Goal: Task Accomplishment & Management: Manage account settings

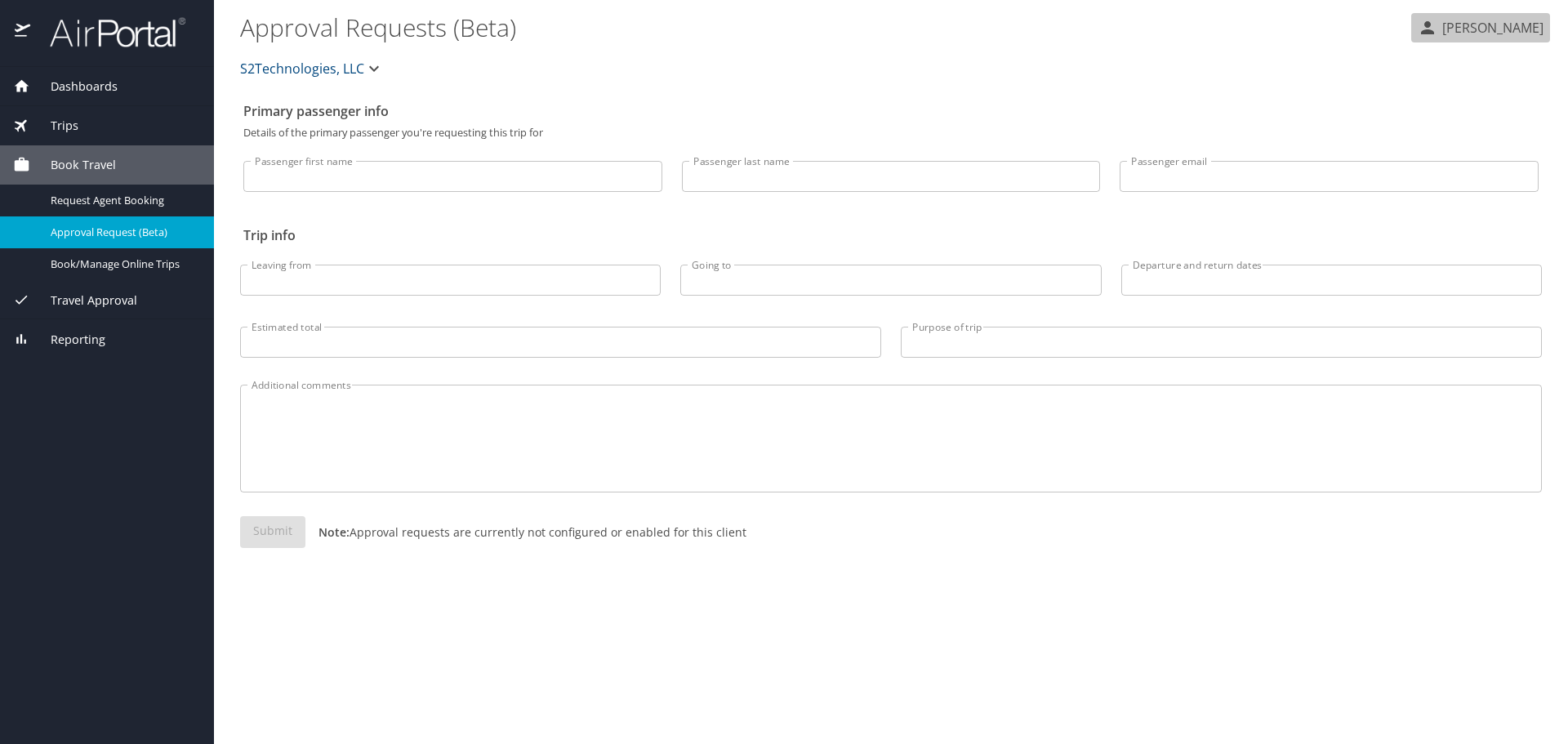
click at [1501, 34] on p "[PERSON_NAME]" at bounding box center [1491, 28] width 106 height 20
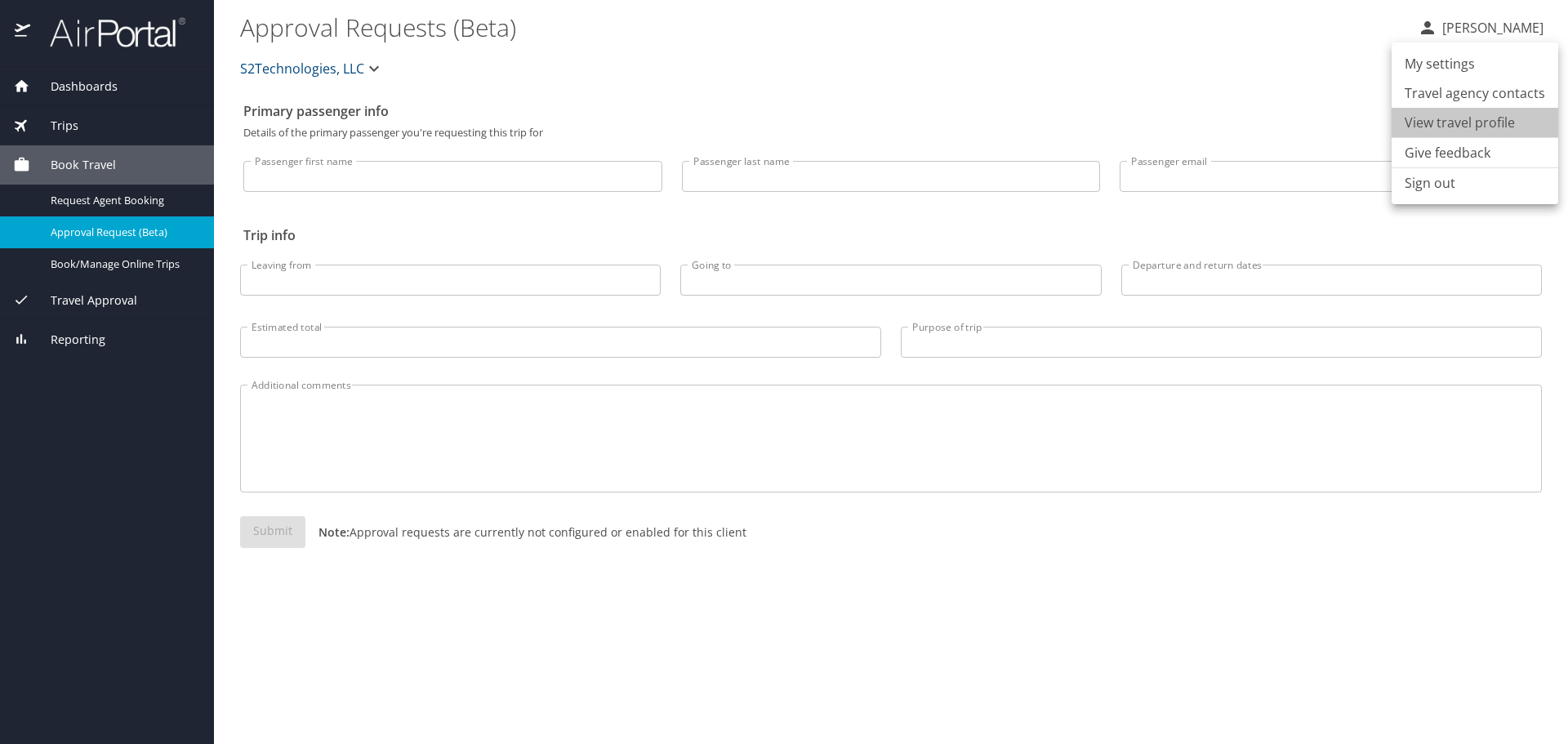
click at [1482, 116] on li "View travel profile" at bounding box center [1475, 122] width 166 height 29
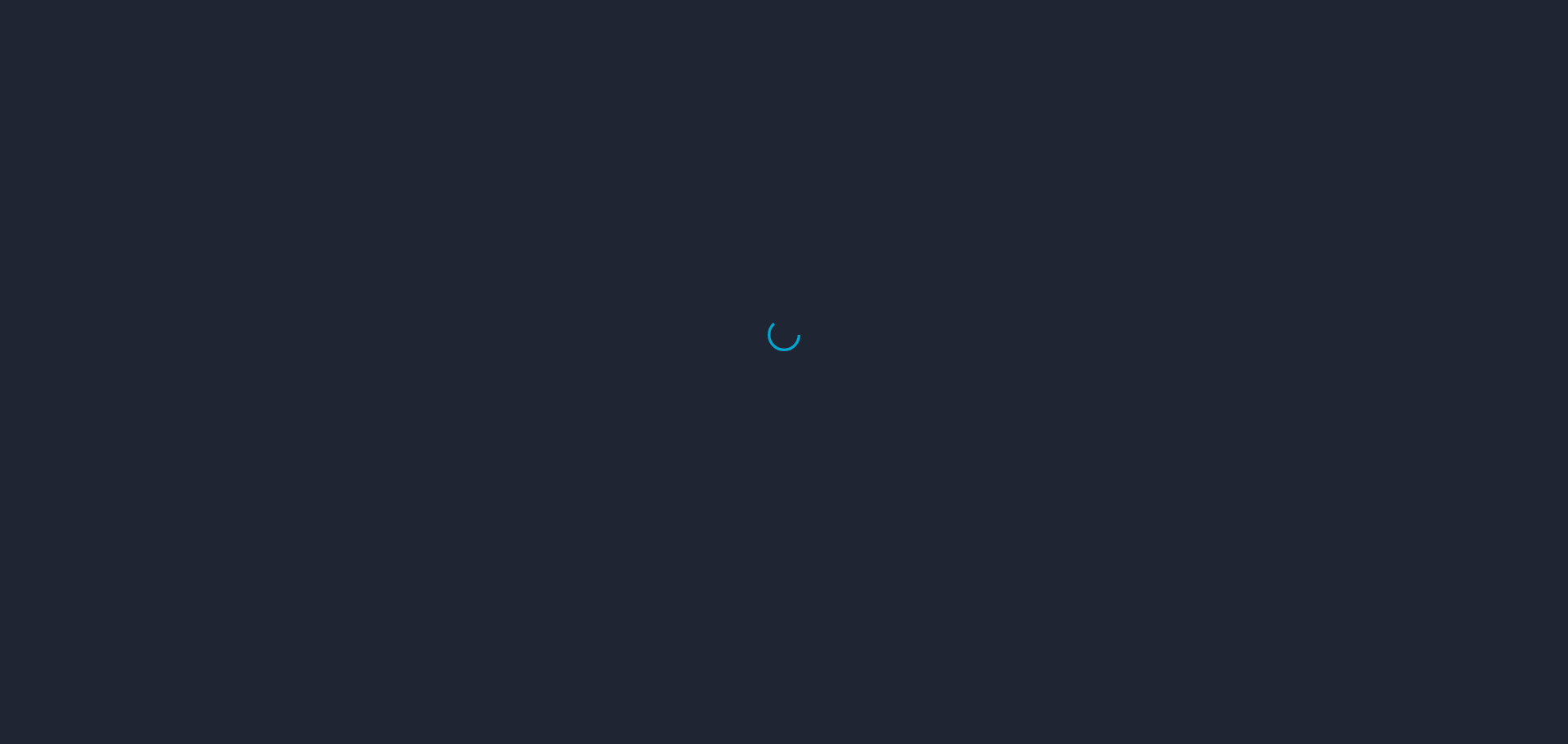
select select "US"
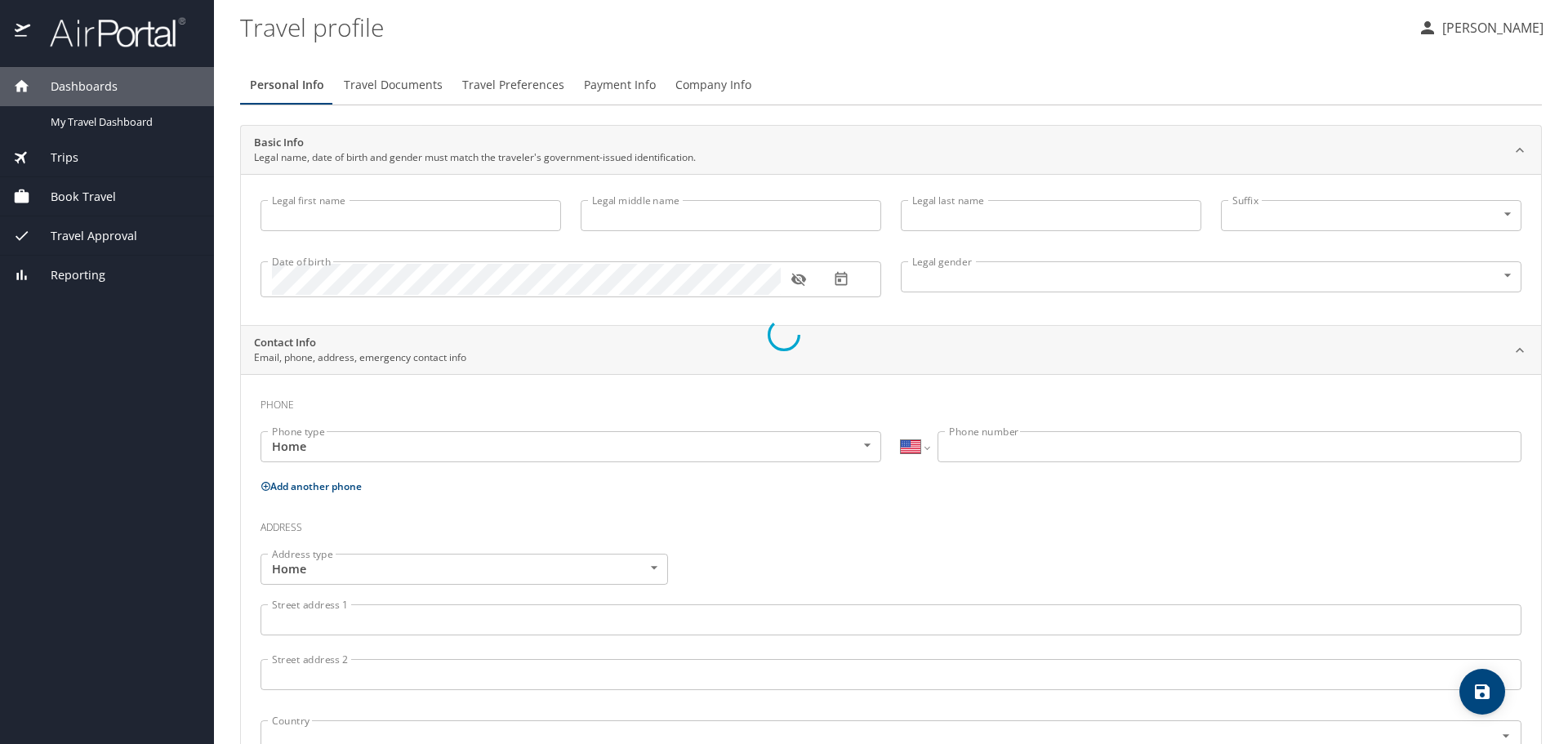
type input "[PERSON_NAME]"
type input "[DEMOGRAPHIC_DATA]"
select select "US"
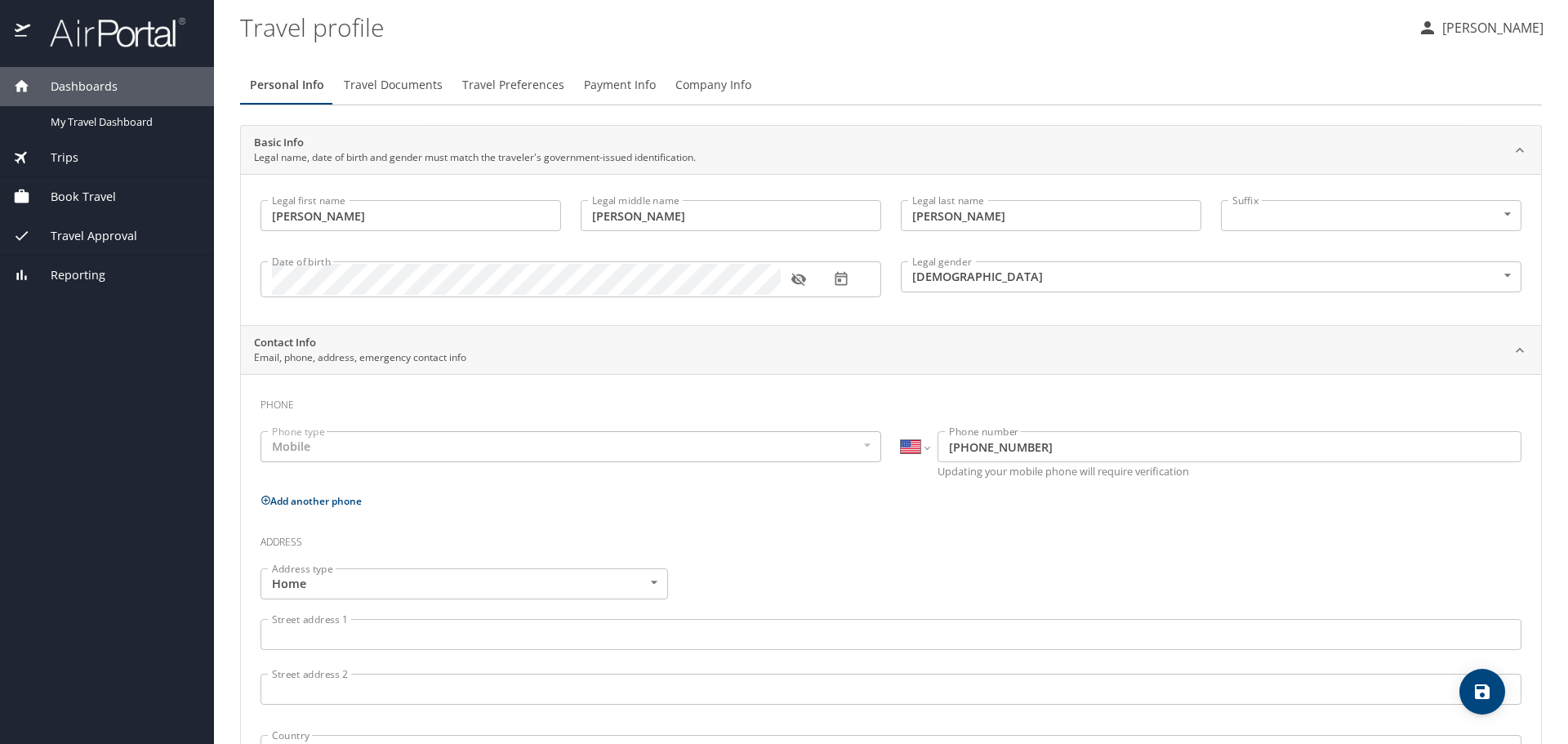
click at [655, 450] on div "Mobile" at bounding box center [570, 447] width 621 height 31
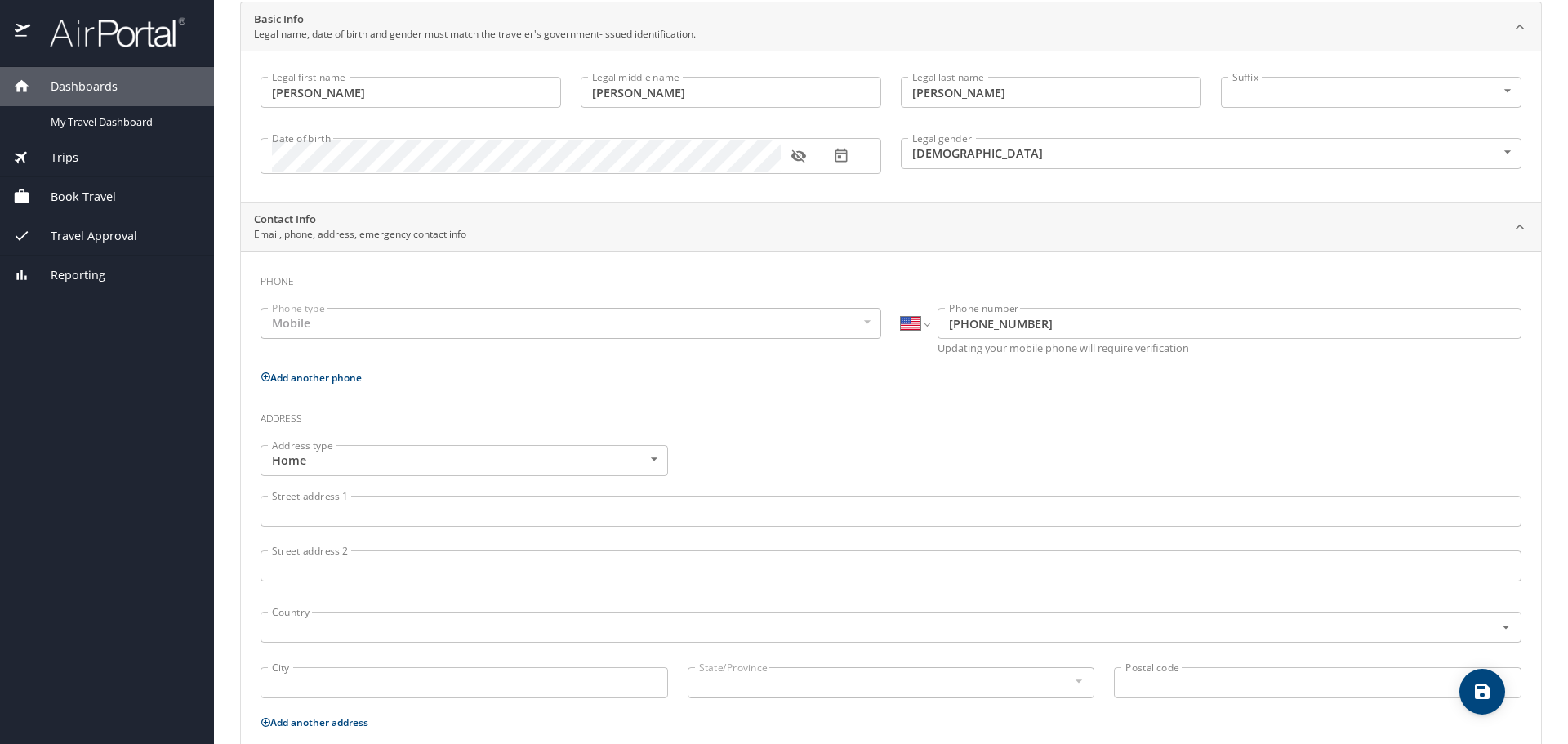
scroll to position [163, 0]
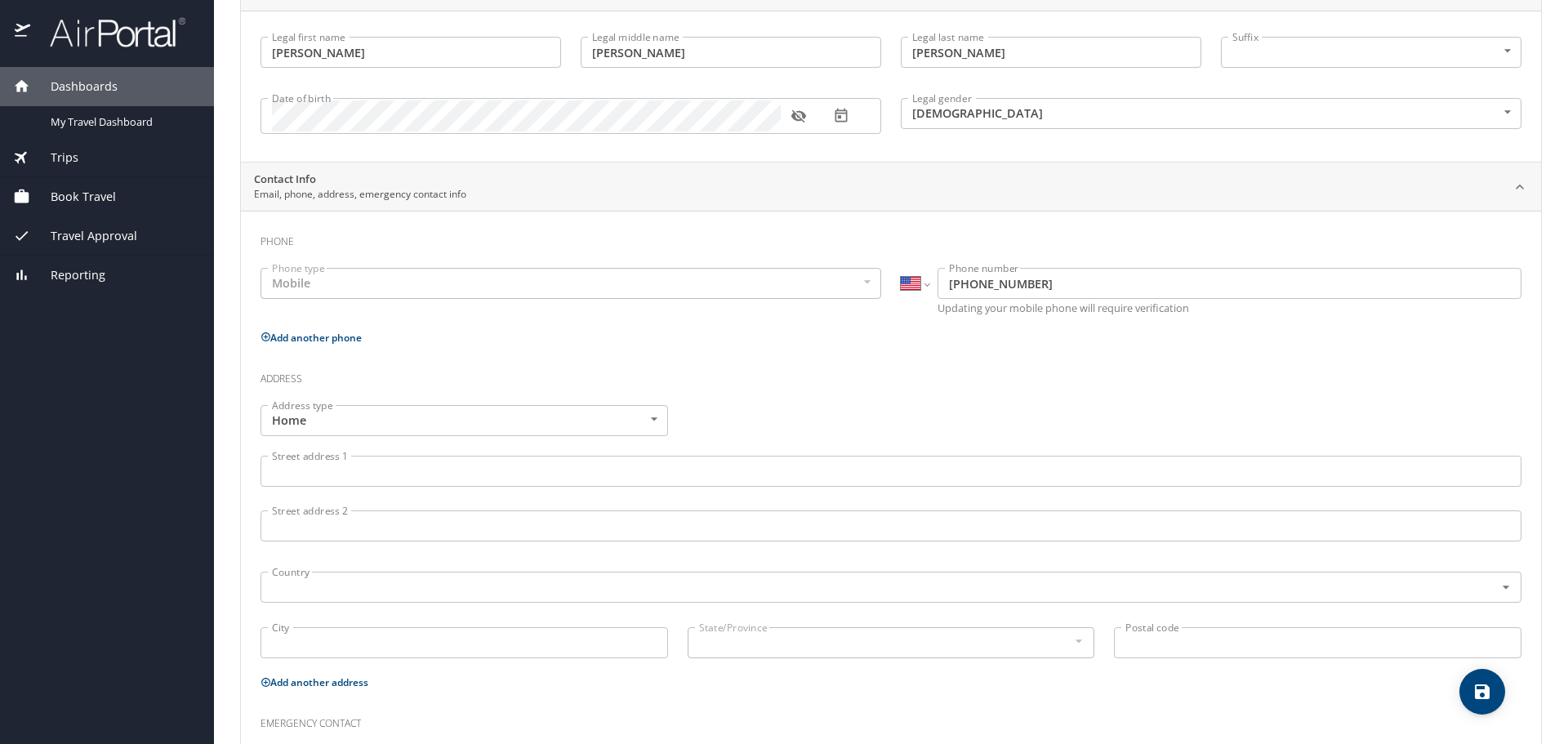
click at [496, 469] on input "Street address 1" at bounding box center [890, 471] width 1261 height 31
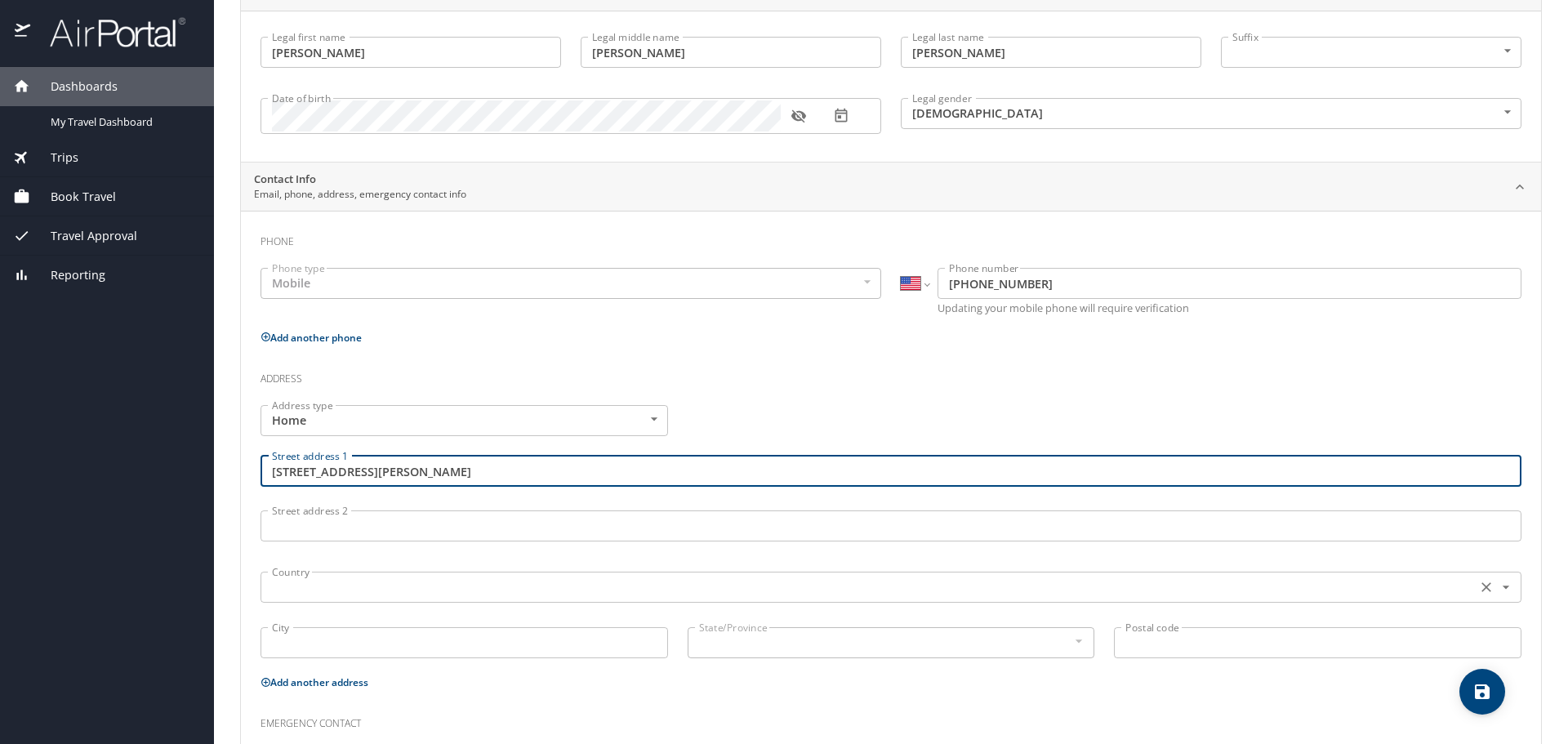
type input "[STREET_ADDRESS][PERSON_NAME]"
click at [380, 583] on input "text" at bounding box center [867, 587] width 1203 height 21
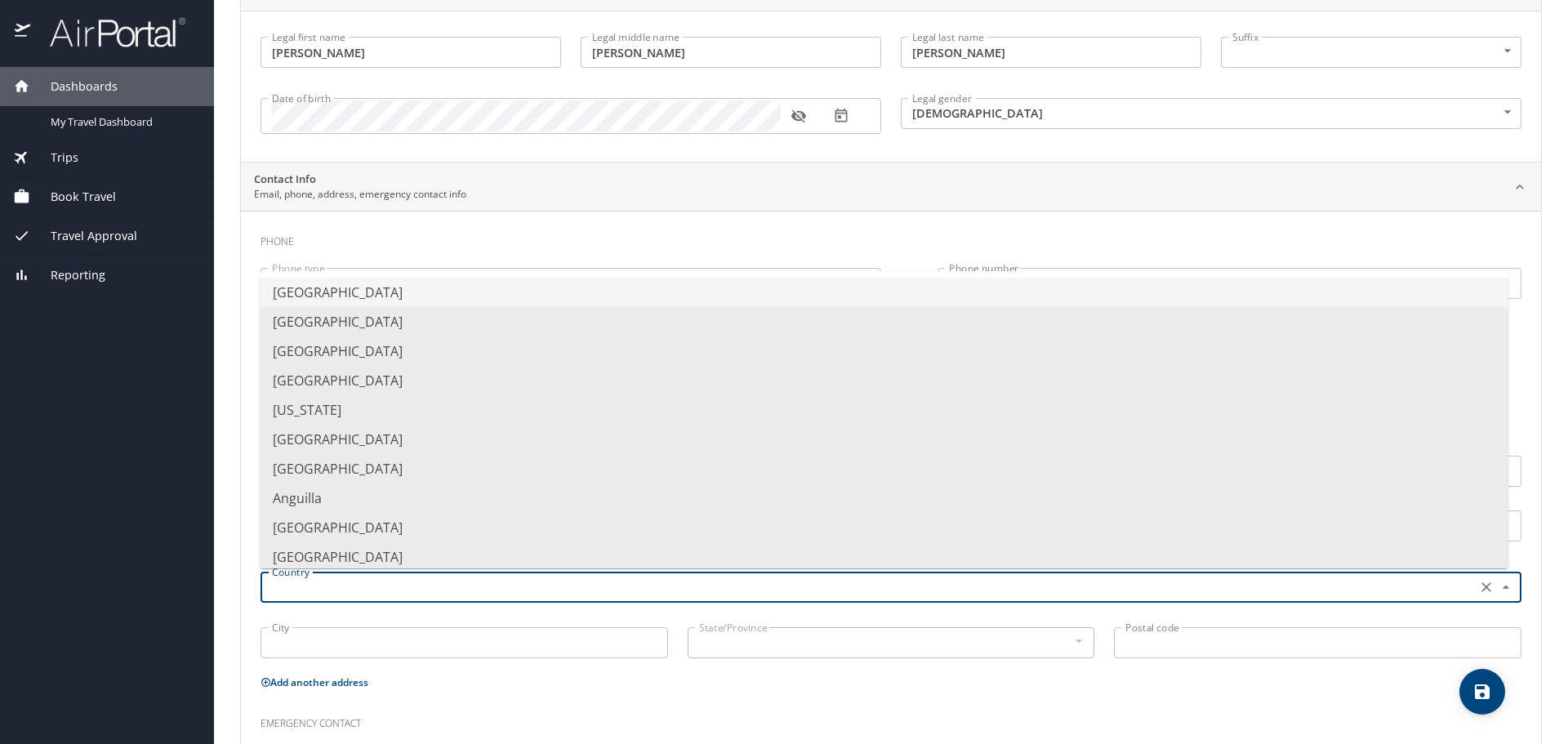
click at [388, 284] on li "[GEOGRAPHIC_DATA]" at bounding box center [884, 292] width 1249 height 29
type input "[GEOGRAPHIC_DATA]"
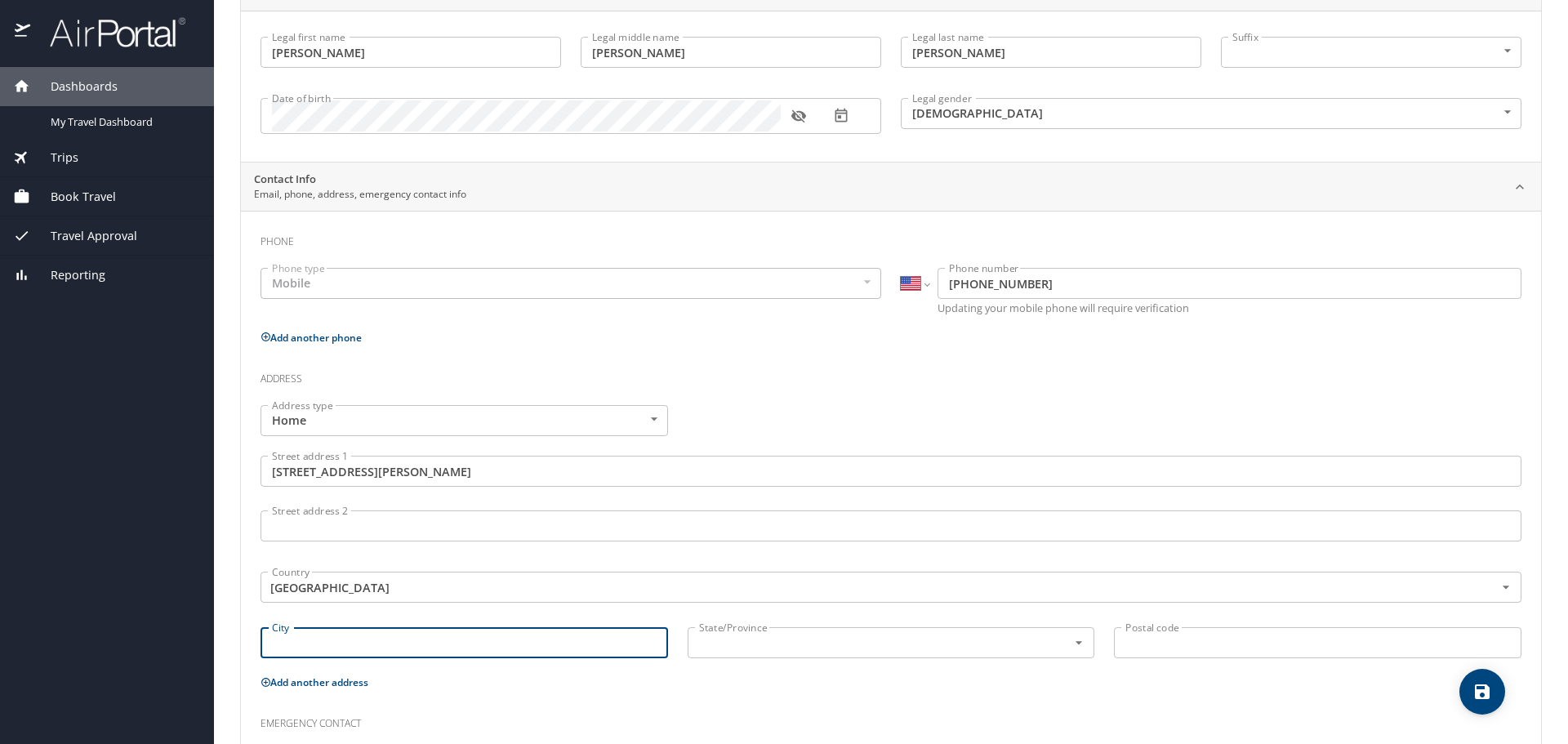
click at [409, 640] on input "City" at bounding box center [464, 642] width 408 height 31
type input "[GEOGRAPHIC_DATA]"
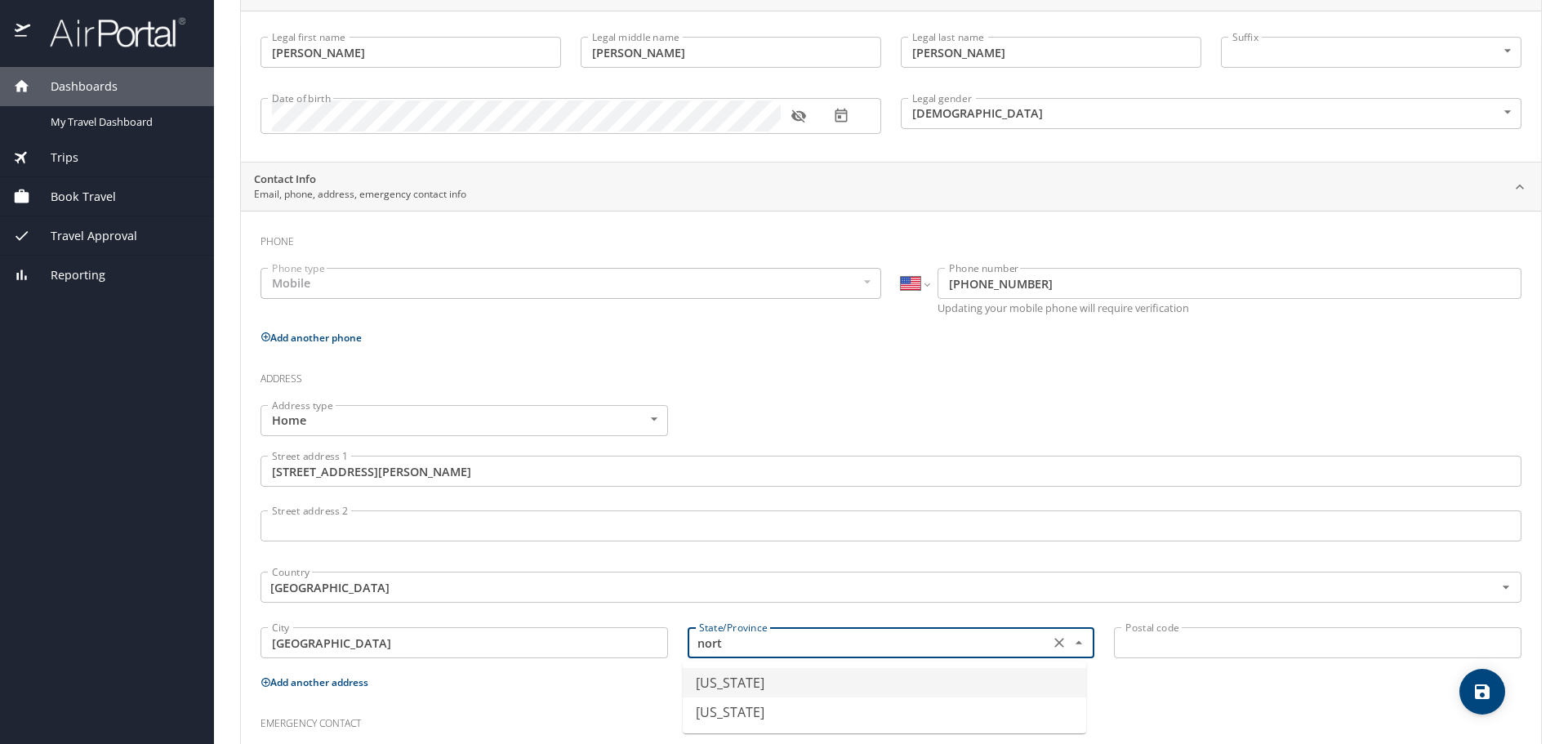
click at [719, 672] on li "[US_STATE]" at bounding box center [885, 682] width 404 height 29
type input "[US_STATE]"
click at [1172, 641] on input "Postal code" at bounding box center [1318, 642] width 408 height 31
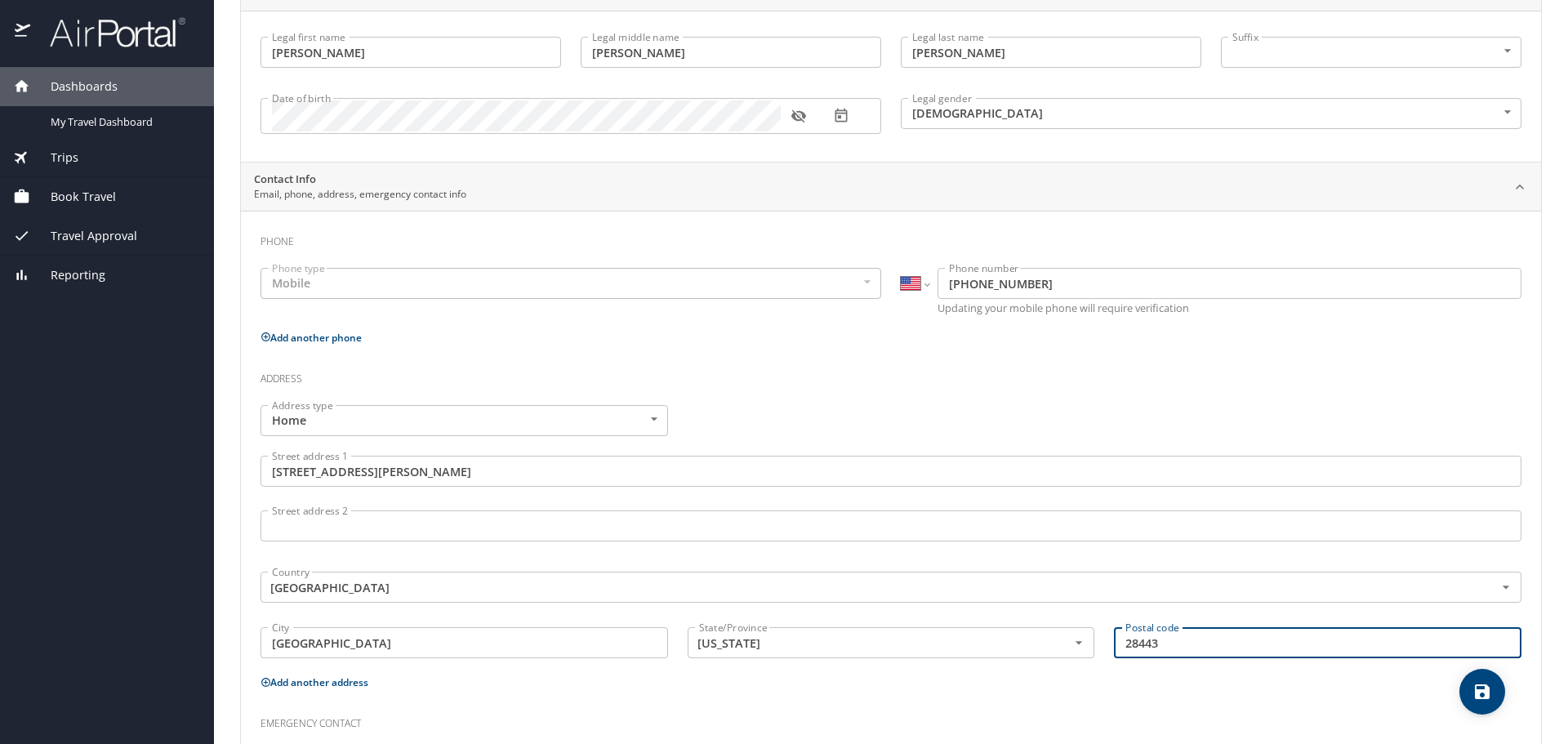
type input "28443"
click at [1064, 704] on div "Emergency contact" at bounding box center [891, 717] width 1281 height 44
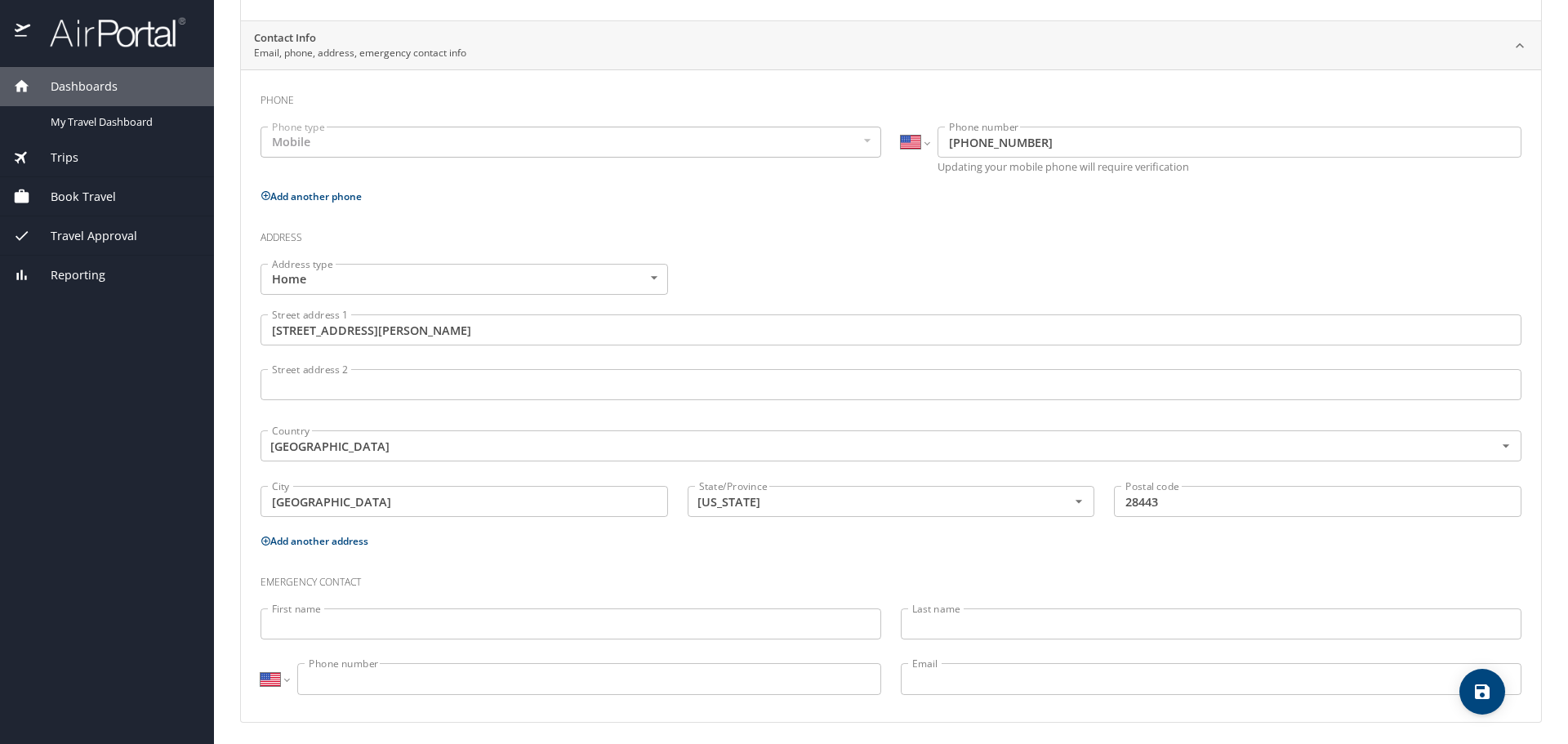
scroll to position [310, 0]
click at [609, 631] on input "First name" at bounding box center [570, 619] width 621 height 31
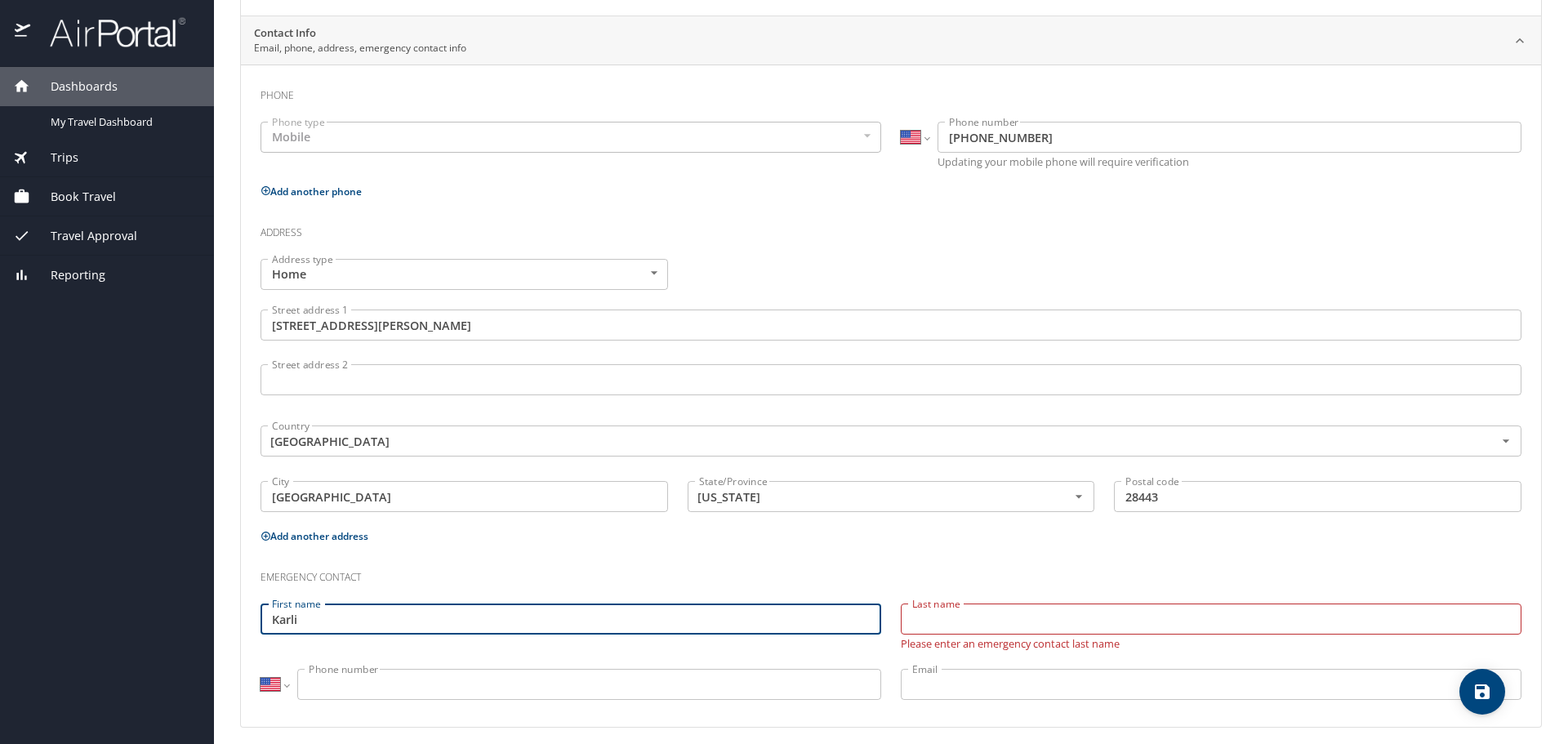
type input "Karli"
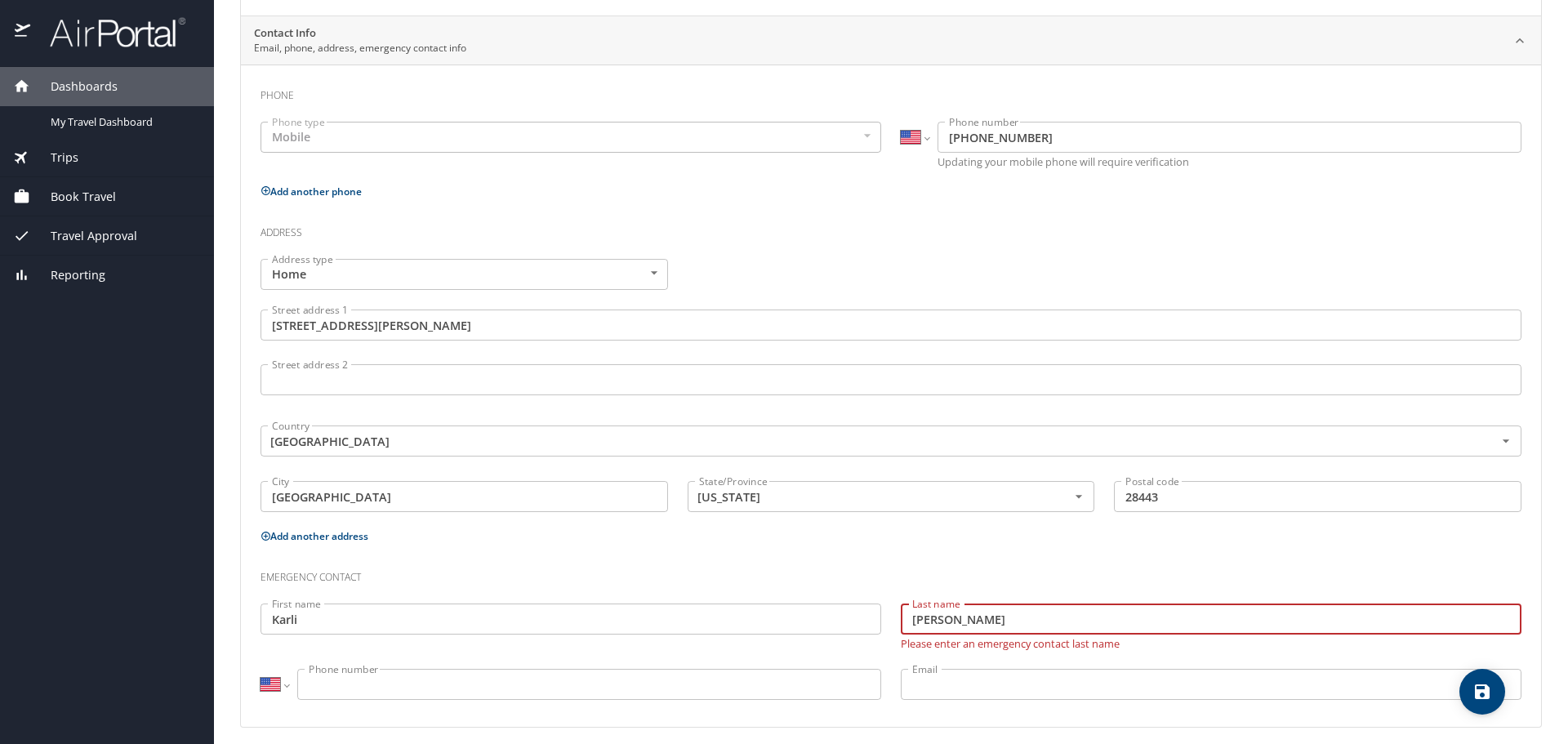
type input "[PERSON_NAME]"
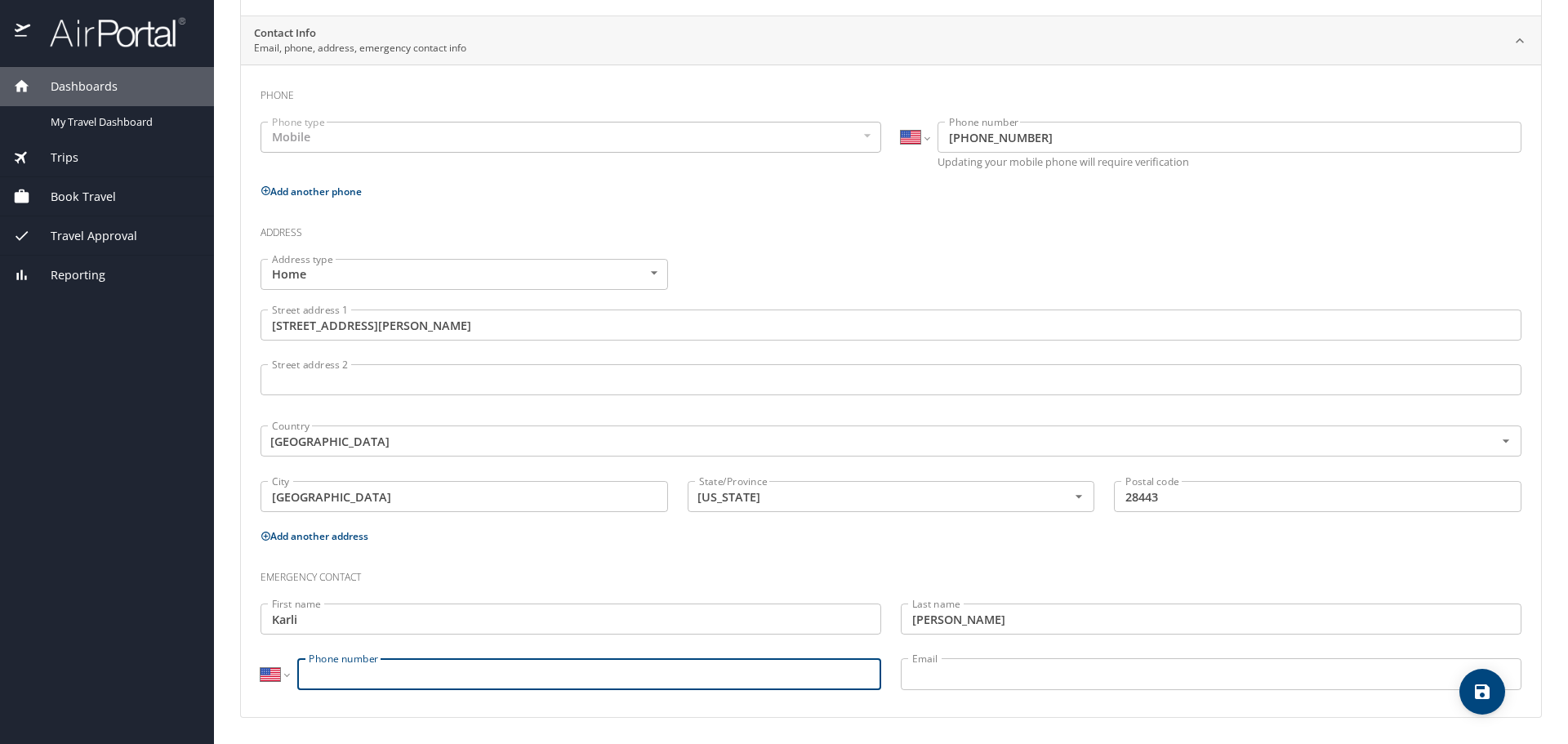
click at [573, 667] on input "Phone number" at bounding box center [589, 674] width 584 height 31
type input "2"
type input "[PHONE_NUMBER]"
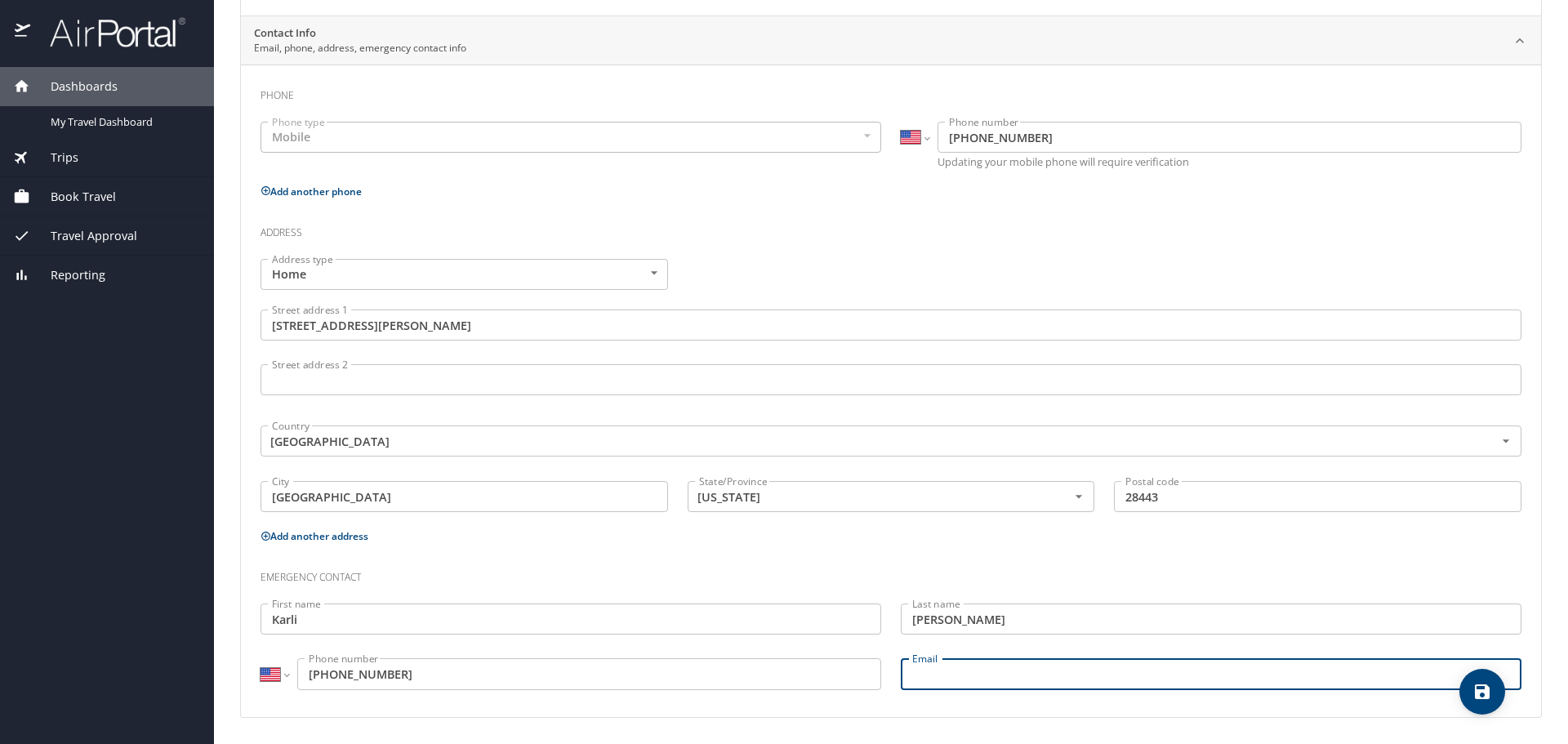
click at [942, 672] on input "Email" at bounding box center [1211, 674] width 621 height 31
click at [974, 682] on input "karlimikula![DOMAIN_NAME]" at bounding box center [1211, 674] width 621 height 31
type input "[EMAIL_ADDRESS][DOMAIN_NAME]"
click at [1475, 695] on icon "save" at bounding box center [1482, 692] width 20 height 20
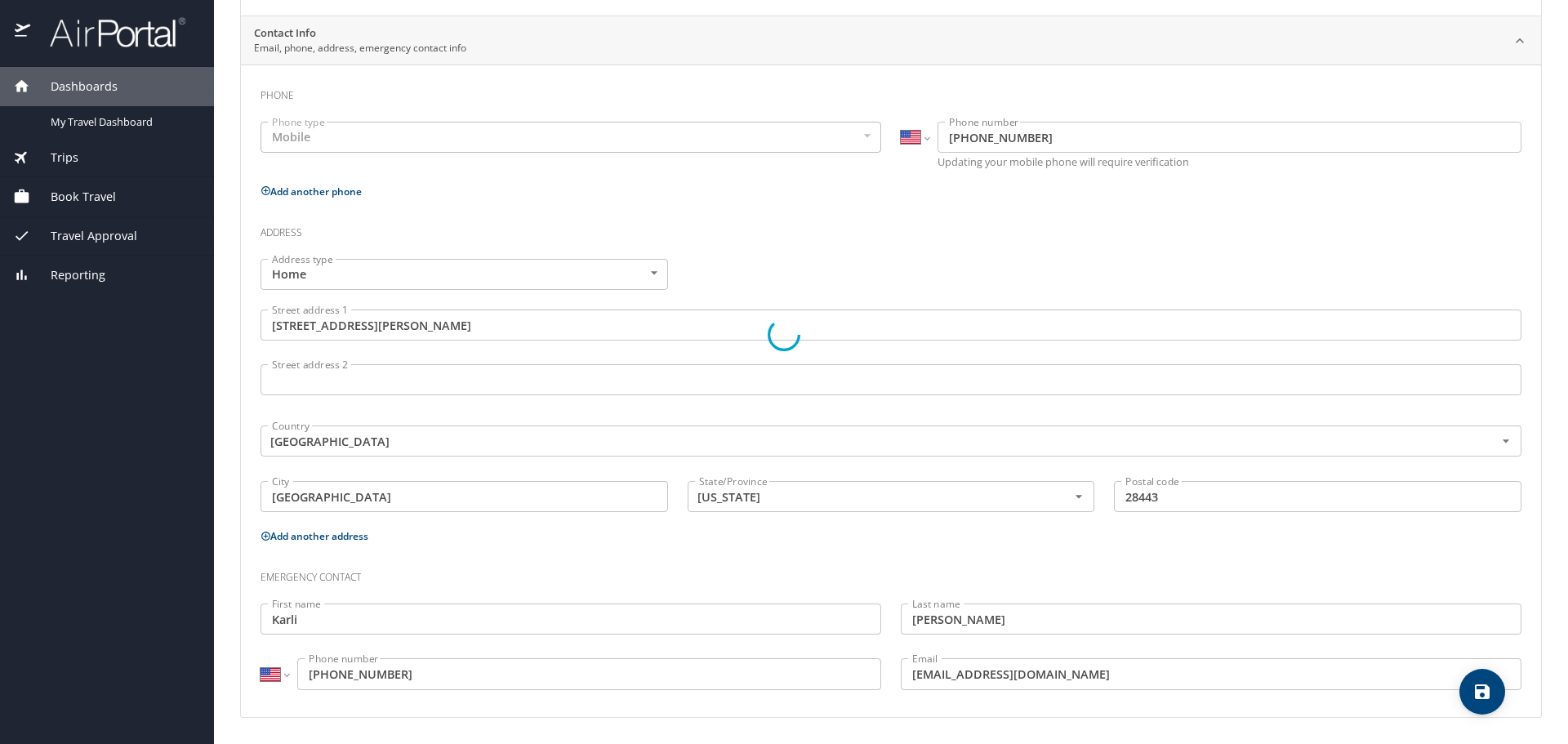
select select "US"
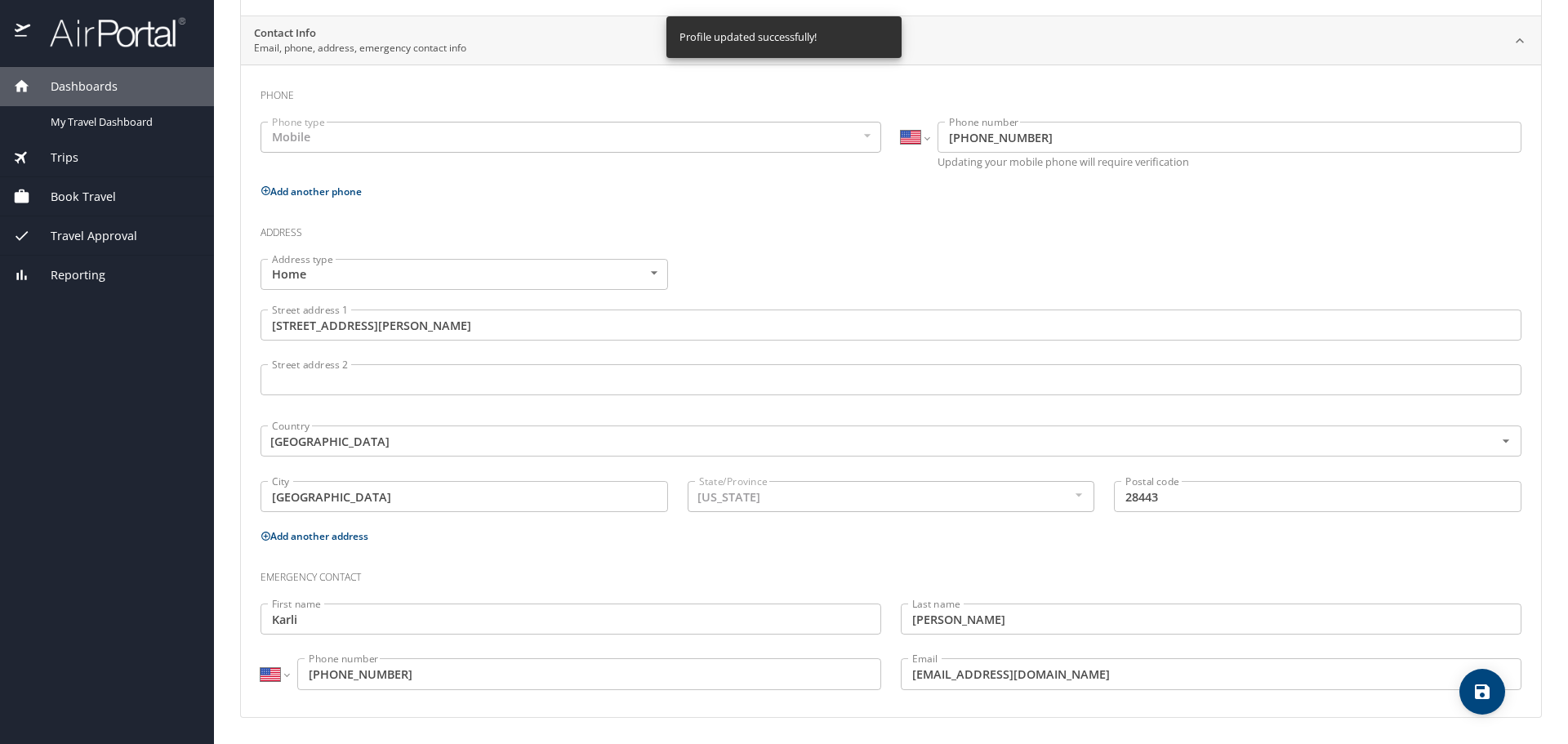
select select "US"
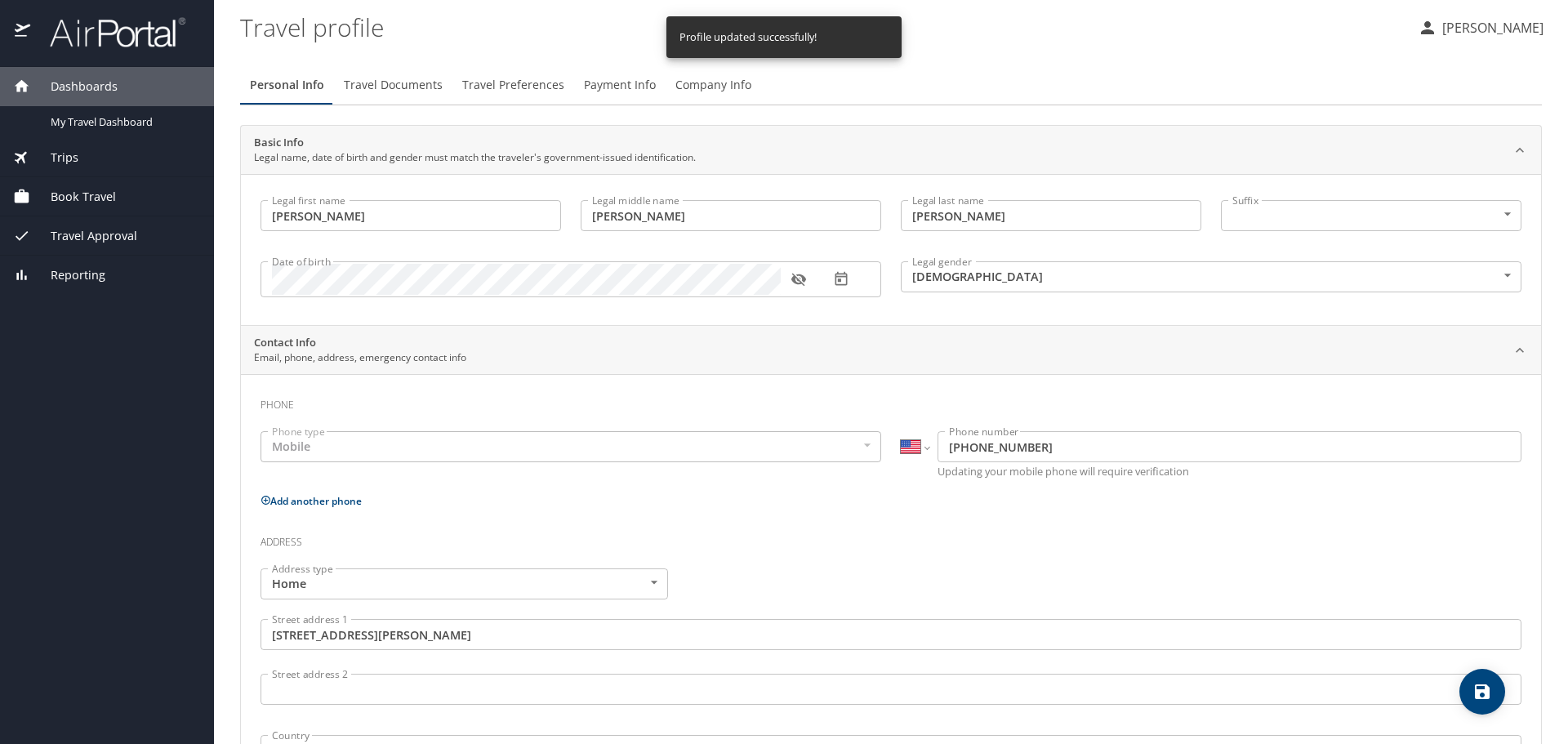
click at [365, 84] on span "Travel Documents" at bounding box center [393, 85] width 99 height 20
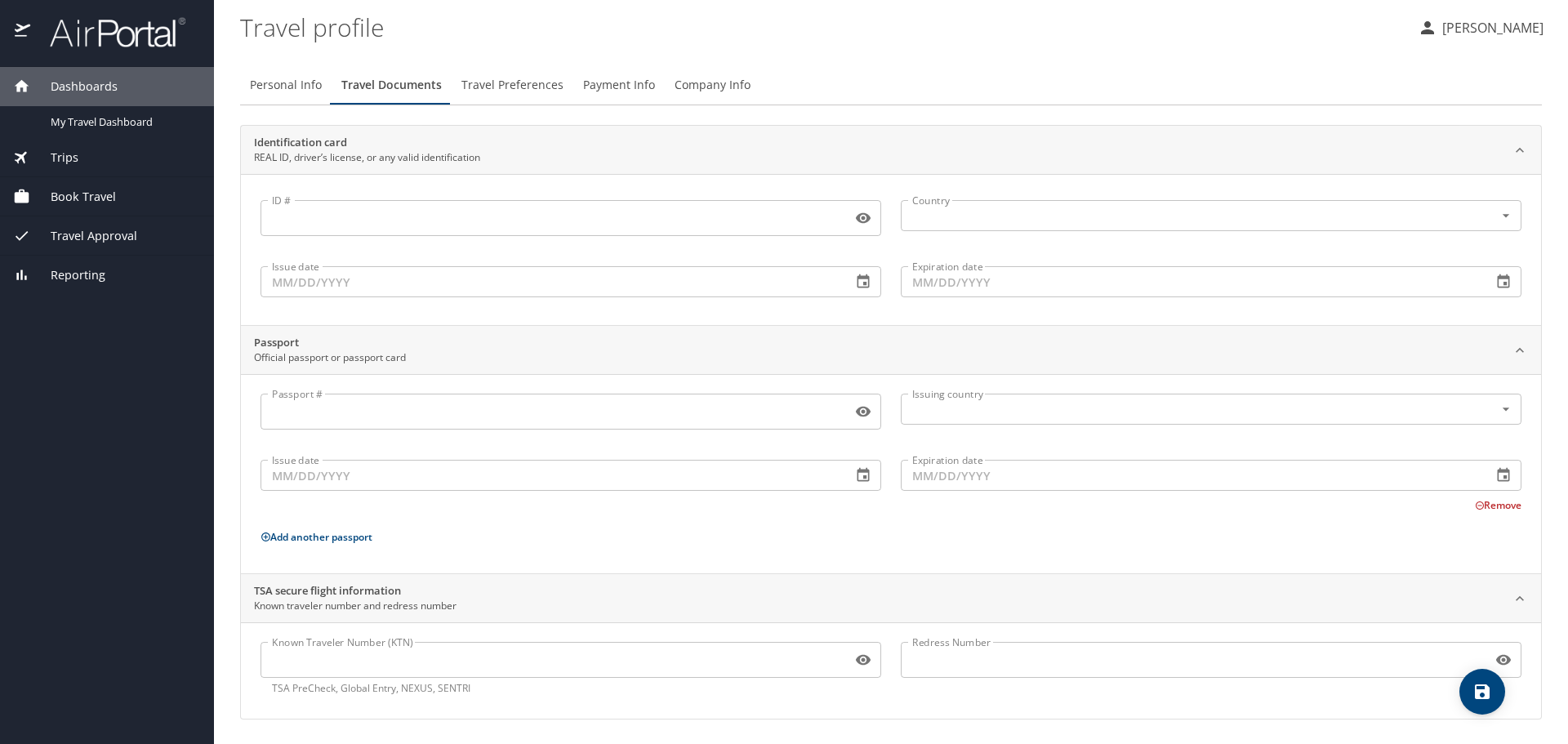
click at [424, 216] on input "ID #" at bounding box center [552, 218] width 584 height 31
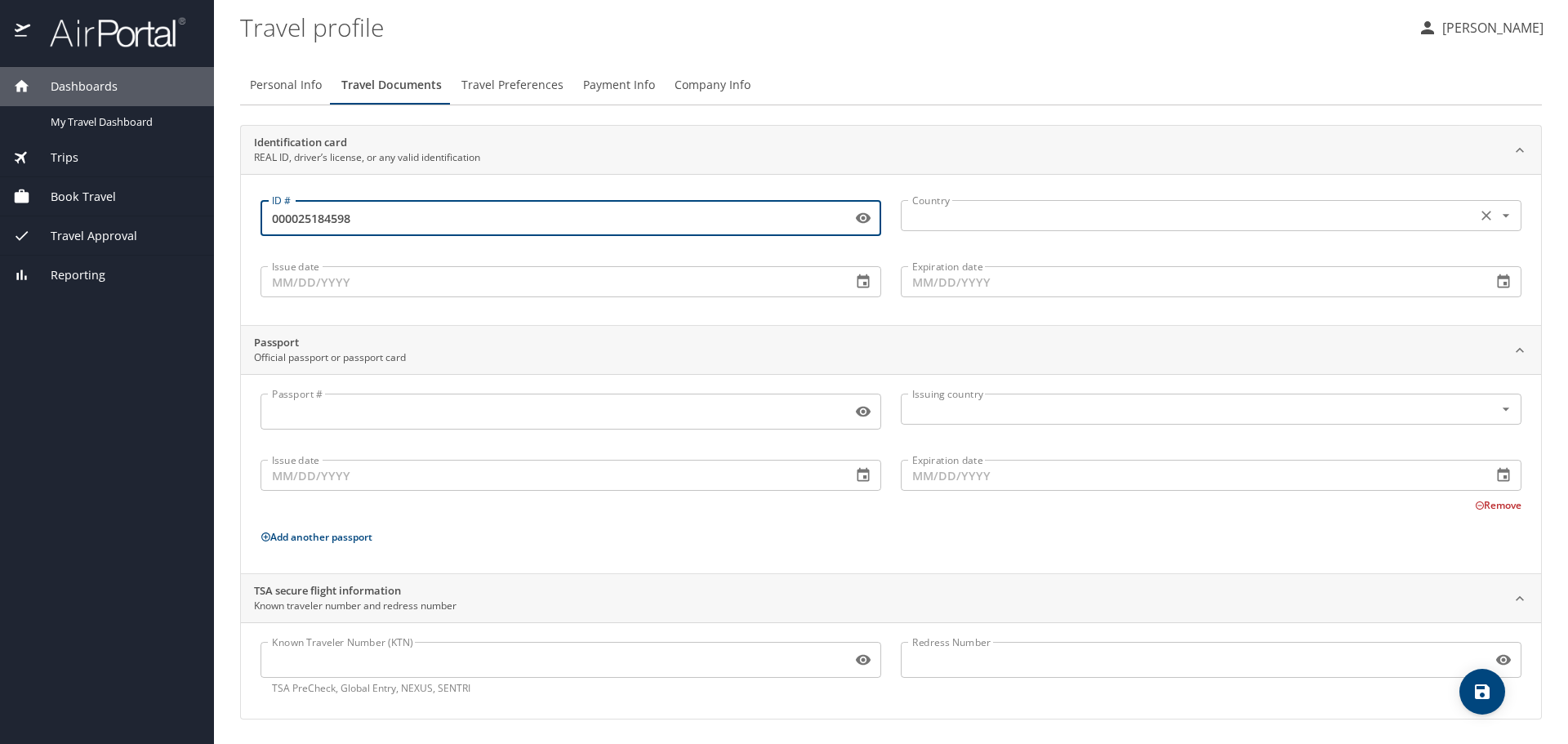
type input "000025184598"
click at [1023, 220] on input "text" at bounding box center [1187, 216] width 563 height 21
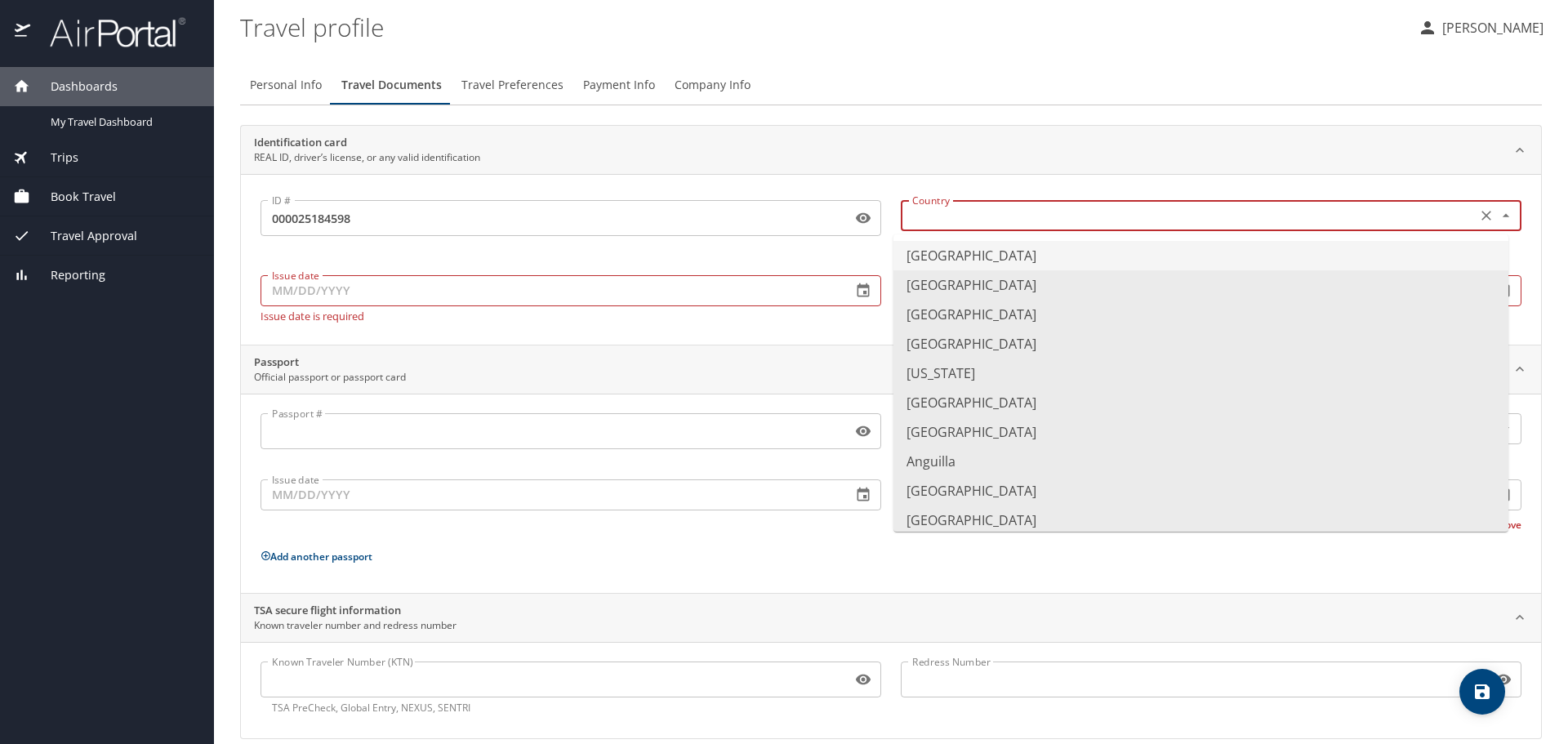
click at [958, 248] on li "[GEOGRAPHIC_DATA]" at bounding box center [1200, 256] width 615 height 29
type input "[GEOGRAPHIC_DATA]"
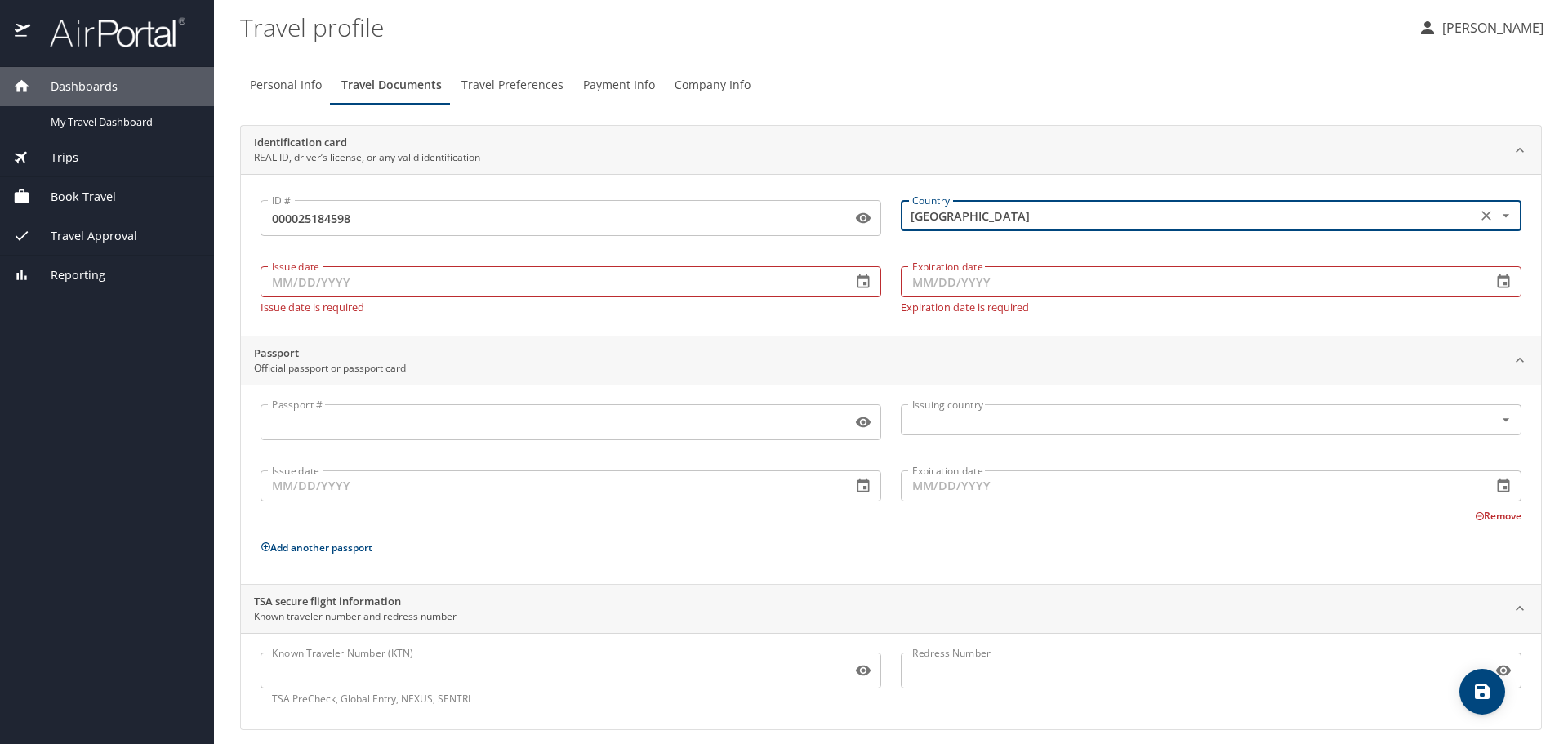
click at [618, 282] on input "Issue date" at bounding box center [549, 281] width 579 height 31
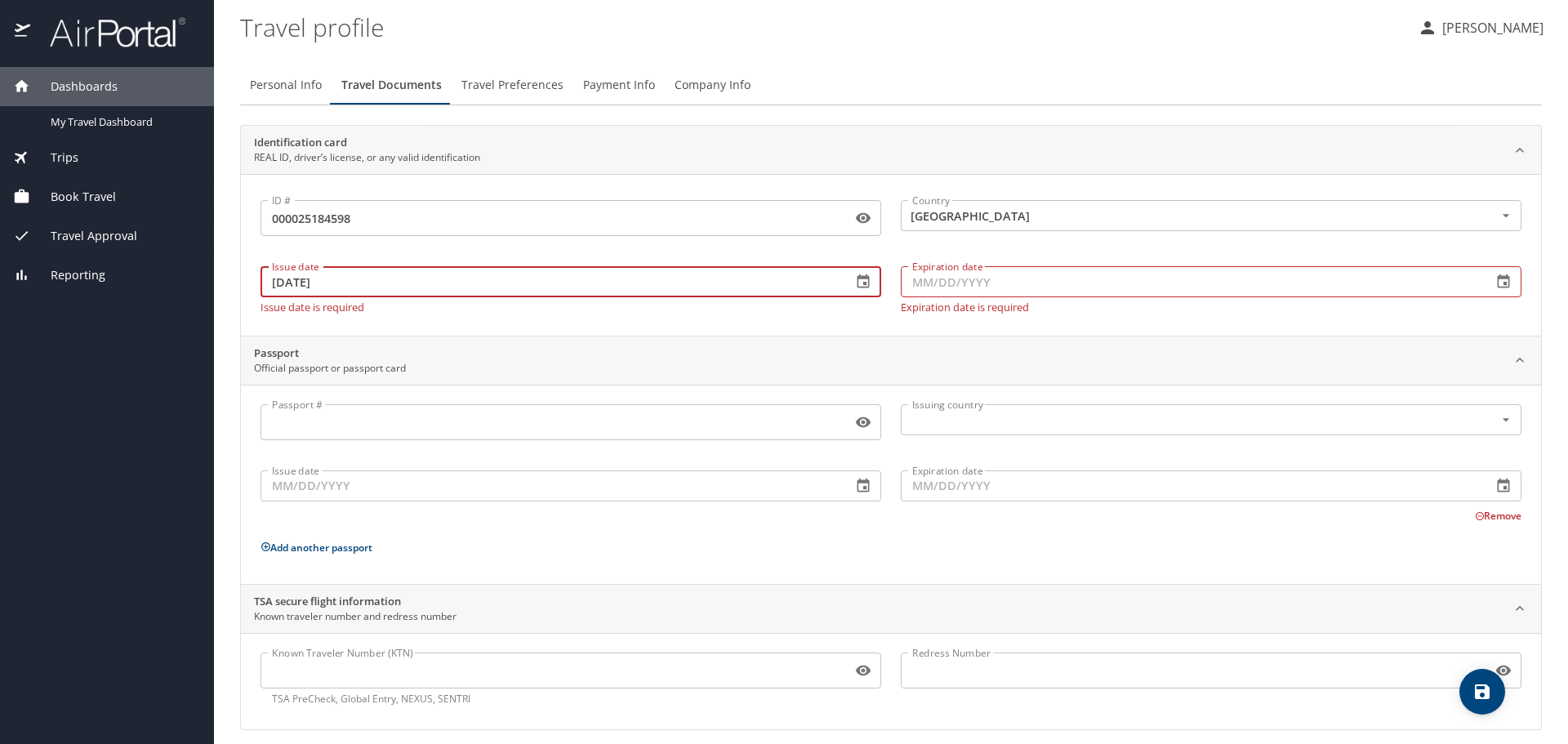
type input "[DATE]"
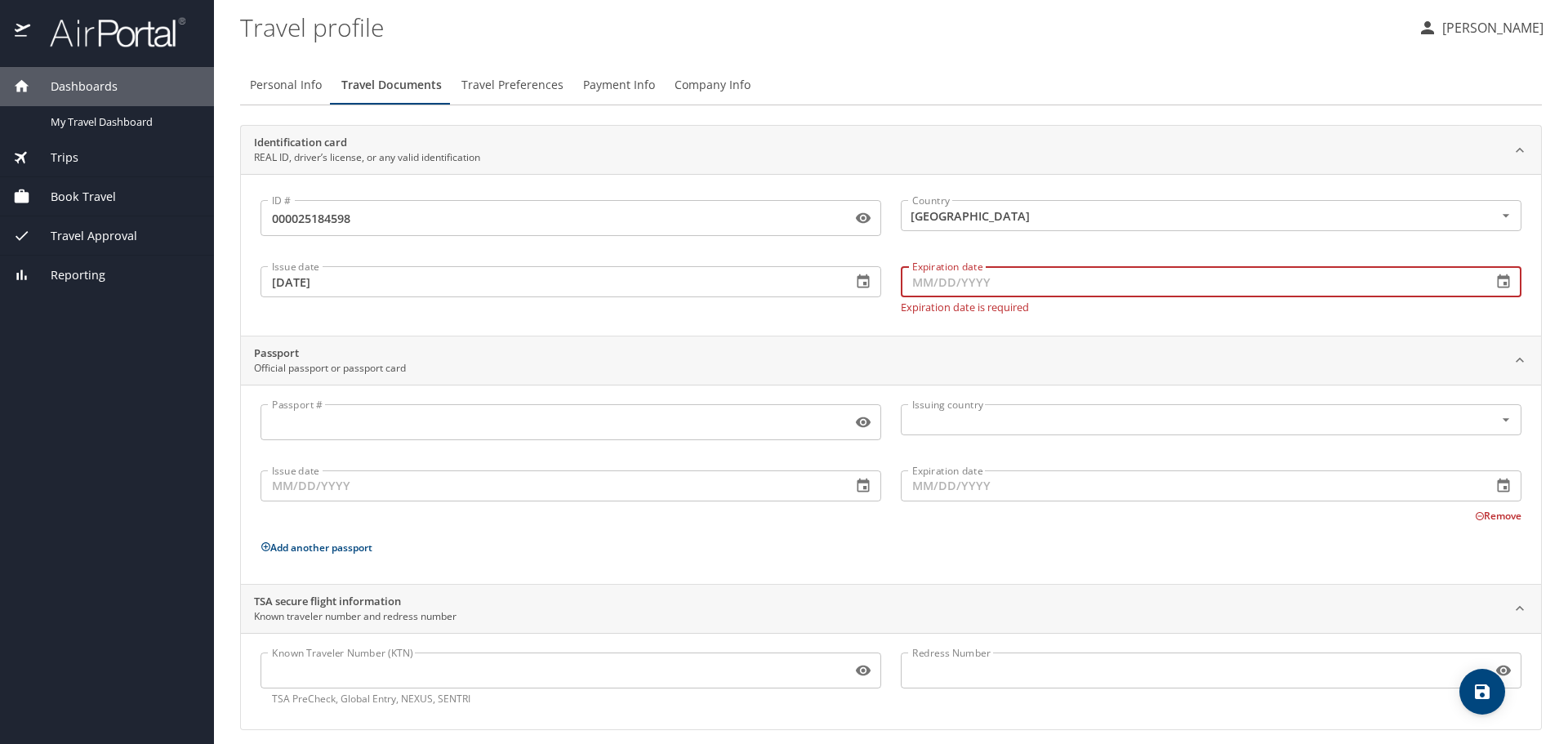
click at [940, 277] on input "Expiration date" at bounding box center [1190, 281] width 579 height 31
type input "[DATE]"
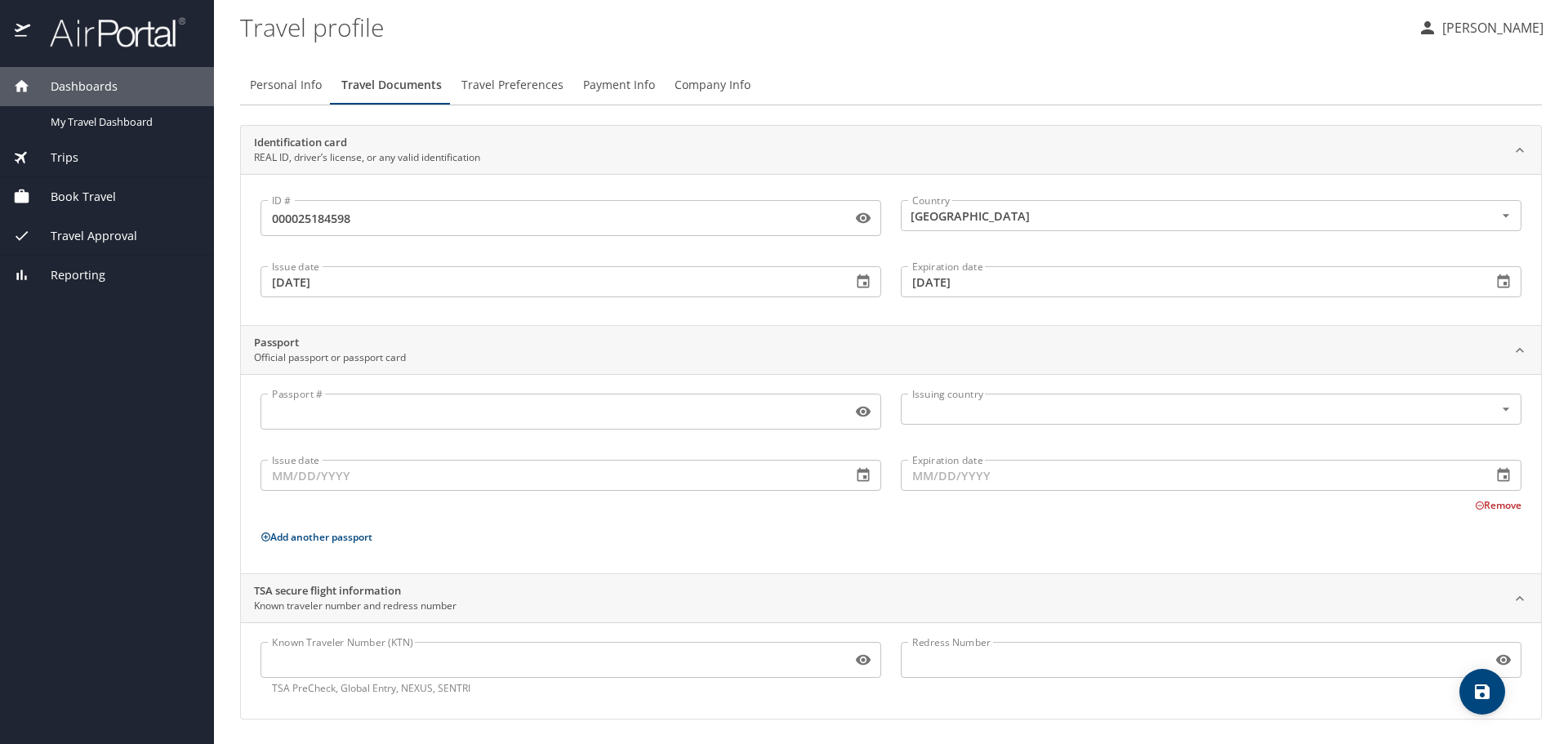
click at [817, 321] on div "ID # 000025184598 ID # Country [GEOGRAPHIC_DATA] Country Issue date [DATE] Issu…" at bounding box center [891, 249] width 1301 height 151
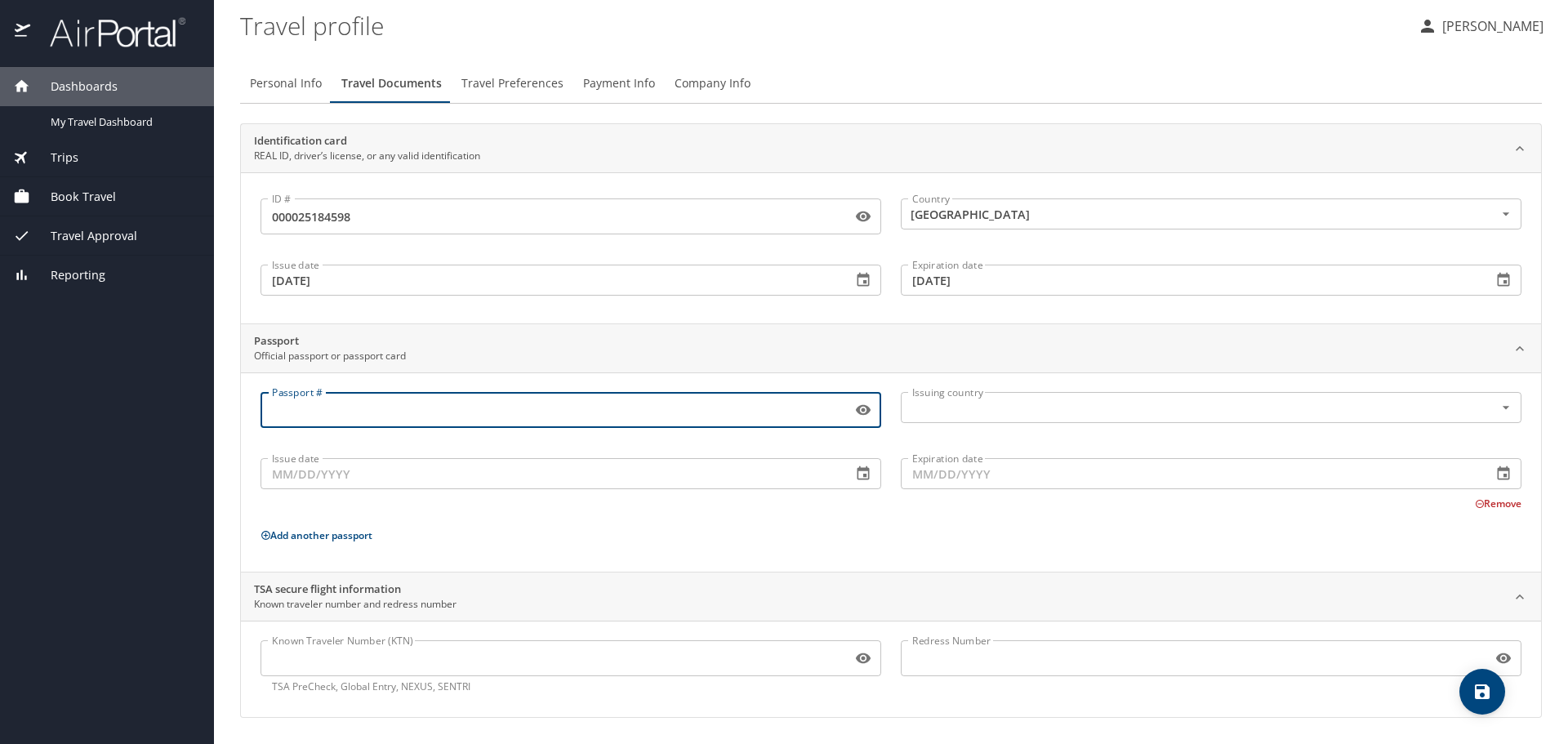
click at [469, 417] on input "Passport #" at bounding box center [552, 410] width 584 height 31
type input "546710898"
click at [923, 410] on input "text" at bounding box center [1187, 408] width 563 height 21
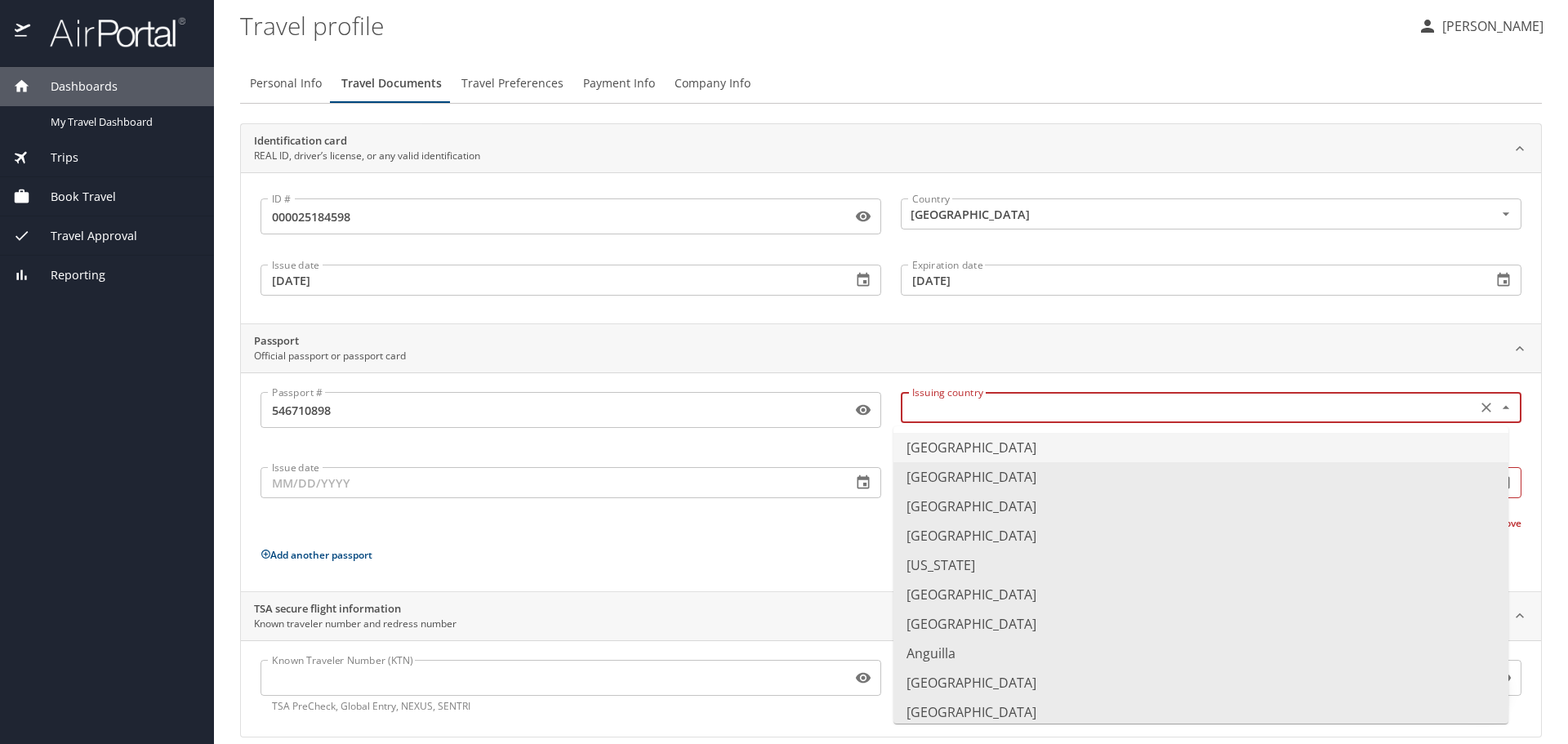
click at [945, 440] on li "[GEOGRAPHIC_DATA]" at bounding box center [1200, 448] width 615 height 29
type input "[GEOGRAPHIC_DATA]"
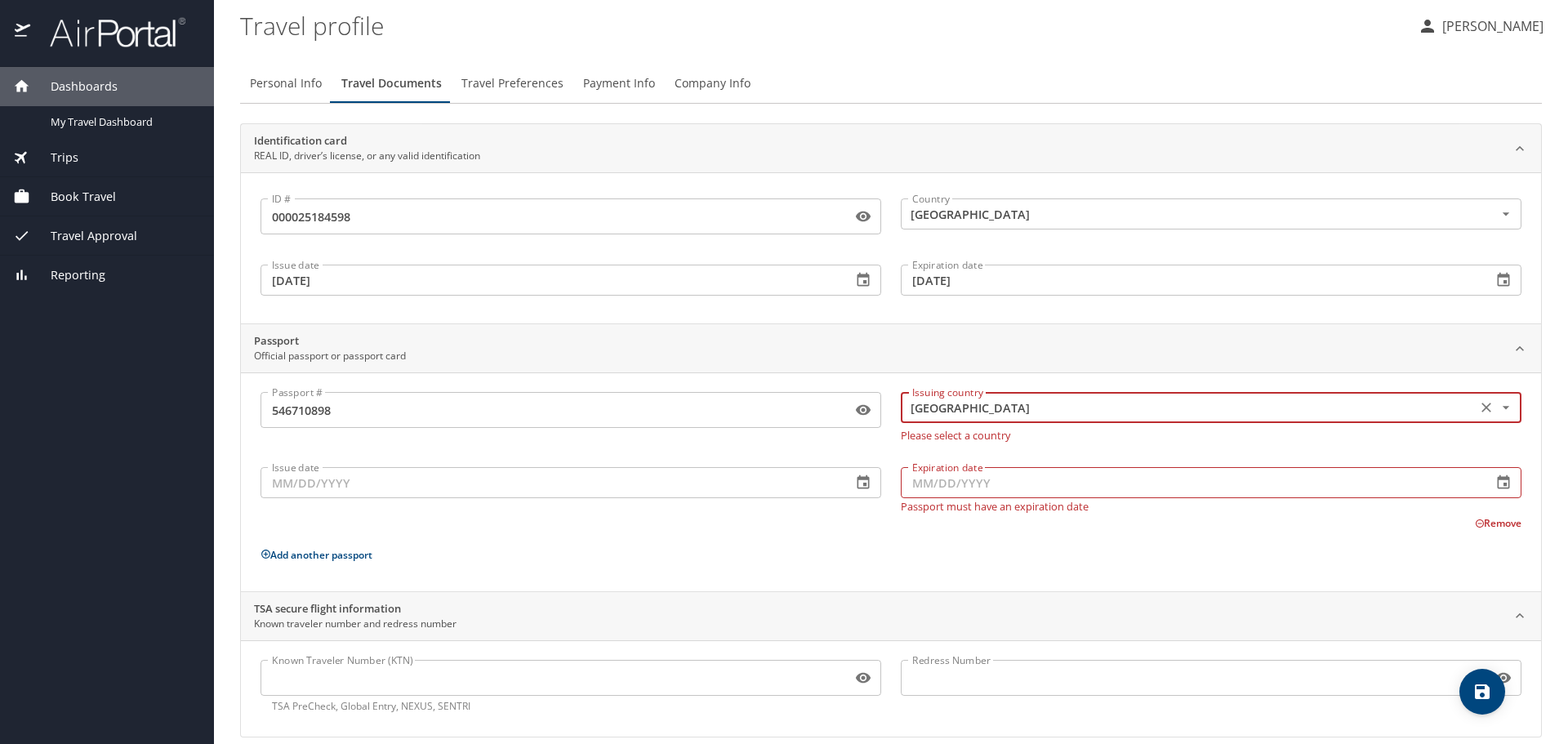
click at [626, 482] on input "Issue date" at bounding box center [549, 483] width 579 height 31
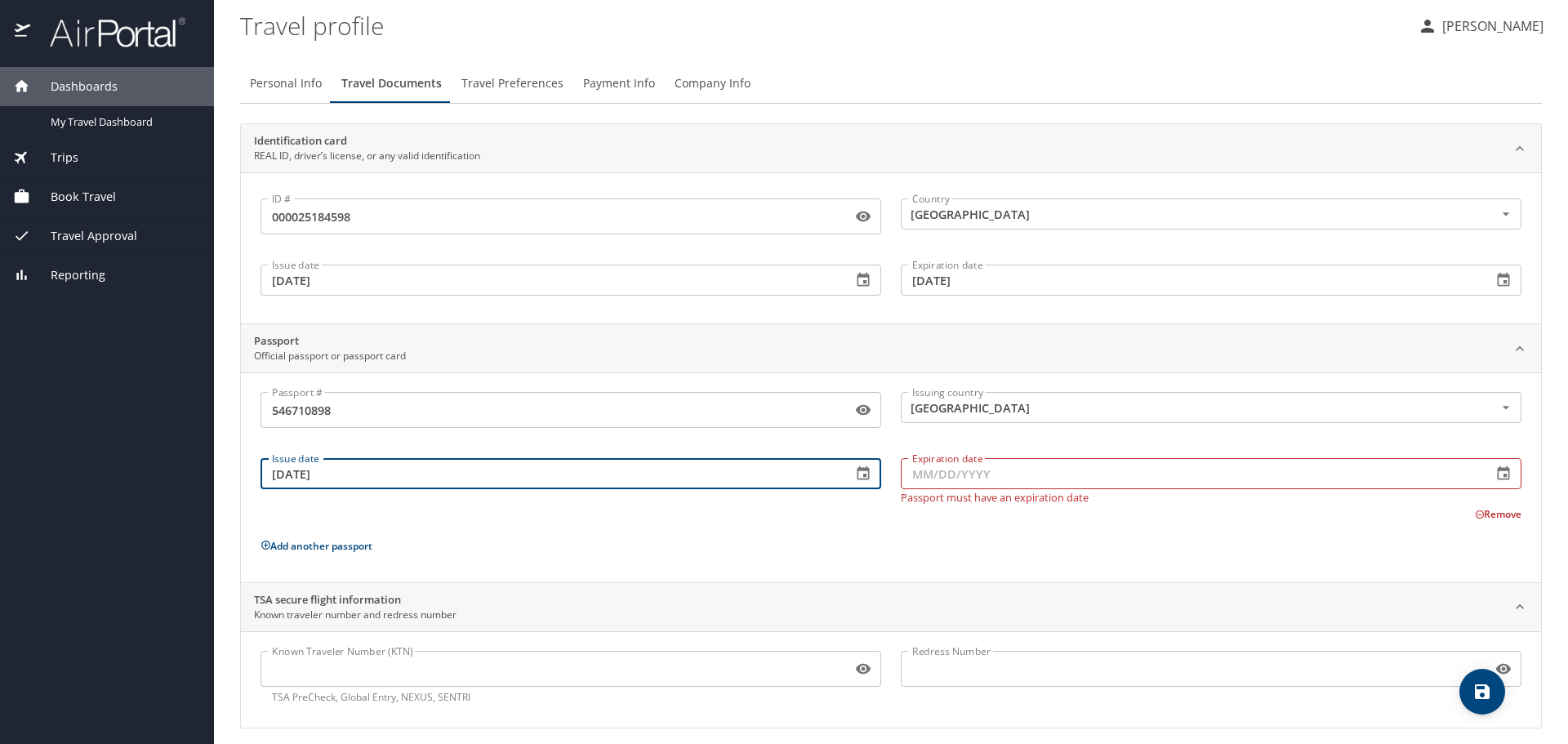
type input "[DATE]"
click at [920, 476] on input "Expiration date" at bounding box center [1190, 473] width 579 height 31
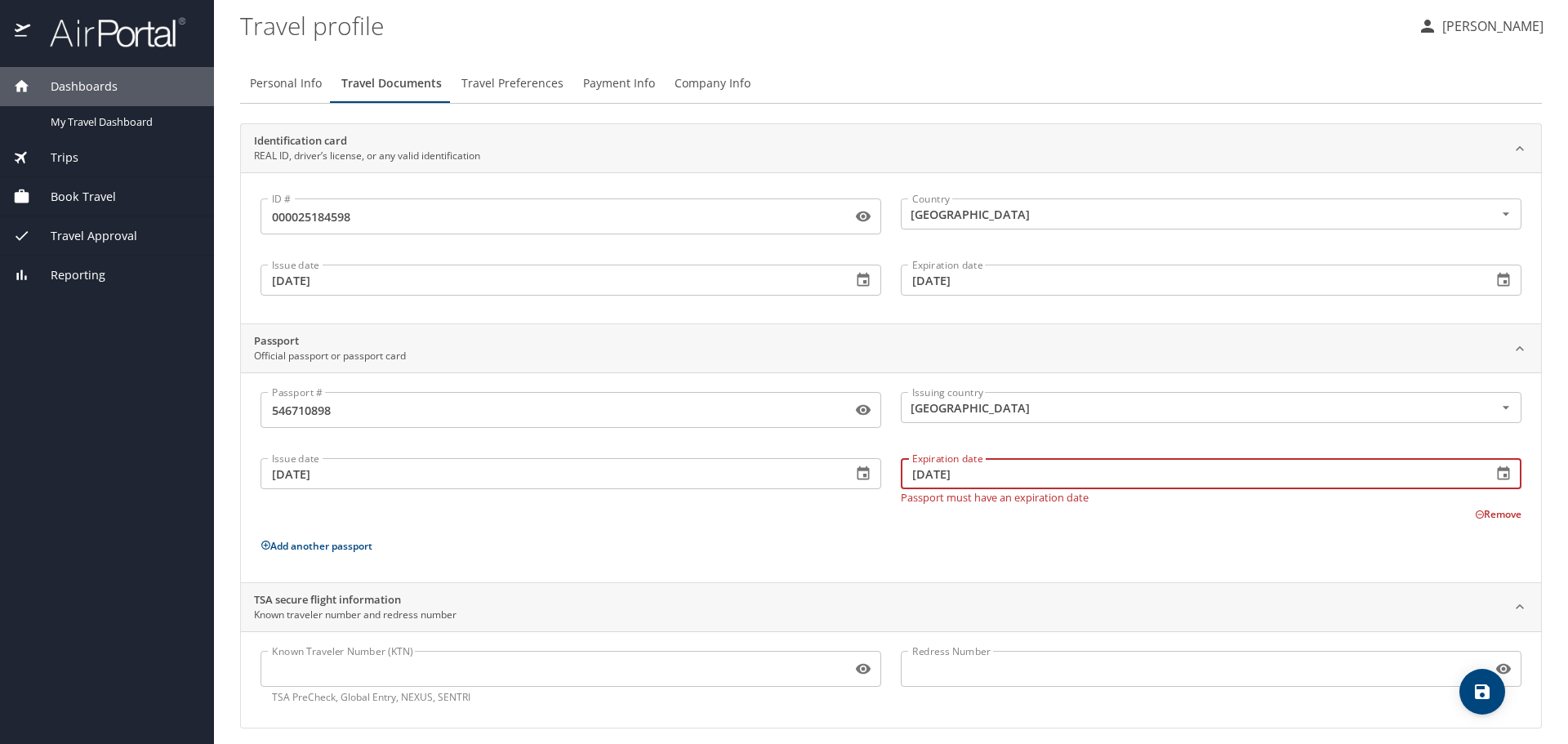
type input "[DATE]"
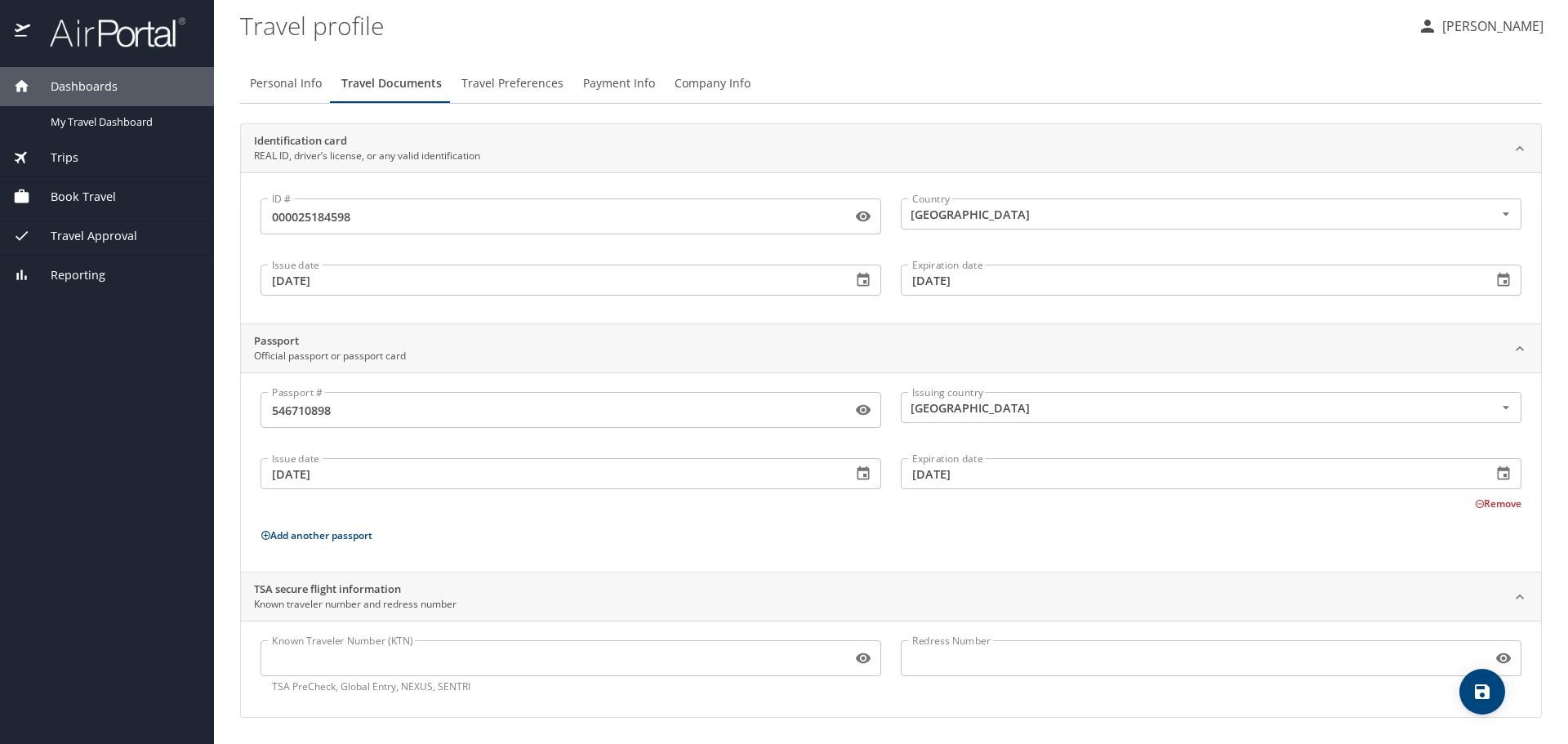
click at [906, 527] on div "Passport # [PASSPORT] Passport # Issuing country [GEOGRAPHIC_DATA] Issuing coun…" at bounding box center [890, 475] width 1261 height 166
click at [1482, 696] on icon "save" at bounding box center [1482, 692] width 20 height 20
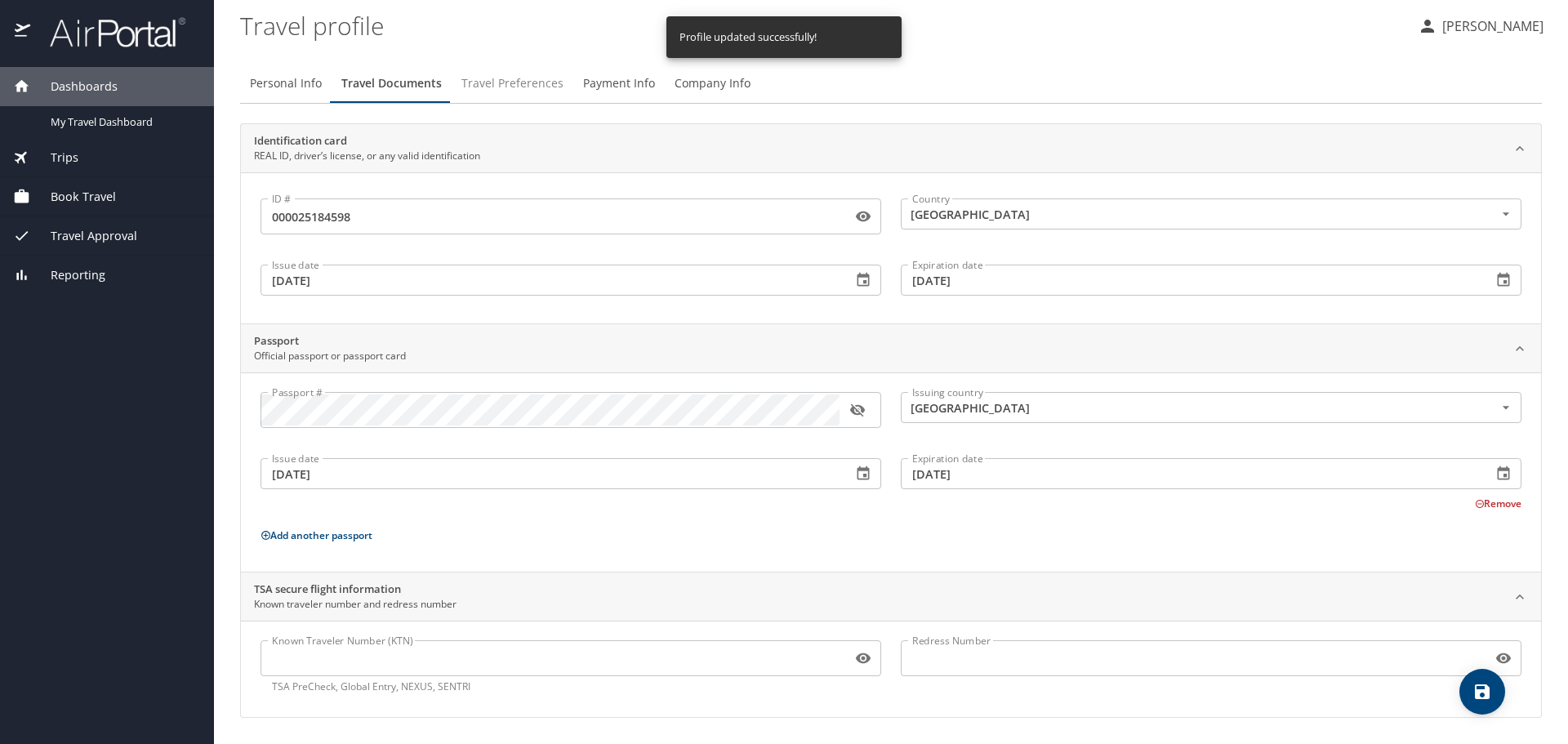
click at [526, 83] on span "Travel Preferences" at bounding box center [512, 83] width 102 height 20
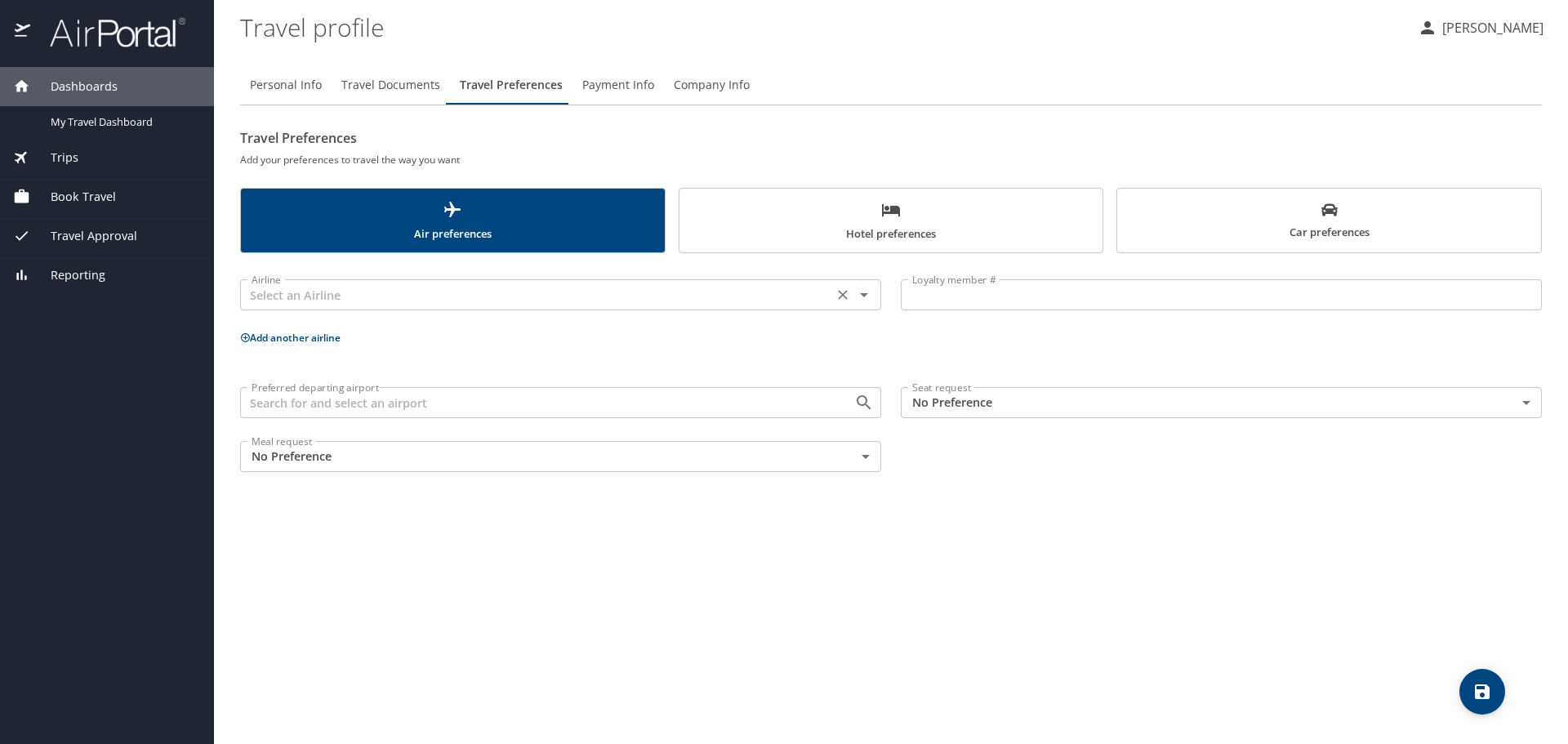
click at [398, 295] on input "text" at bounding box center [537, 295] width 583 height 21
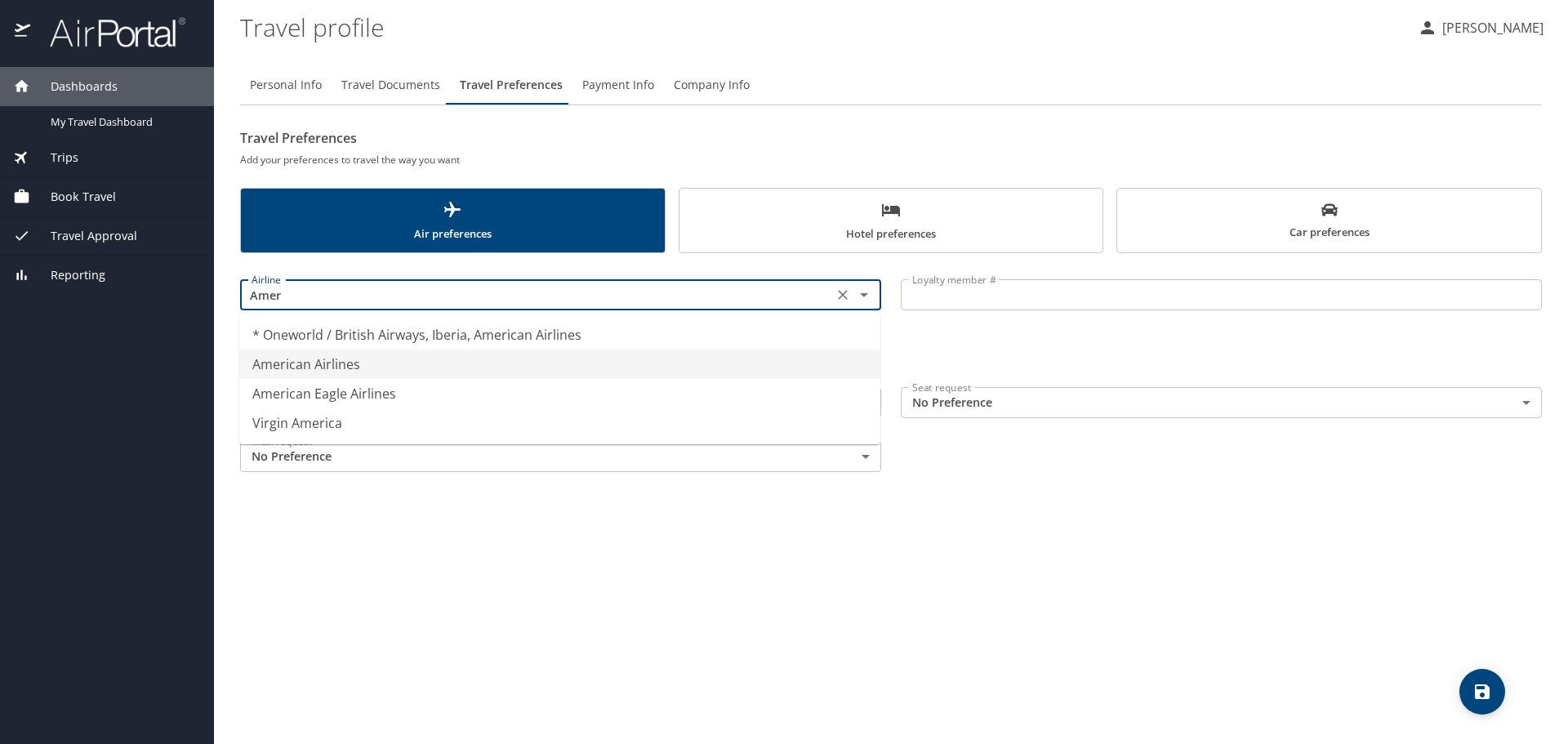
click at [395, 366] on li "American Airlines" at bounding box center [560, 364] width 641 height 29
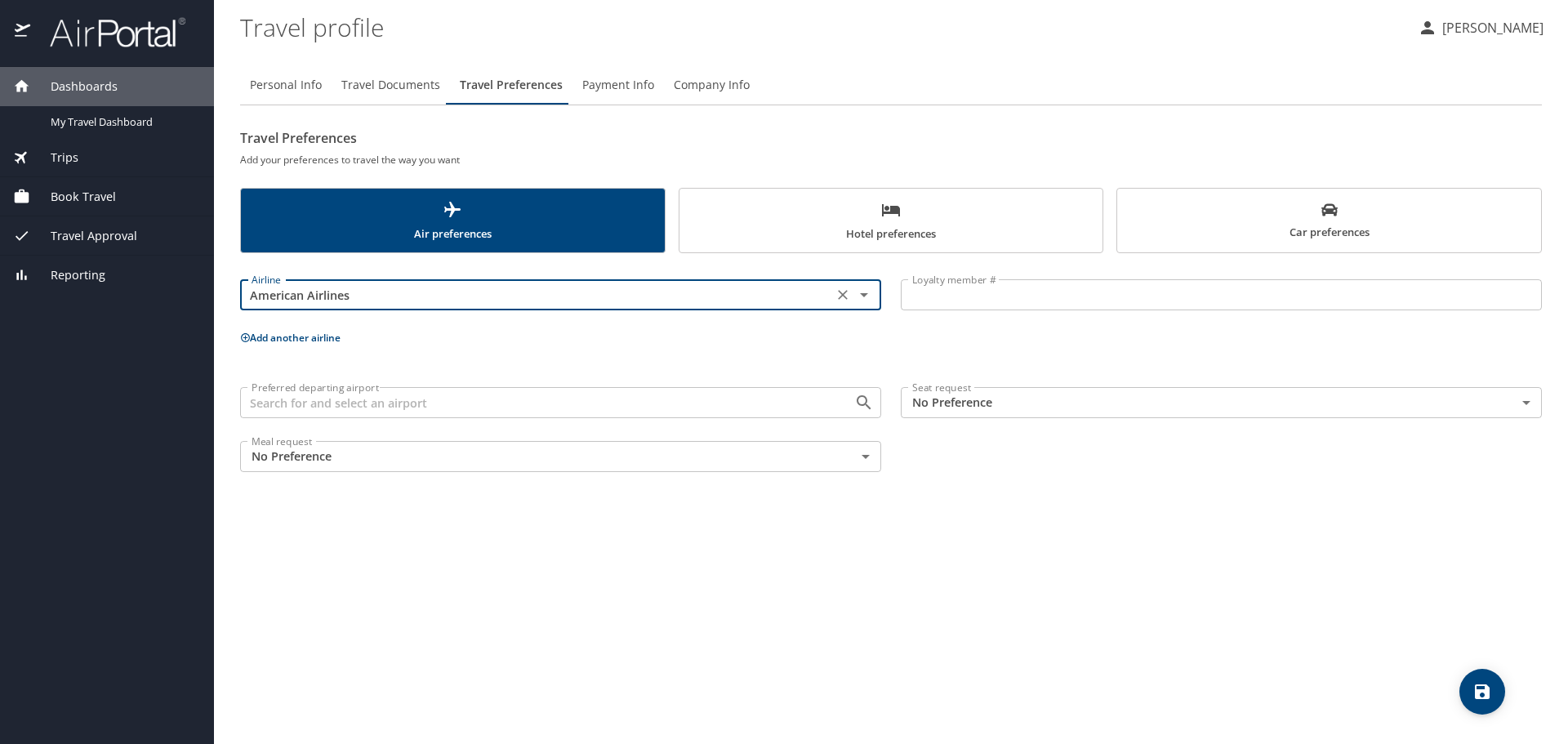
type input "American Airlines"
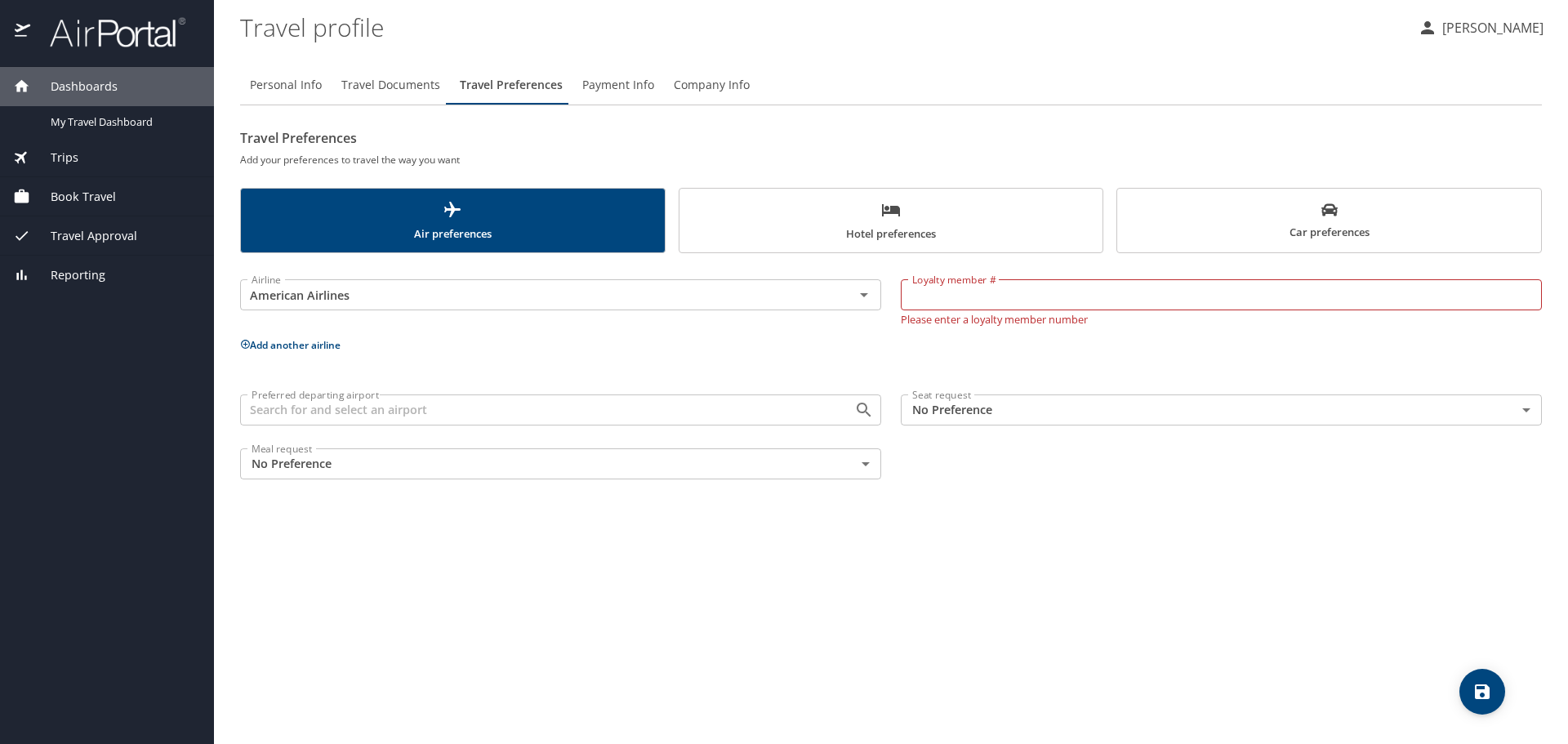
click at [1016, 299] on input "Loyalty member #" at bounding box center [1221, 295] width 641 height 31
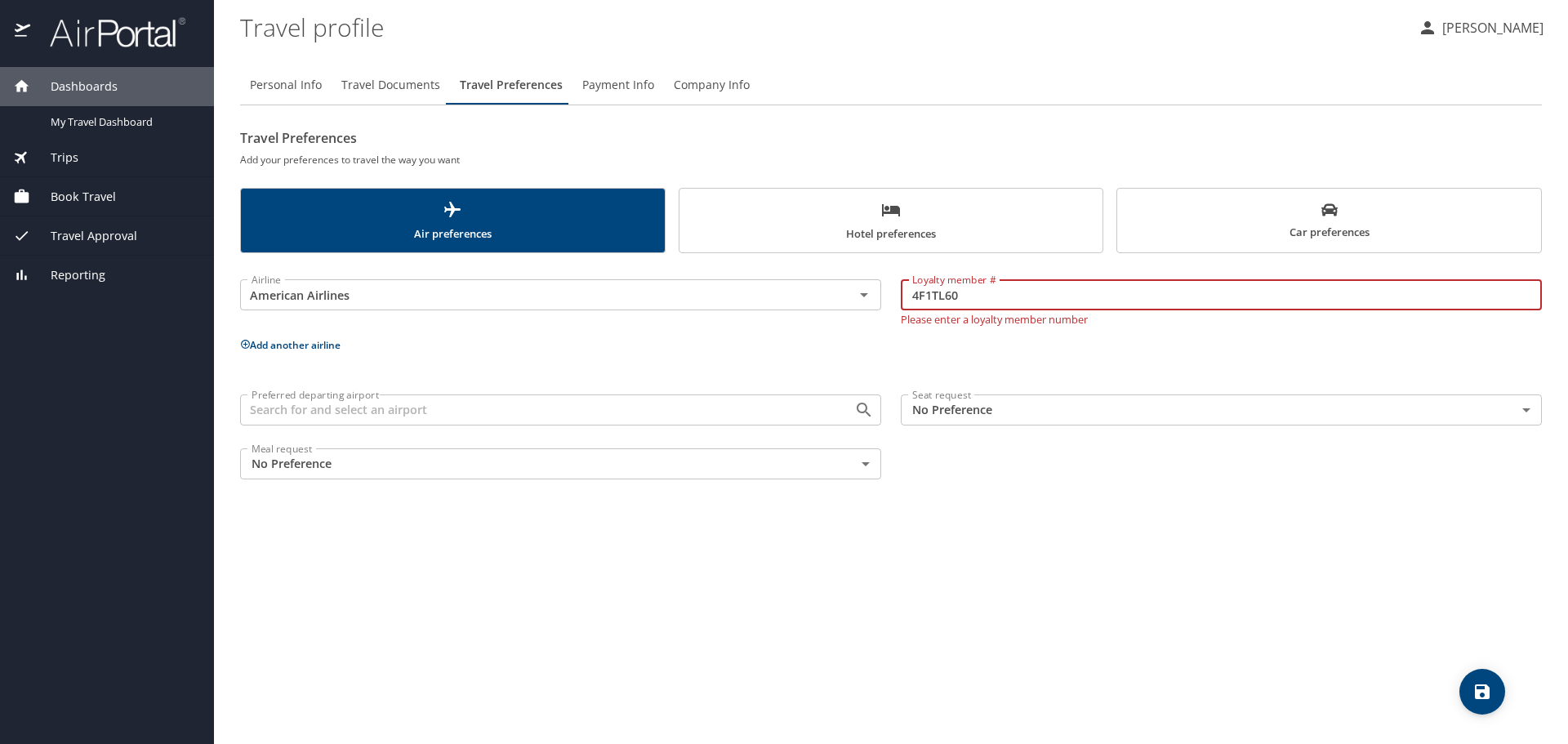
type input "4F1TL60"
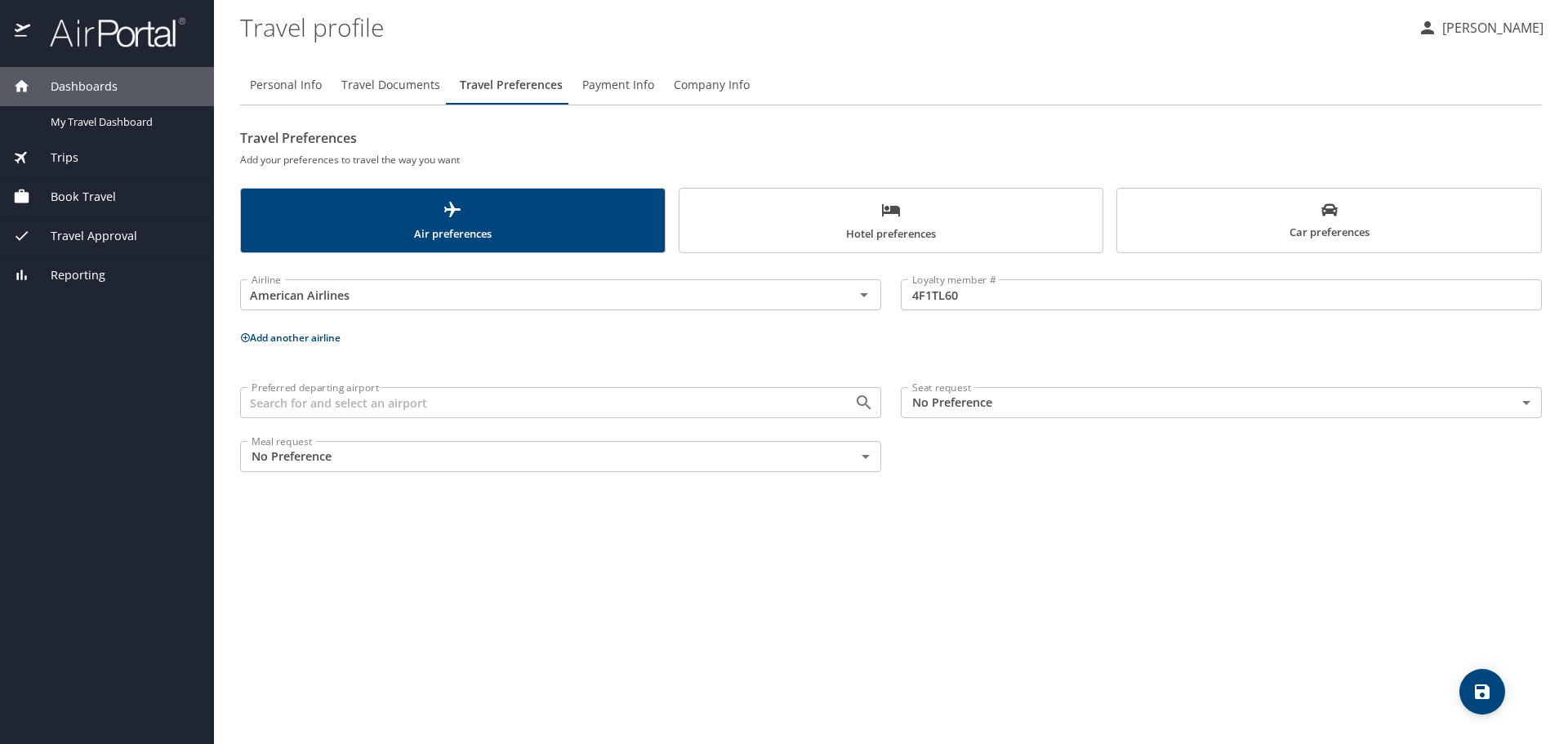
click at [937, 353] on div "Airline American Airlines Airline Loyalty member # 4F1TL60 Loyalty member # Add…" at bounding box center [891, 372] width 1302 height 219
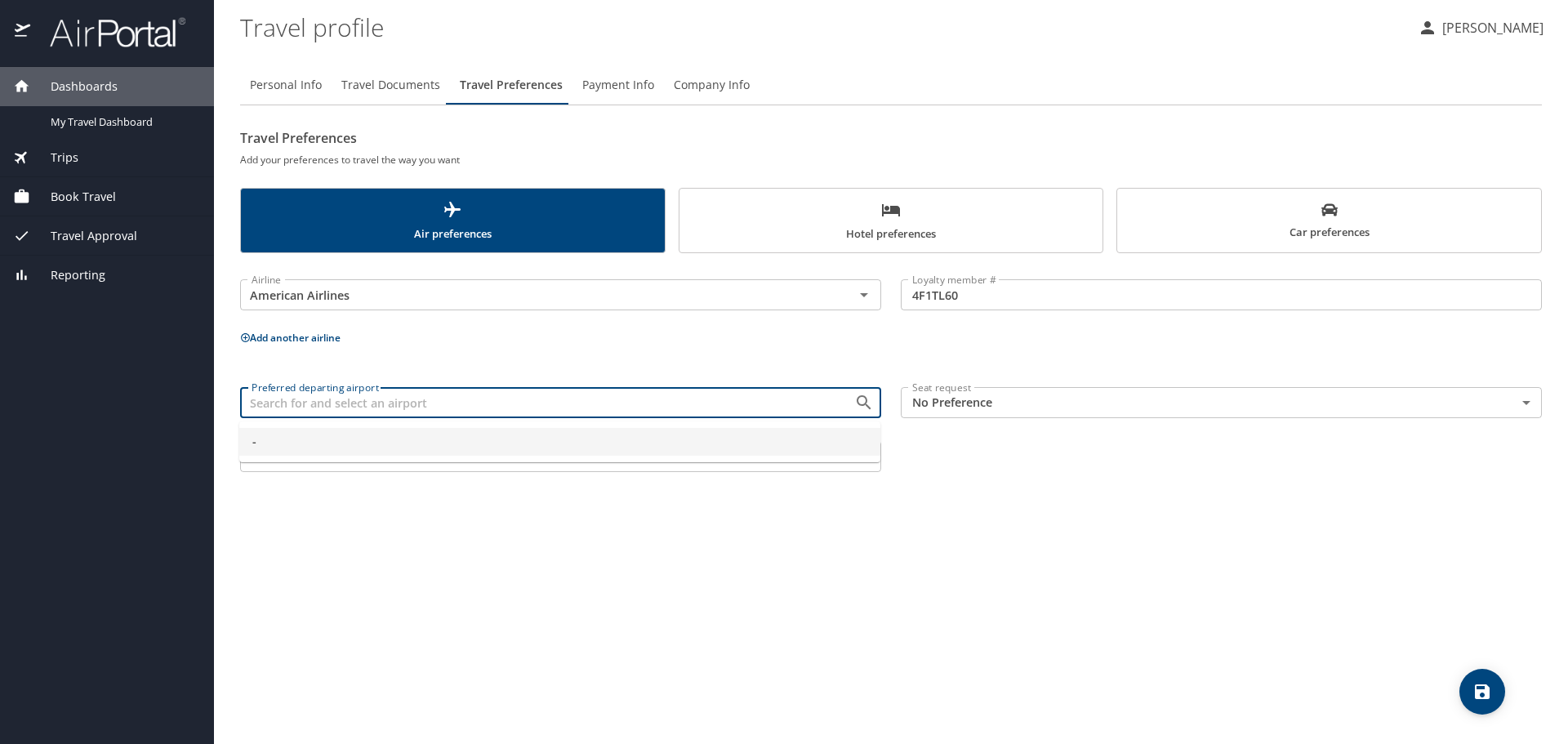
click at [706, 404] on input "Preferred departing airport" at bounding box center [537, 403] width 583 height 21
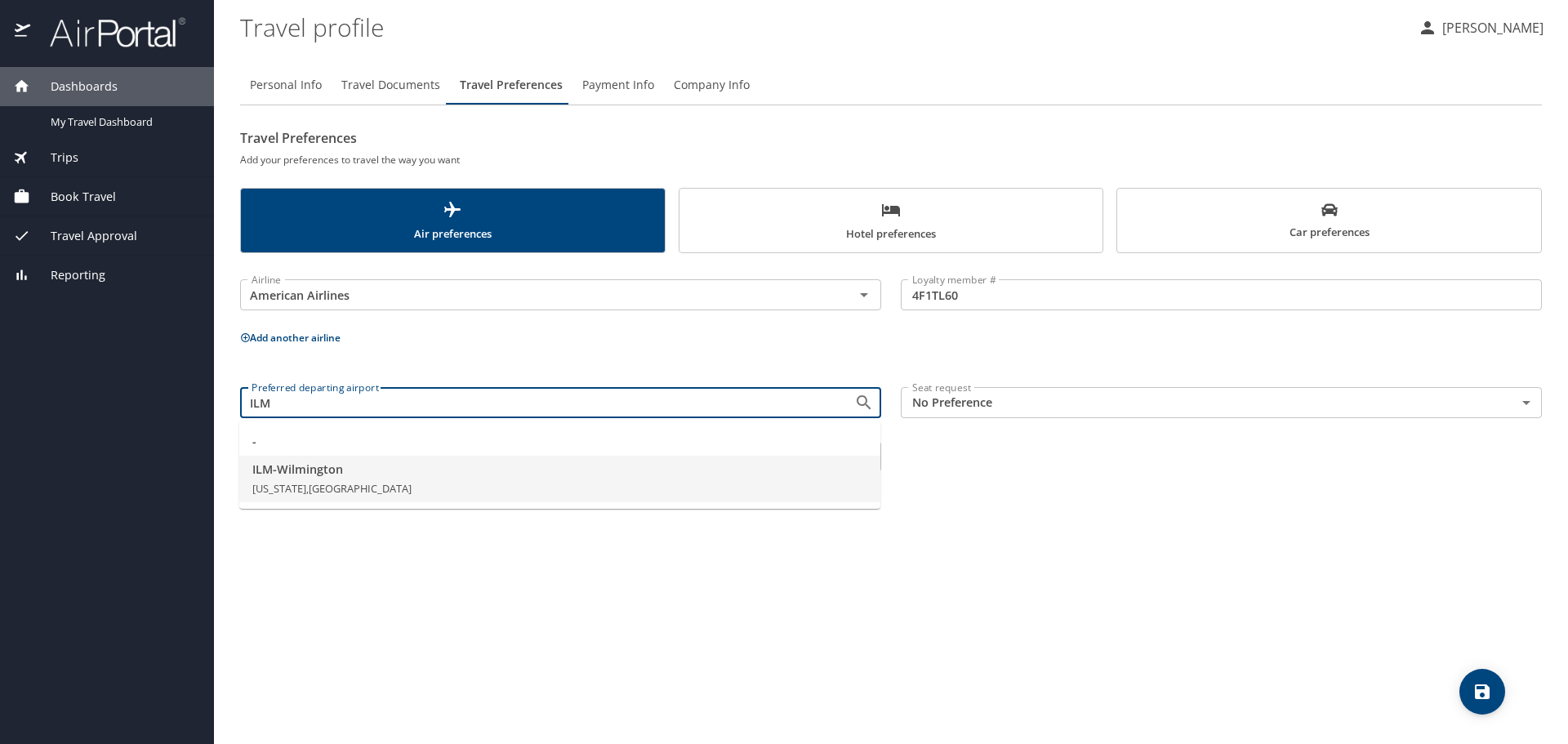
click at [369, 475] on span "ILM - [GEOGRAPHIC_DATA]" at bounding box center [560, 469] width 615 height 18
type input "ILM - [GEOGRAPHIC_DATA]"
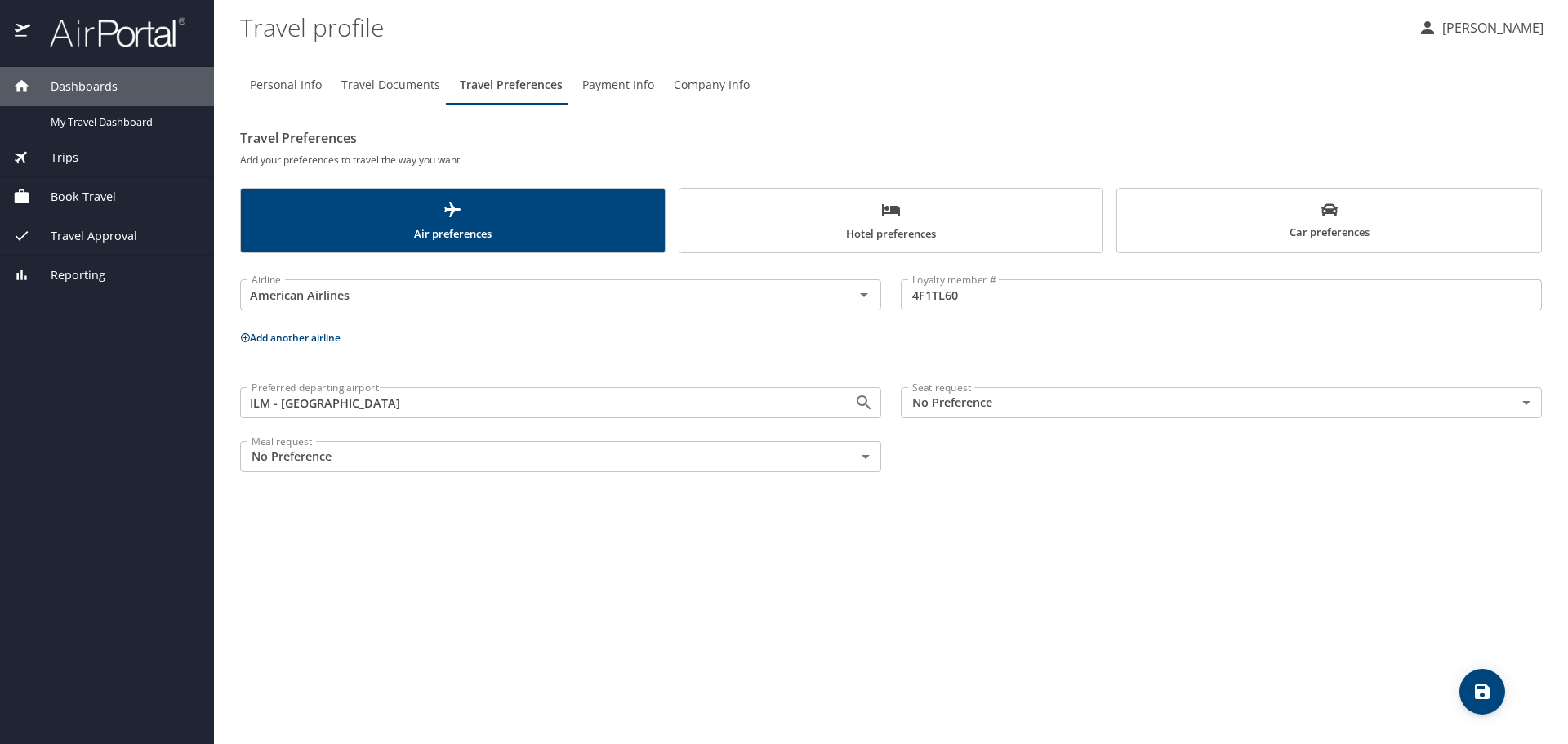
click at [1514, 405] on body "Dashboards My Travel Dashboard Trips Current / Future Trips Past Trips Trips Mi…" at bounding box center [784, 372] width 1568 height 744
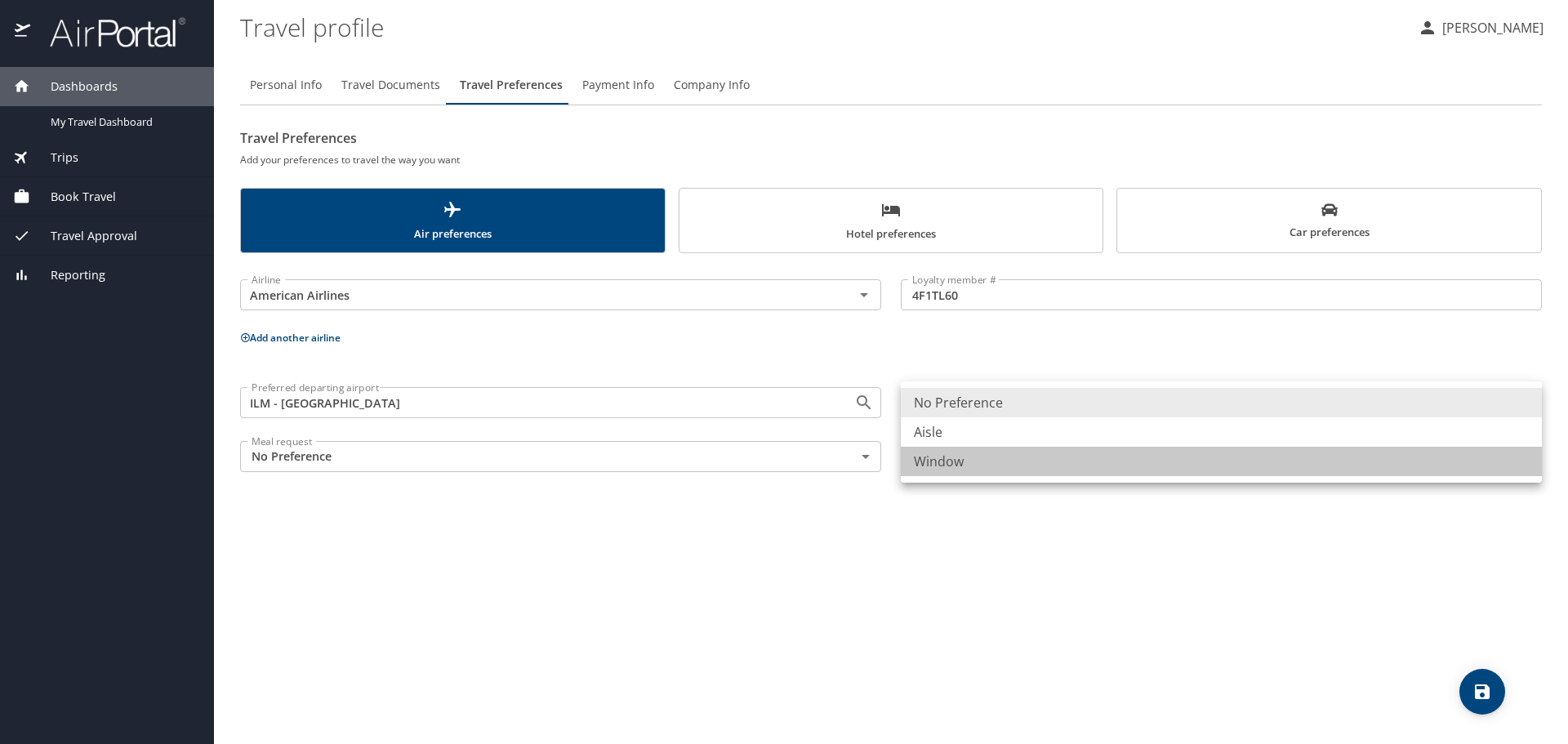
click at [1374, 472] on li "Window" at bounding box center [1221, 461] width 641 height 29
type input "Window"
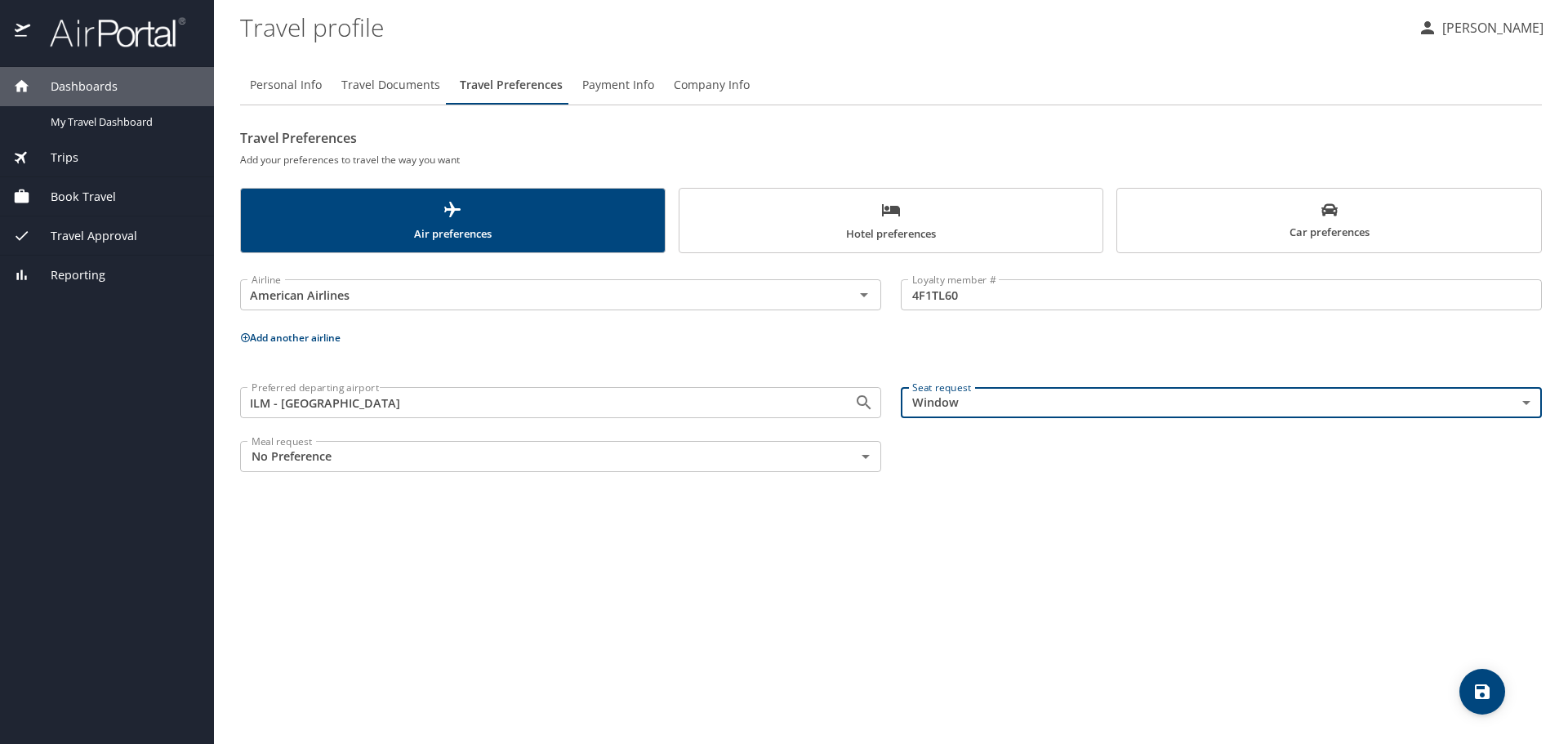
click at [1004, 518] on div "Personal Info Travel Documents Travel Preferences Payment Info Company Info Tra…" at bounding box center [891, 398] width 1302 height 692
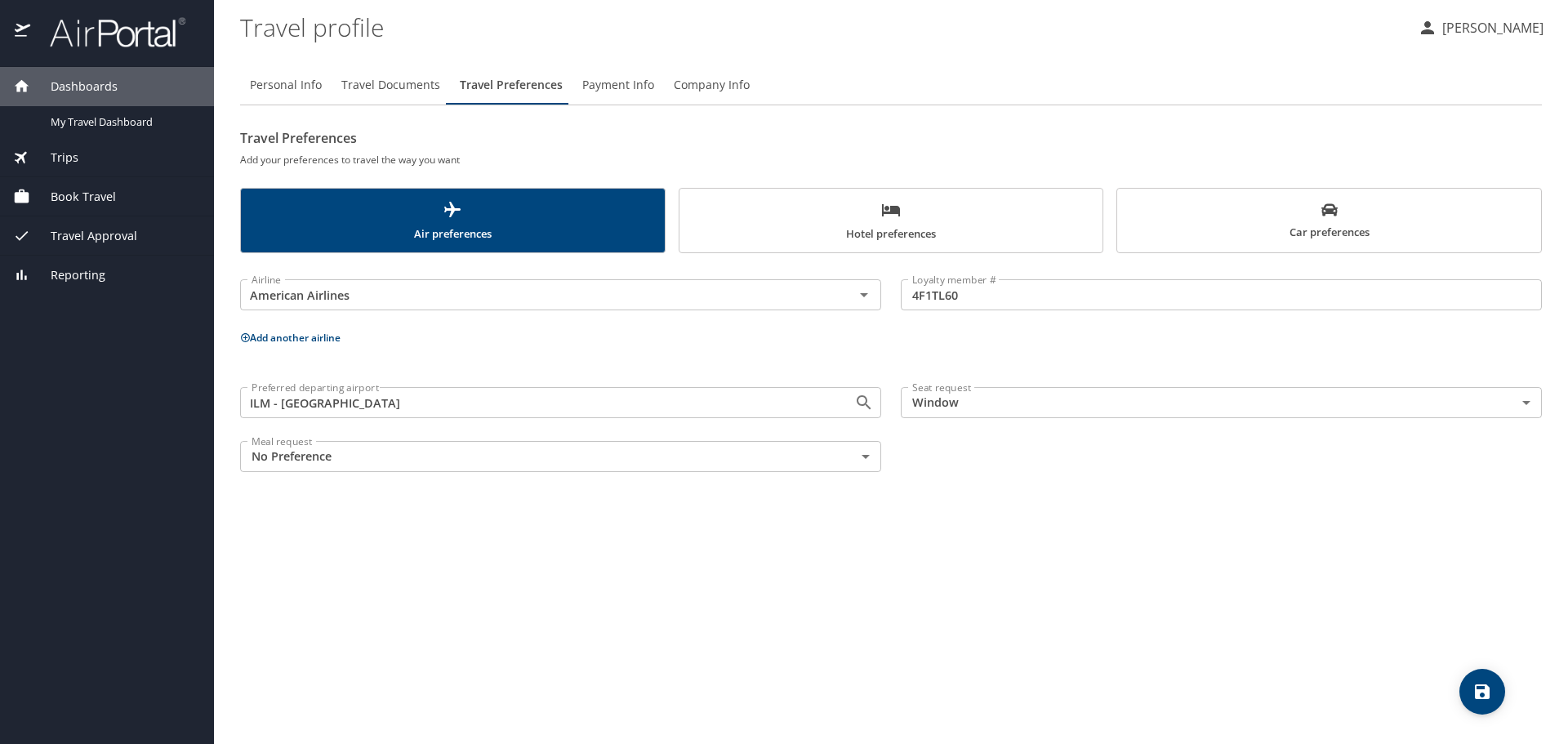
click at [870, 458] on body "Dashboards My Travel Dashboard Trips Current / Future Trips Past Trips Trips Mi…" at bounding box center [784, 372] width 1568 height 744
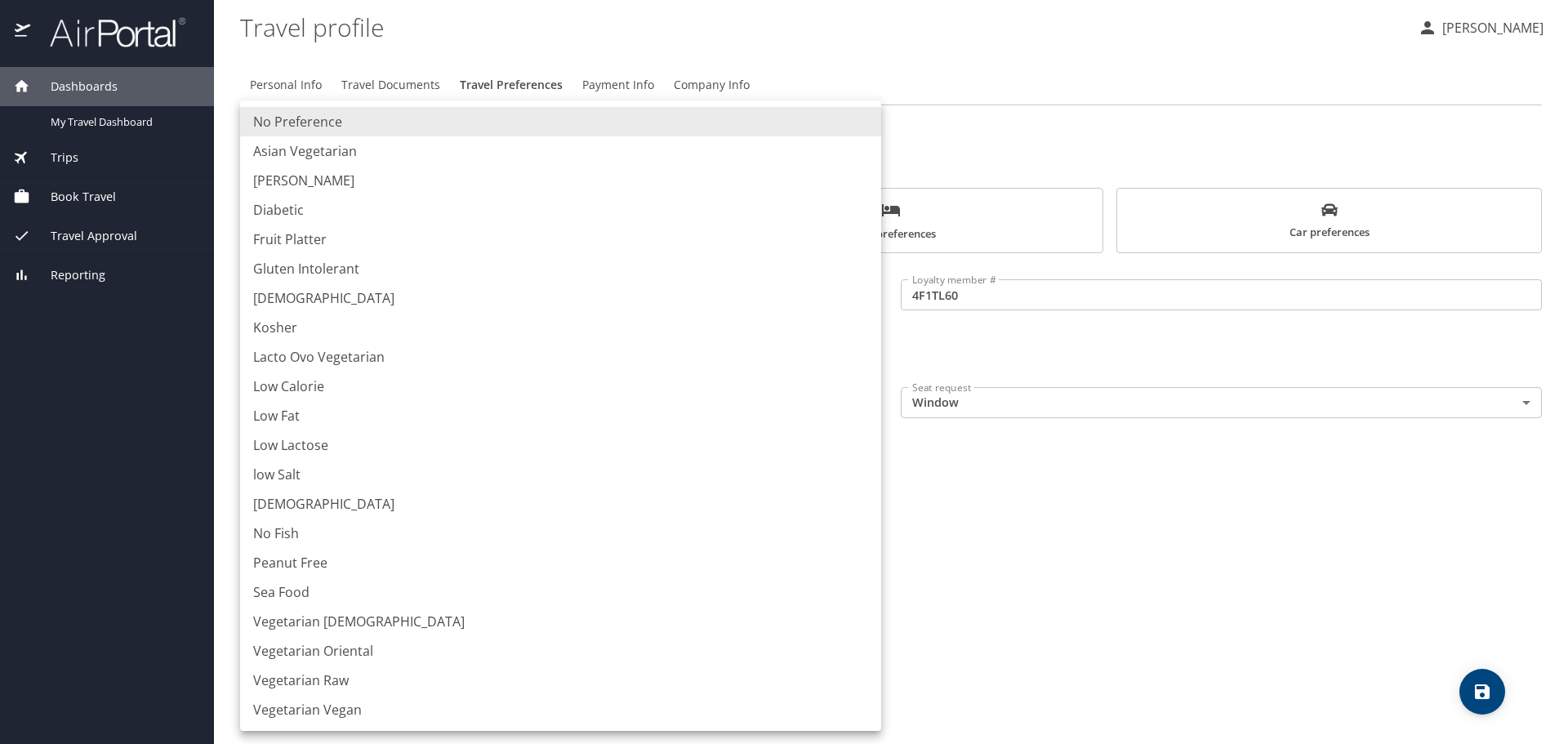
click at [1050, 508] on div at bounding box center [784, 372] width 1568 height 744
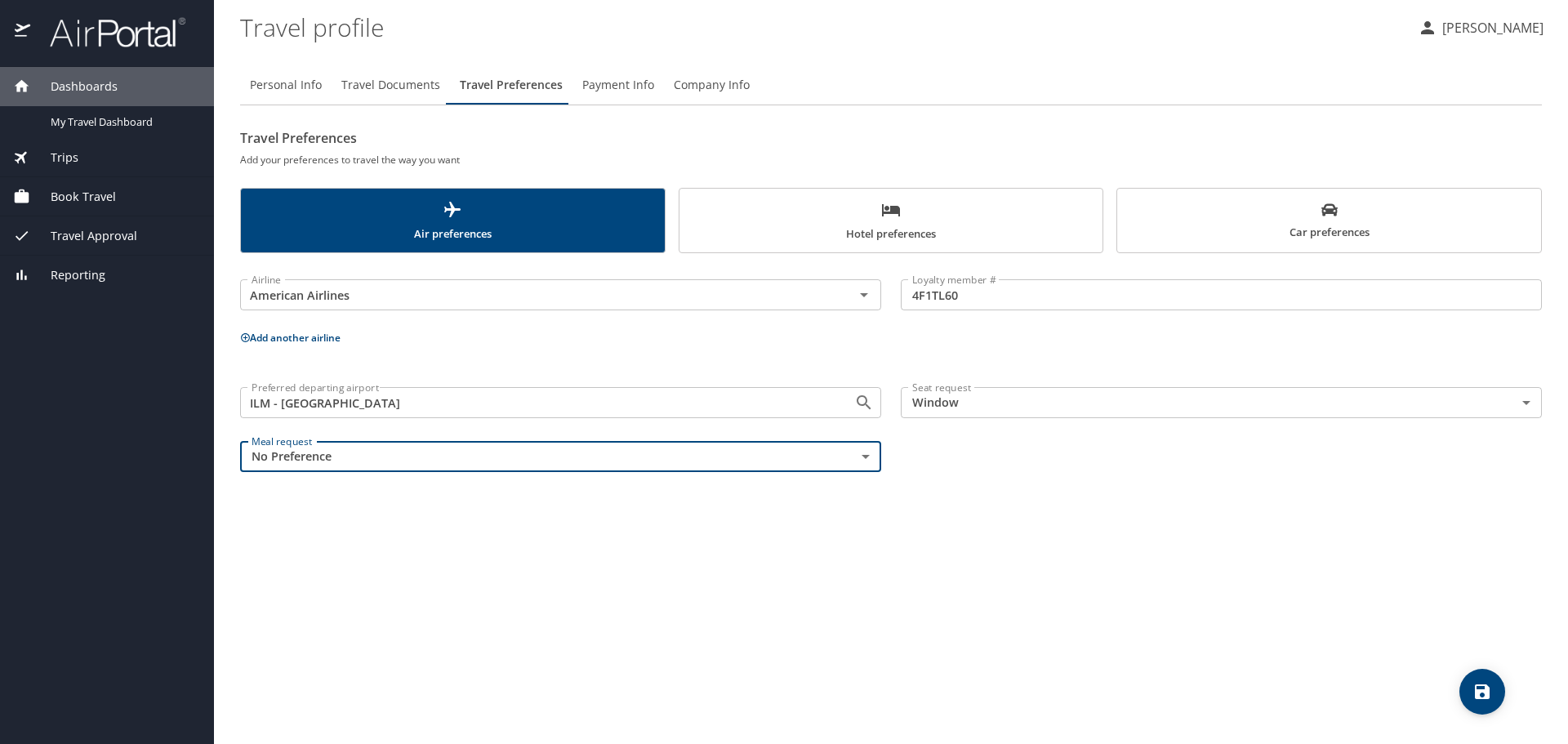
click at [1480, 684] on icon "save" at bounding box center [1482, 691] width 14 height 14
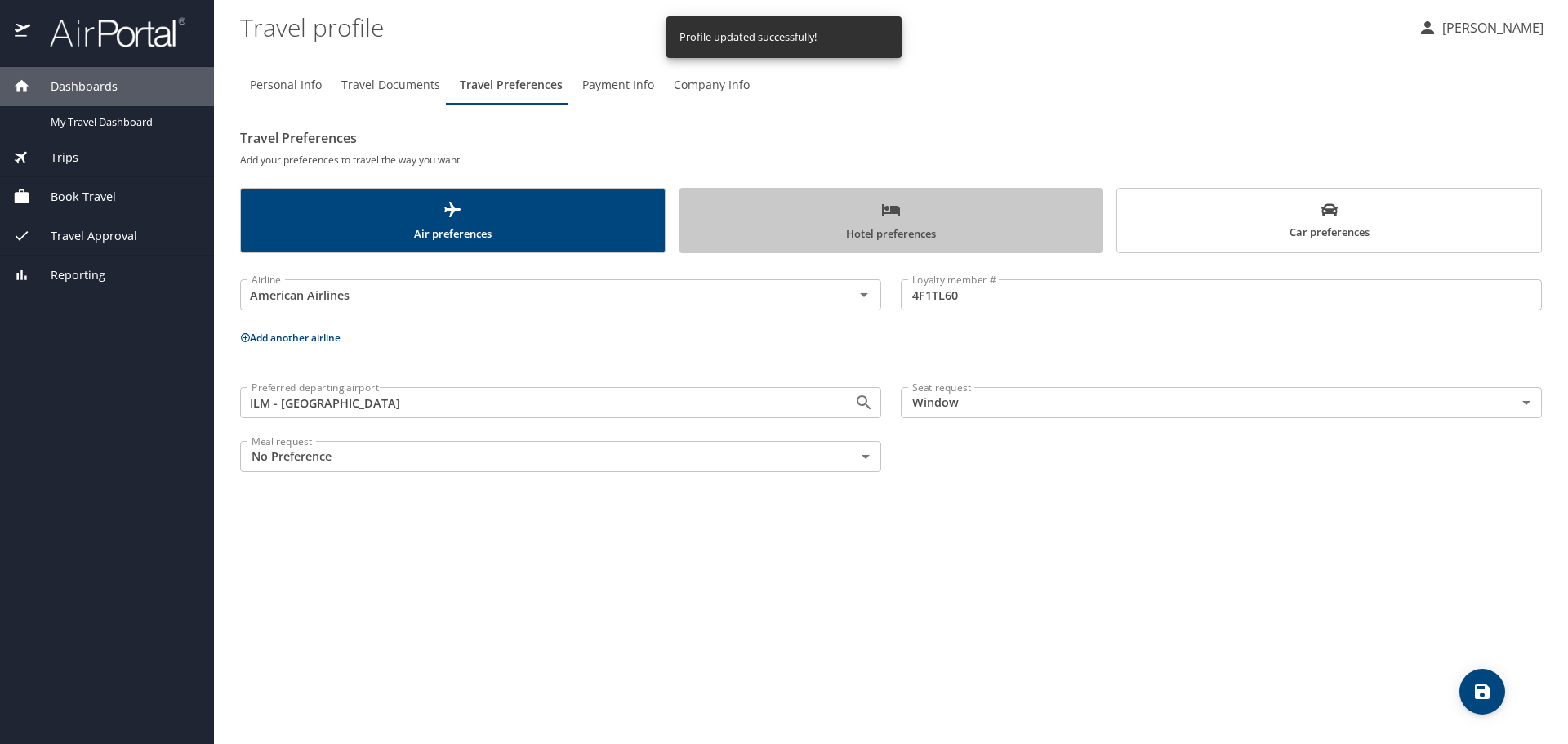
click at [852, 230] on span "Hotel preferences" at bounding box center [892, 222] width 405 height 44
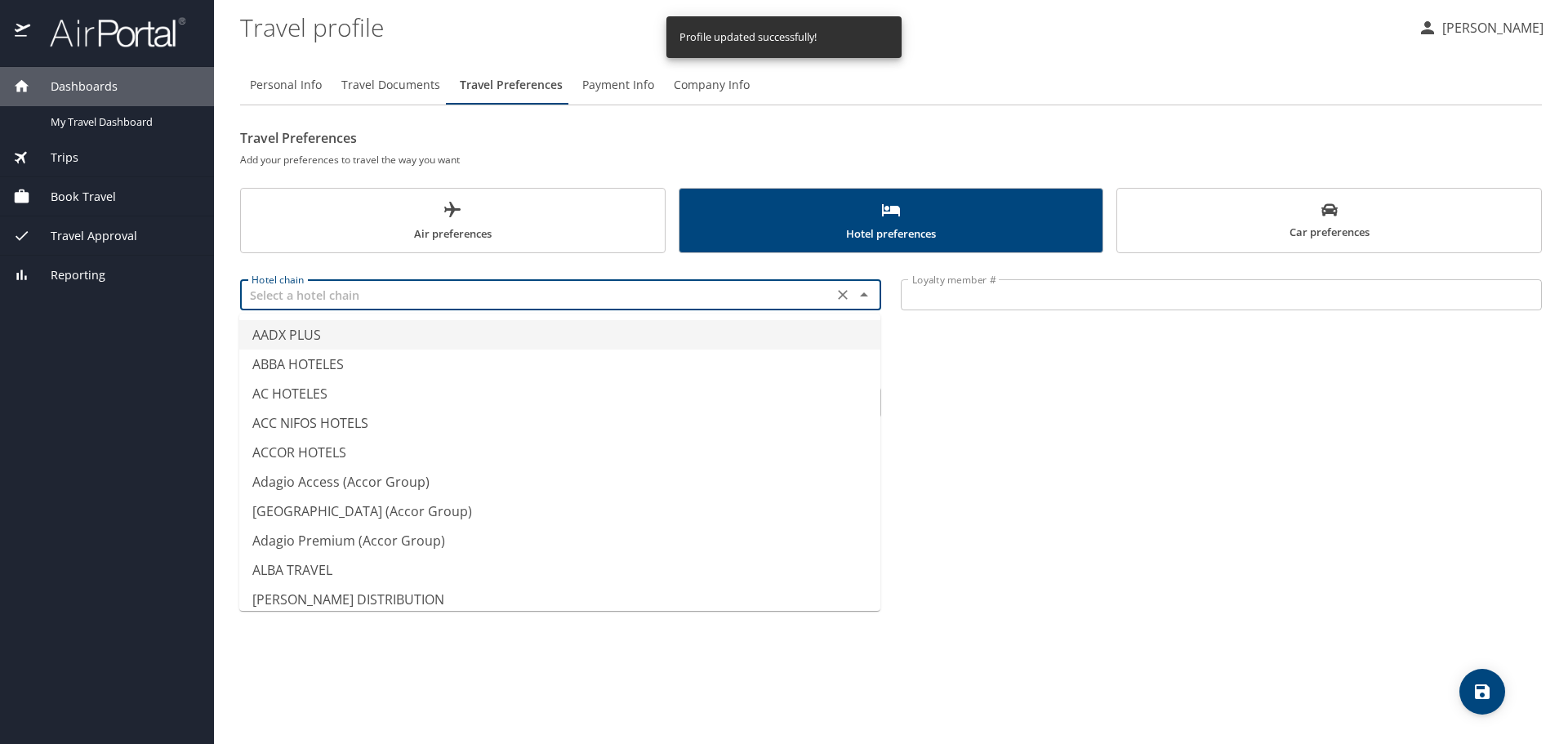
click at [676, 296] on input "text" at bounding box center [537, 295] width 583 height 21
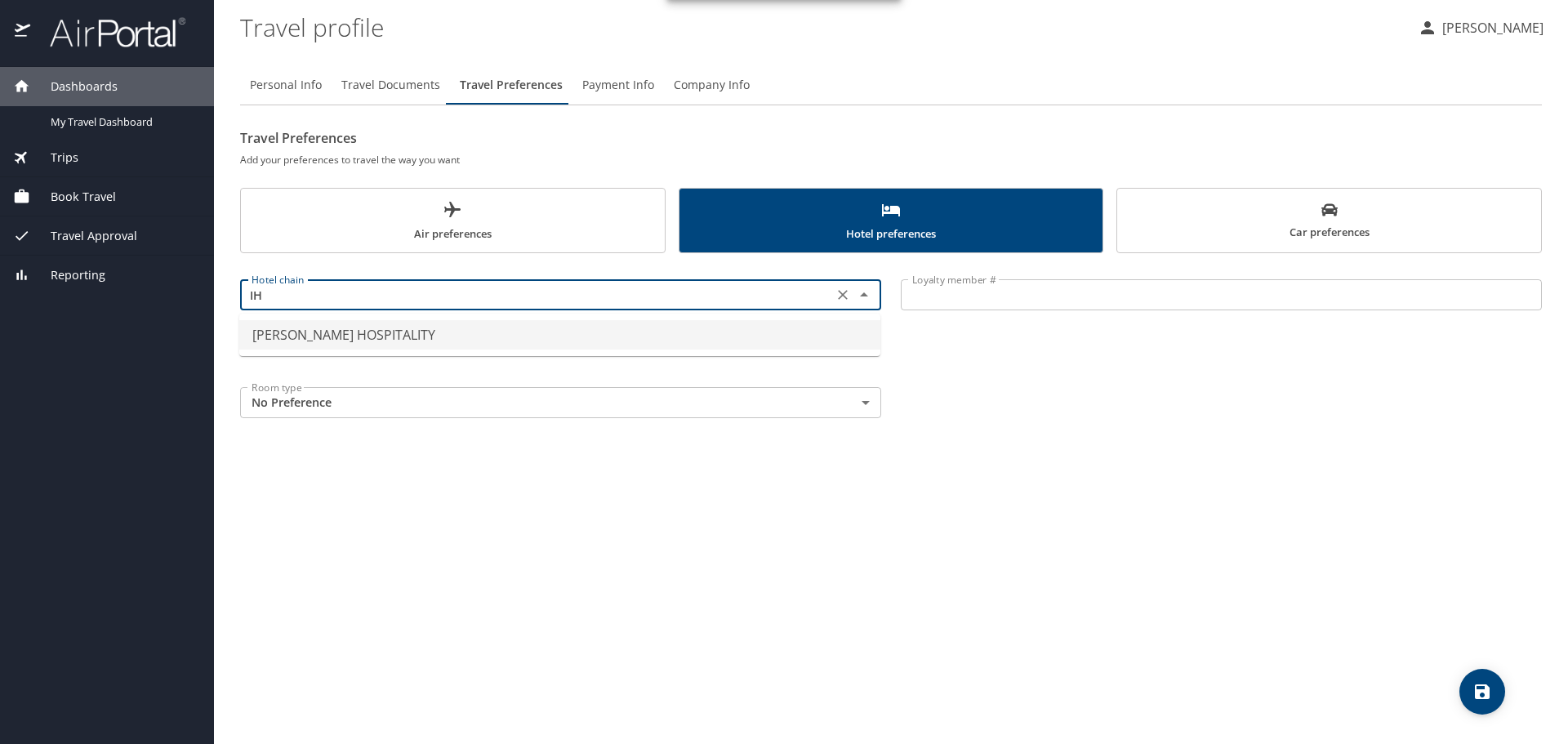
type input "I"
click at [555, 339] on li "HOLIDAY INN" at bounding box center [560, 334] width 641 height 29
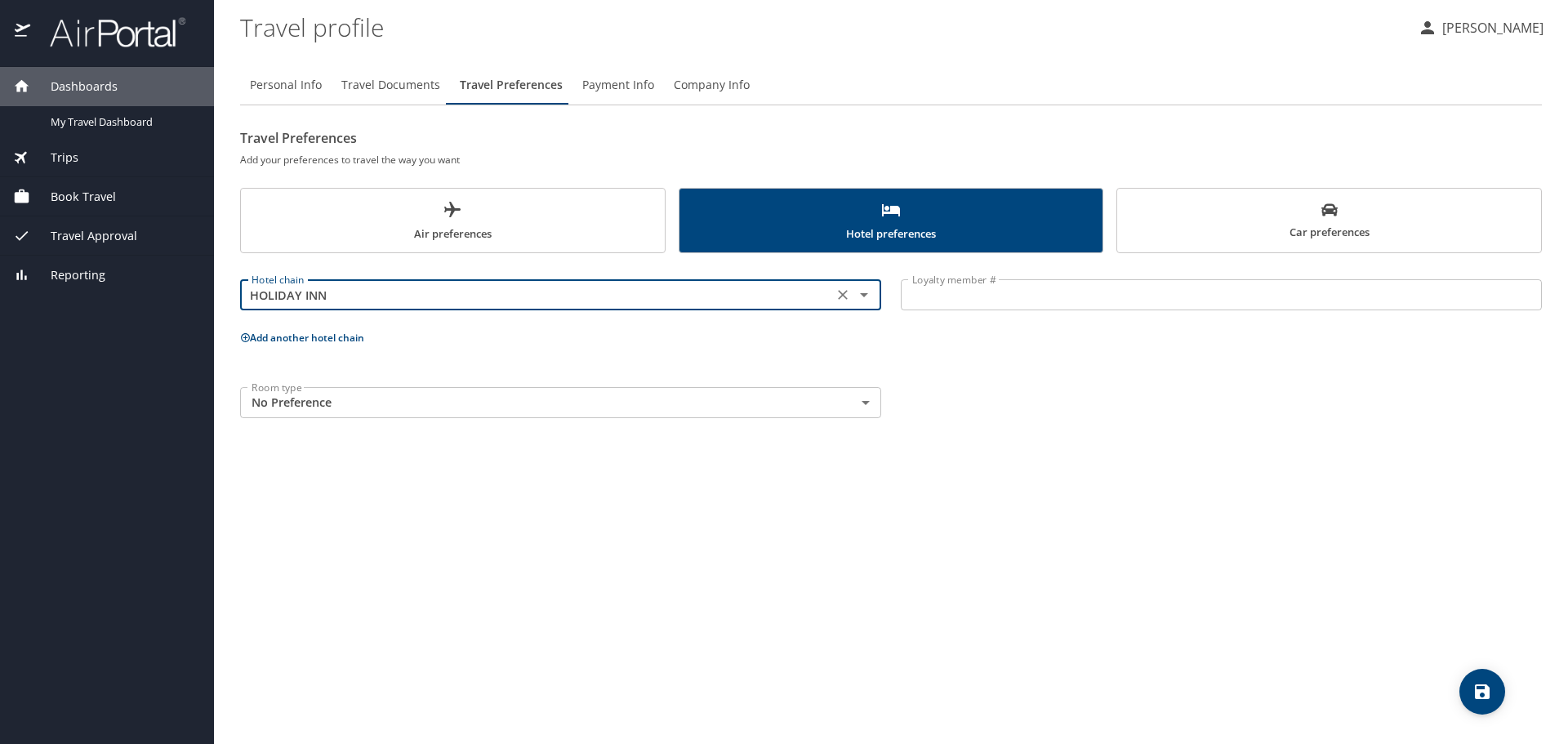
type input "HOLIDAY INN"
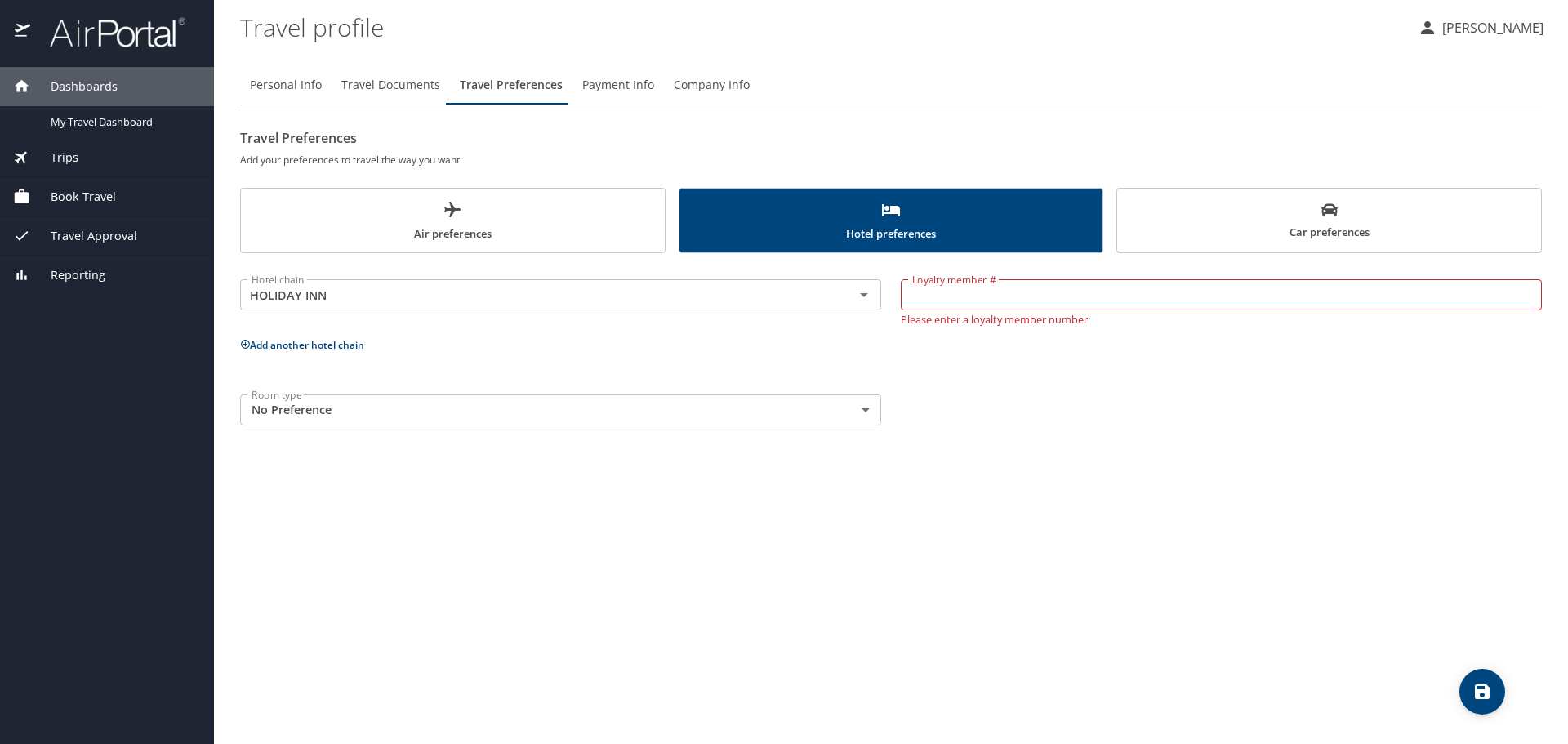
click at [1061, 299] on input "Loyalty member #" at bounding box center [1221, 295] width 641 height 31
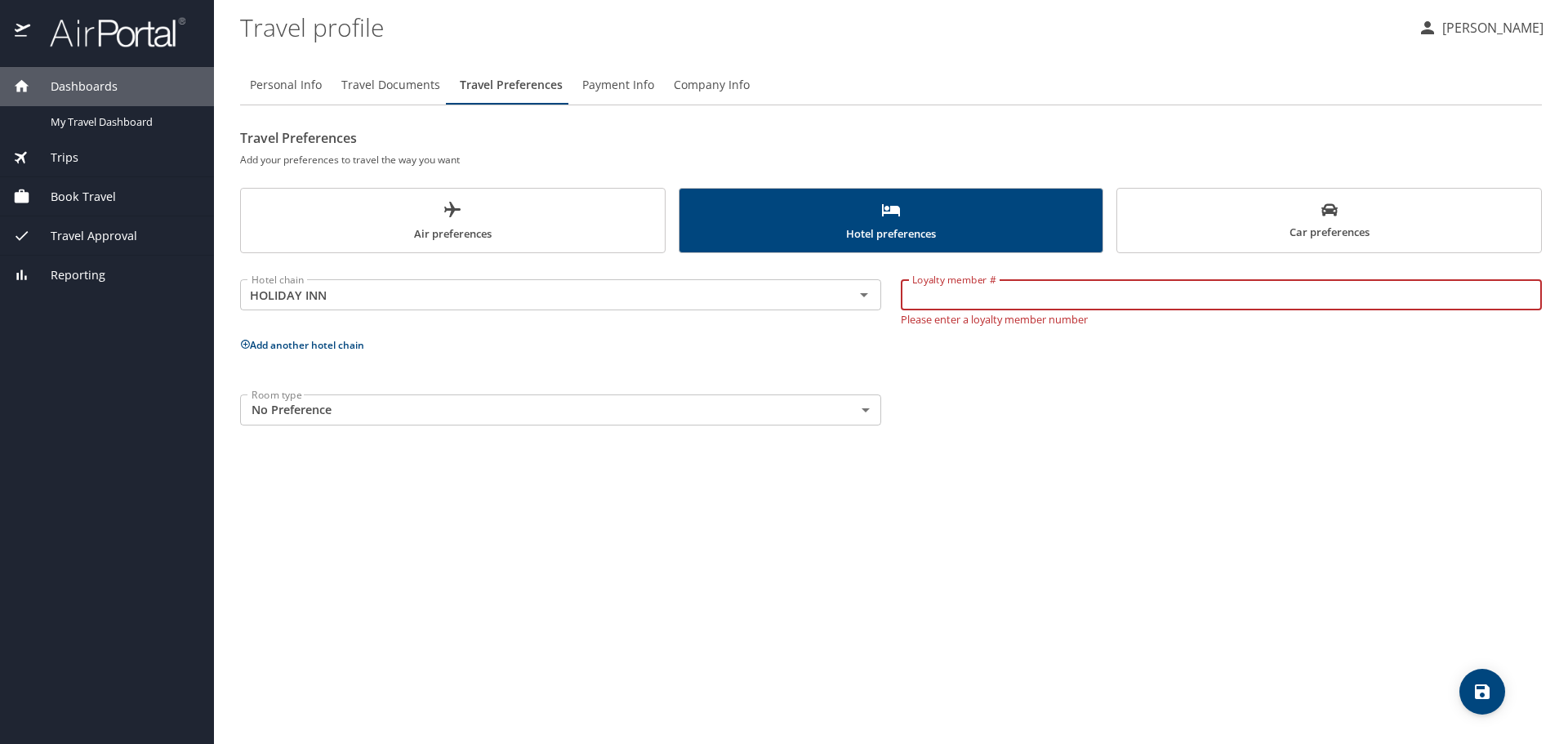
paste input "938660129"
type input "938660129"
click at [1001, 433] on div "Personal Info Travel Documents Travel Preferences Payment Info Company Info Tra…" at bounding box center [891, 398] width 1302 height 692
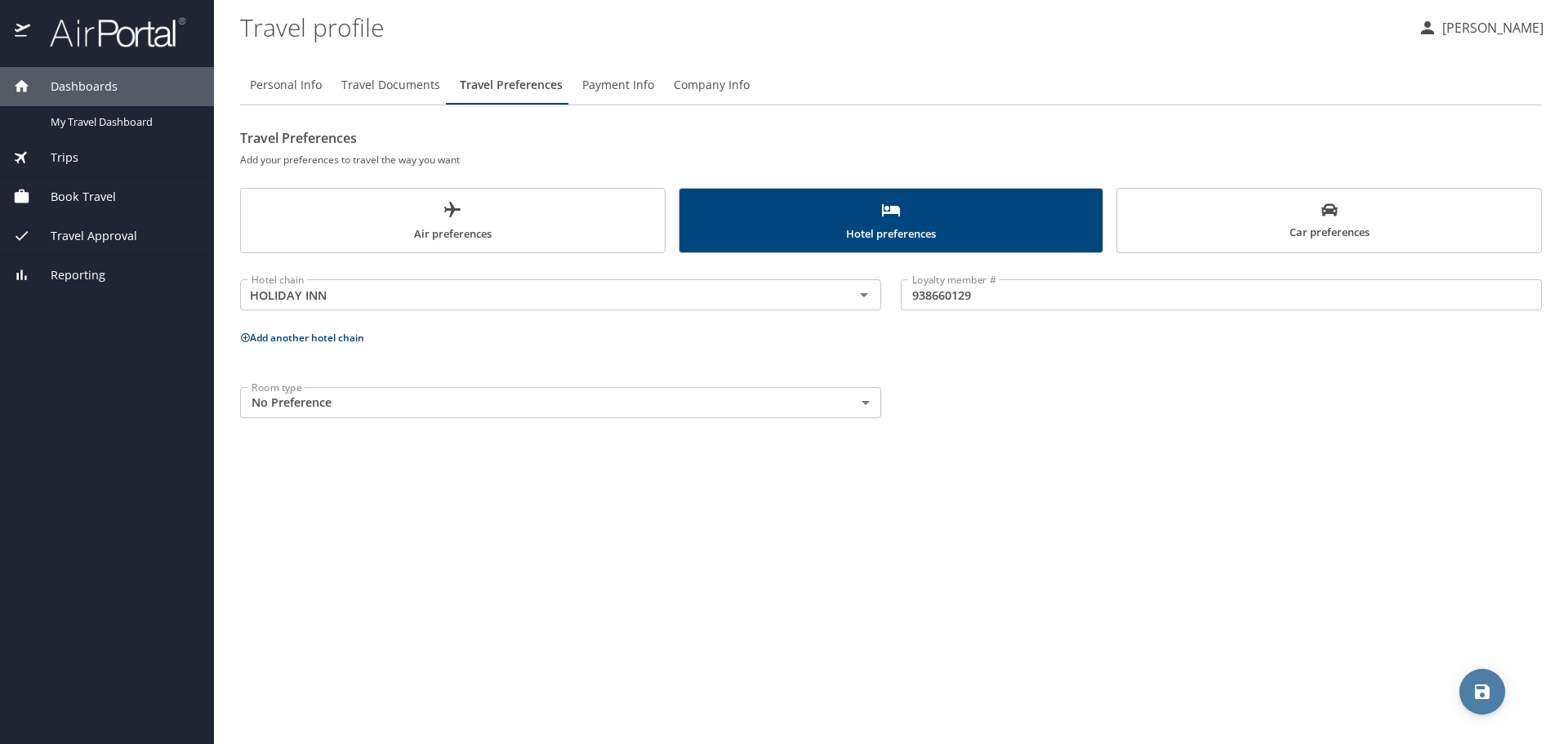
click at [1465, 697] on span "save" at bounding box center [1482, 692] width 46 height 20
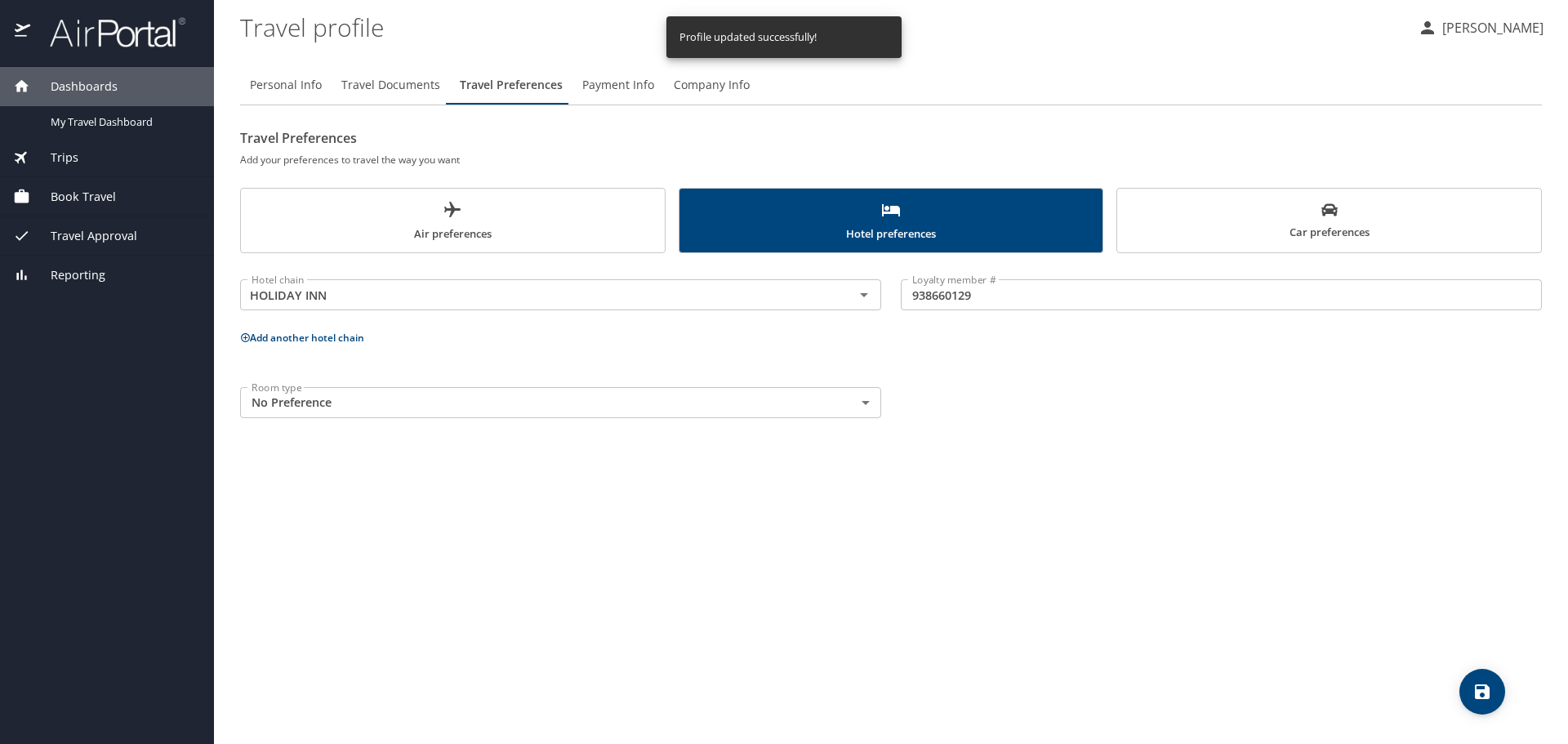
click at [1251, 230] on span "Car preferences" at bounding box center [1329, 221] width 405 height 40
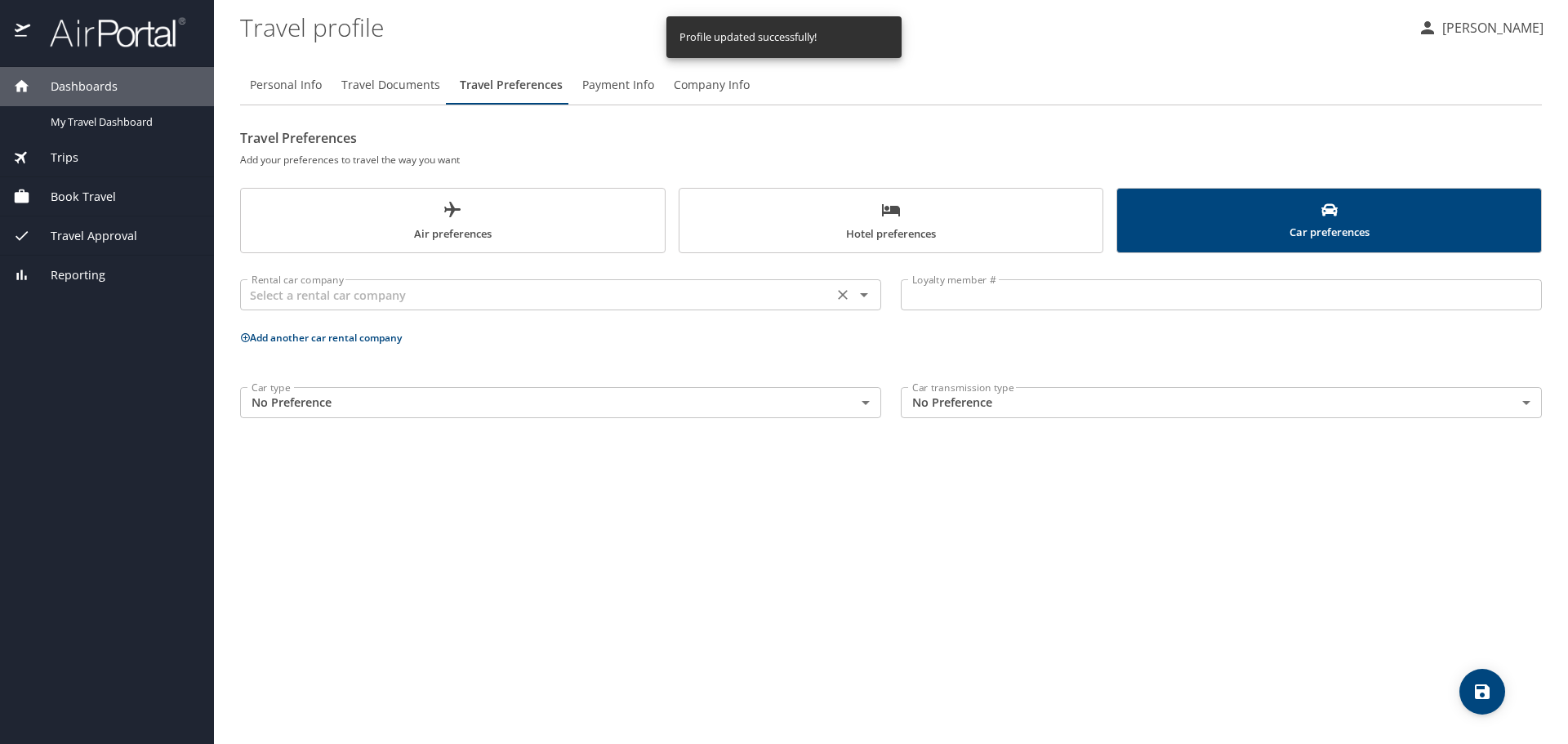
click at [605, 308] on div "Rental car company" at bounding box center [561, 295] width 641 height 31
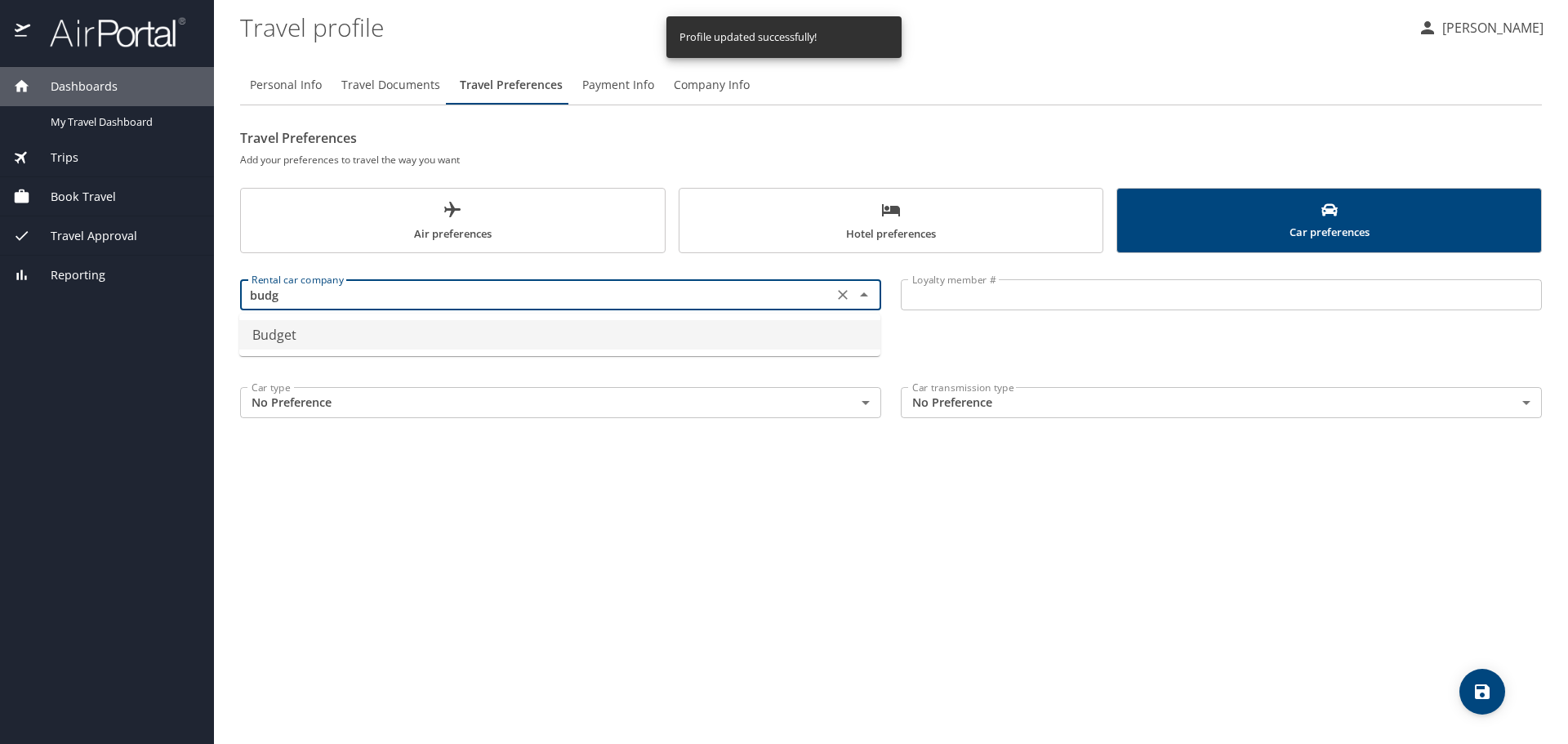
click at [626, 329] on li "Budget" at bounding box center [560, 334] width 641 height 29
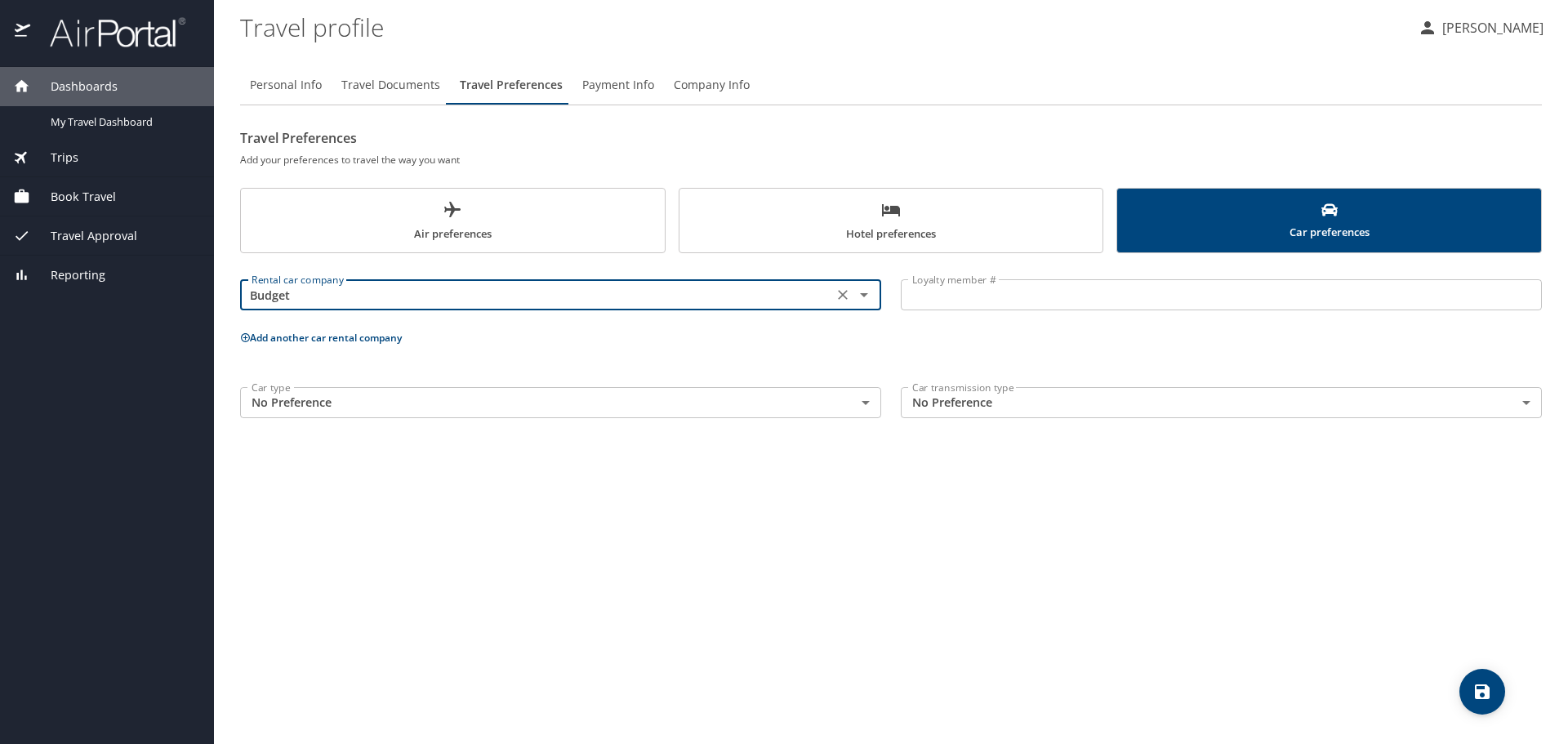
type input "Budget"
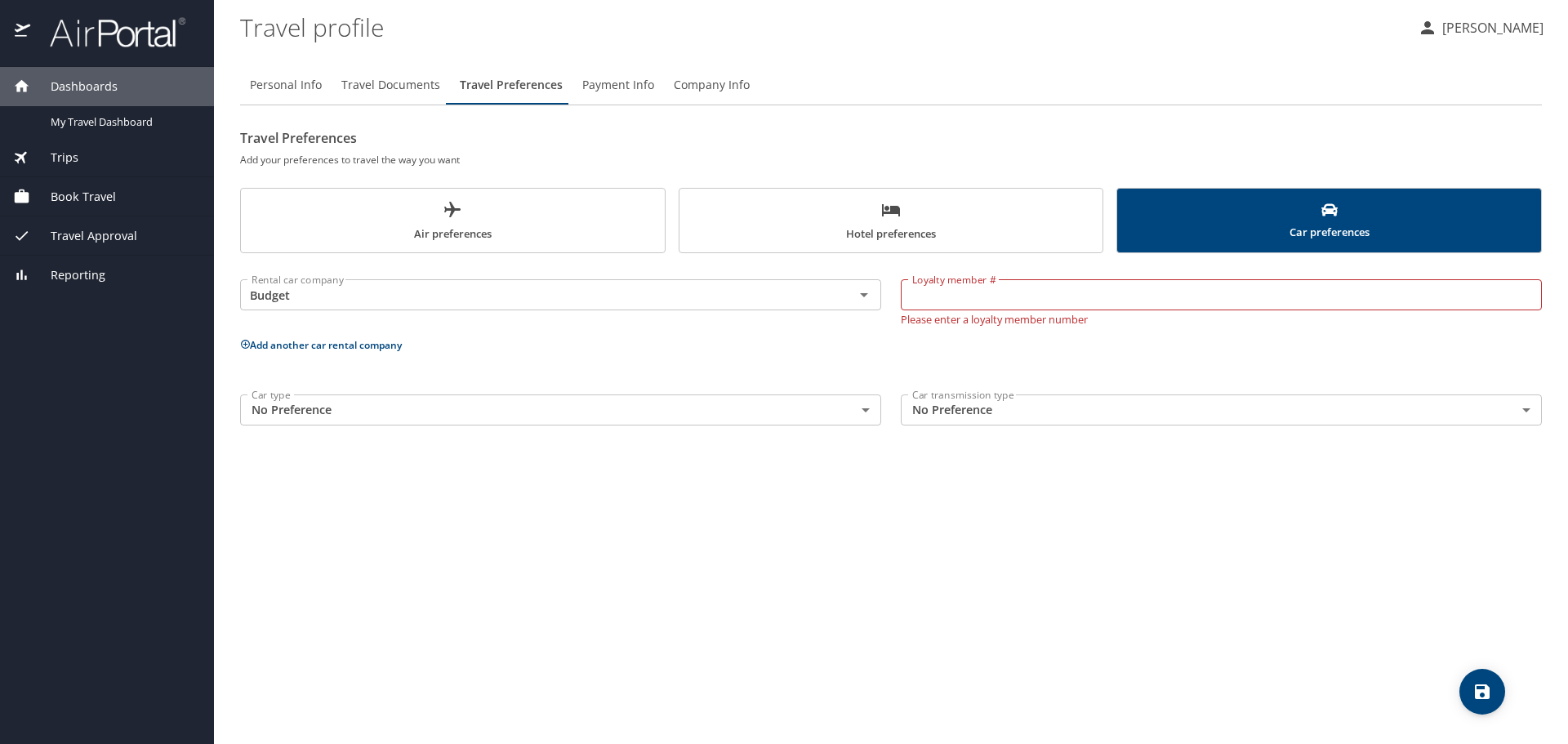
click at [1038, 289] on input "Loyalty member #" at bounding box center [1221, 295] width 641 height 31
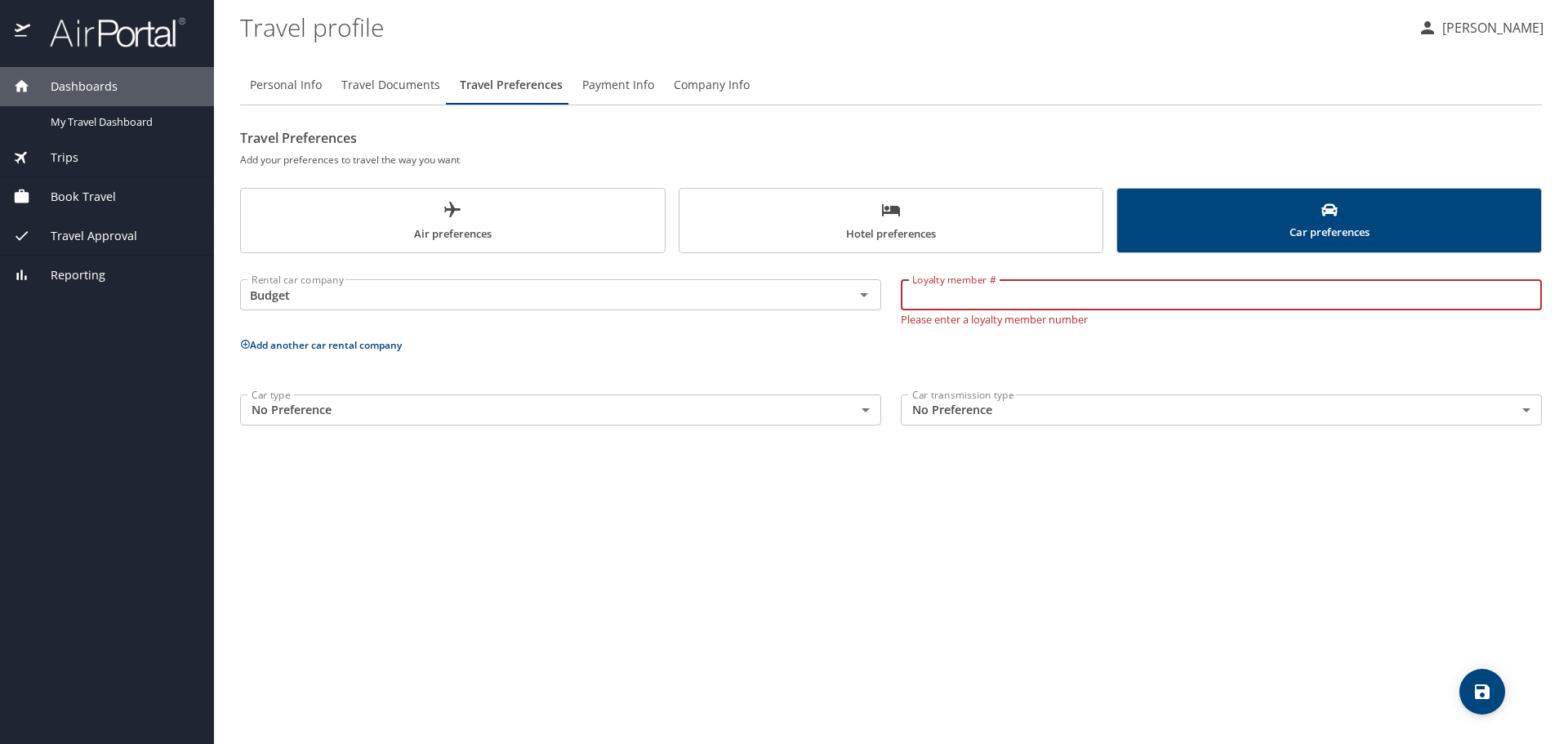
paste input "WQ211R"
type input "WQ211R"
click at [584, 532] on div "Personal Info Travel Documents Travel Preferences Payment Info Company Info Tra…" at bounding box center [891, 398] width 1302 height 692
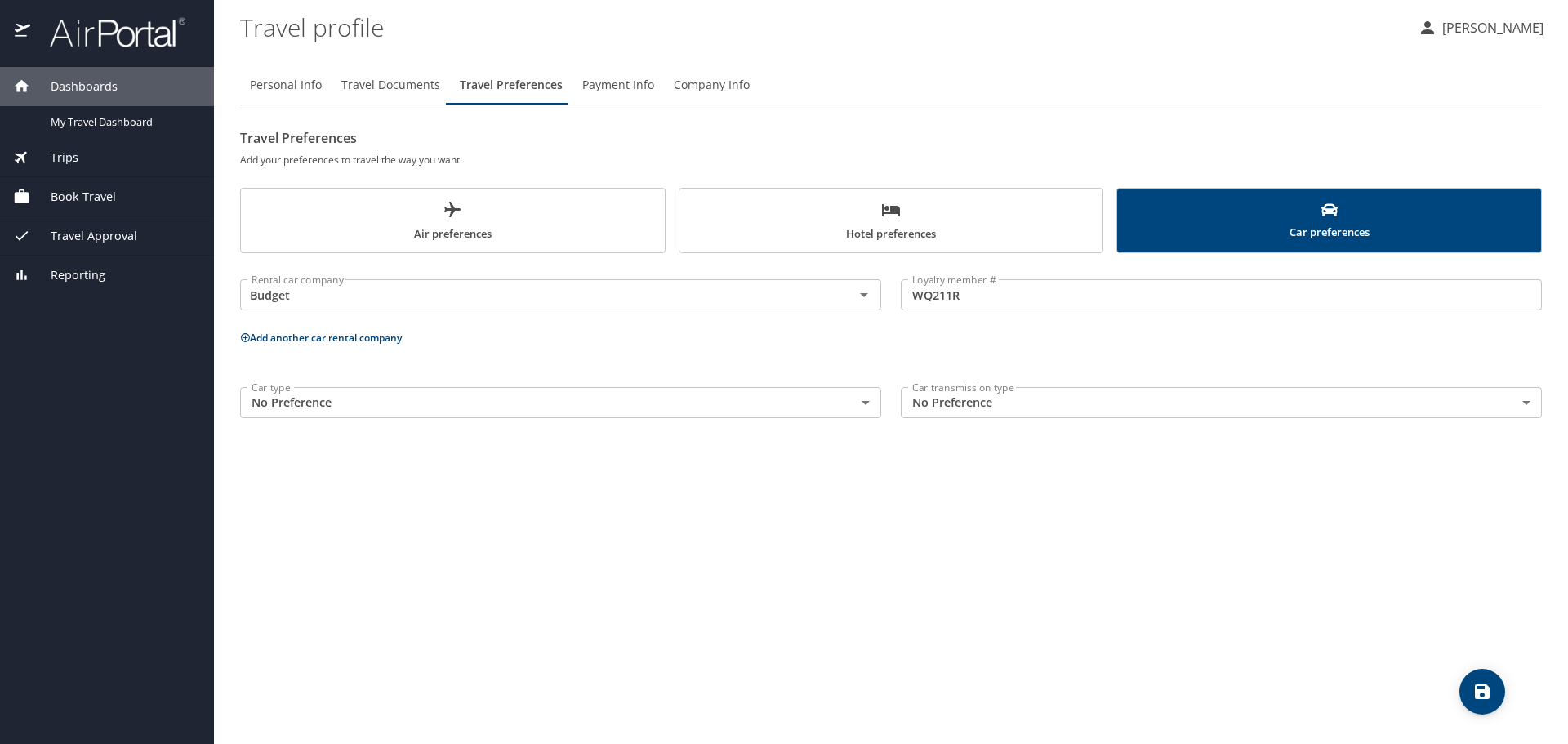
click at [845, 408] on body "Dashboards My Travel Dashboard Trips Current / Future Trips Past Trips Trips Mi…" at bounding box center [784, 372] width 1568 height 744
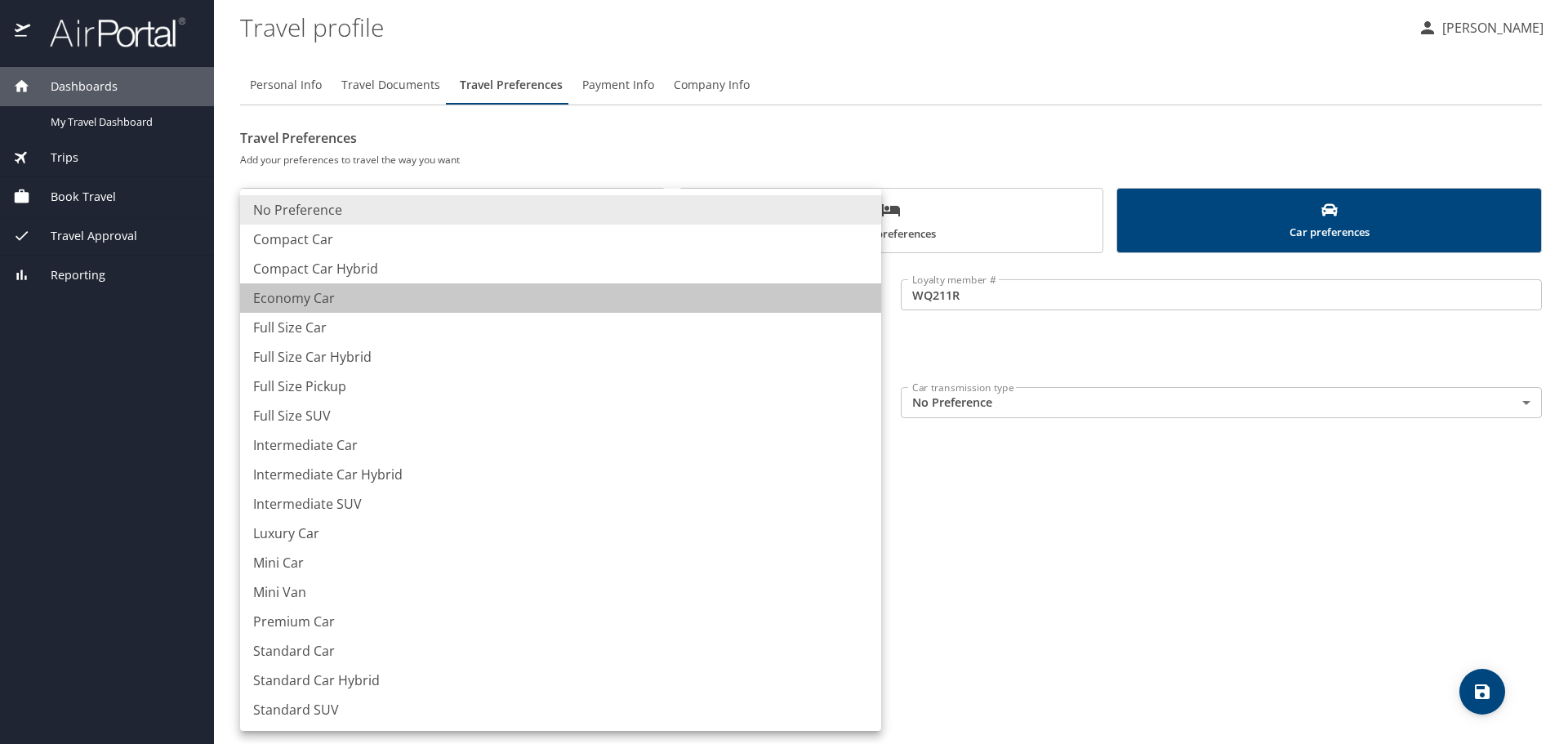
click at [751, 288] on li "Economy Car" at bounding box center [561, 297] width 641 height 29
type input "EconomyCar"
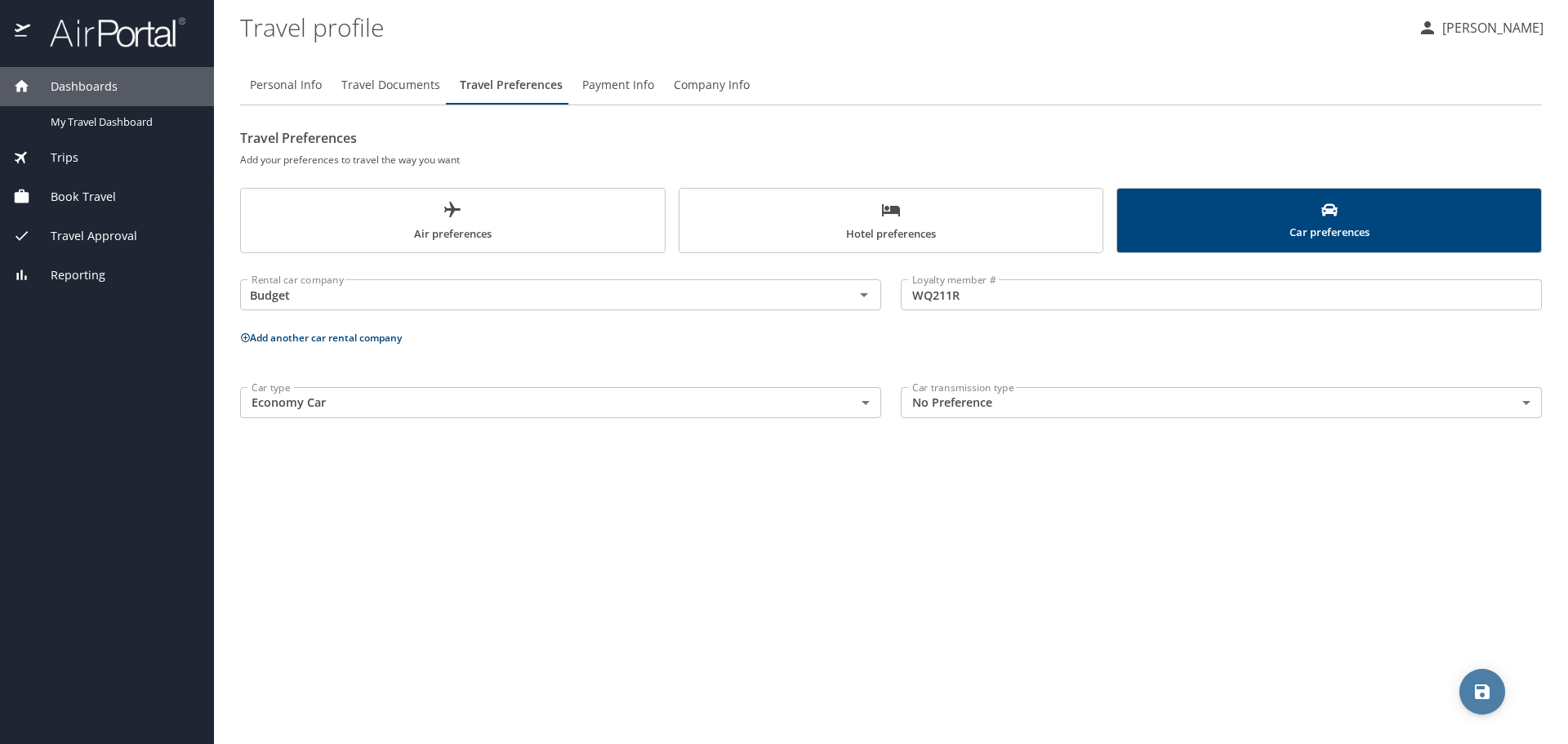
click at [1478, 696] on icon "save" at bounding box center [1482, 691] width 14 height 14
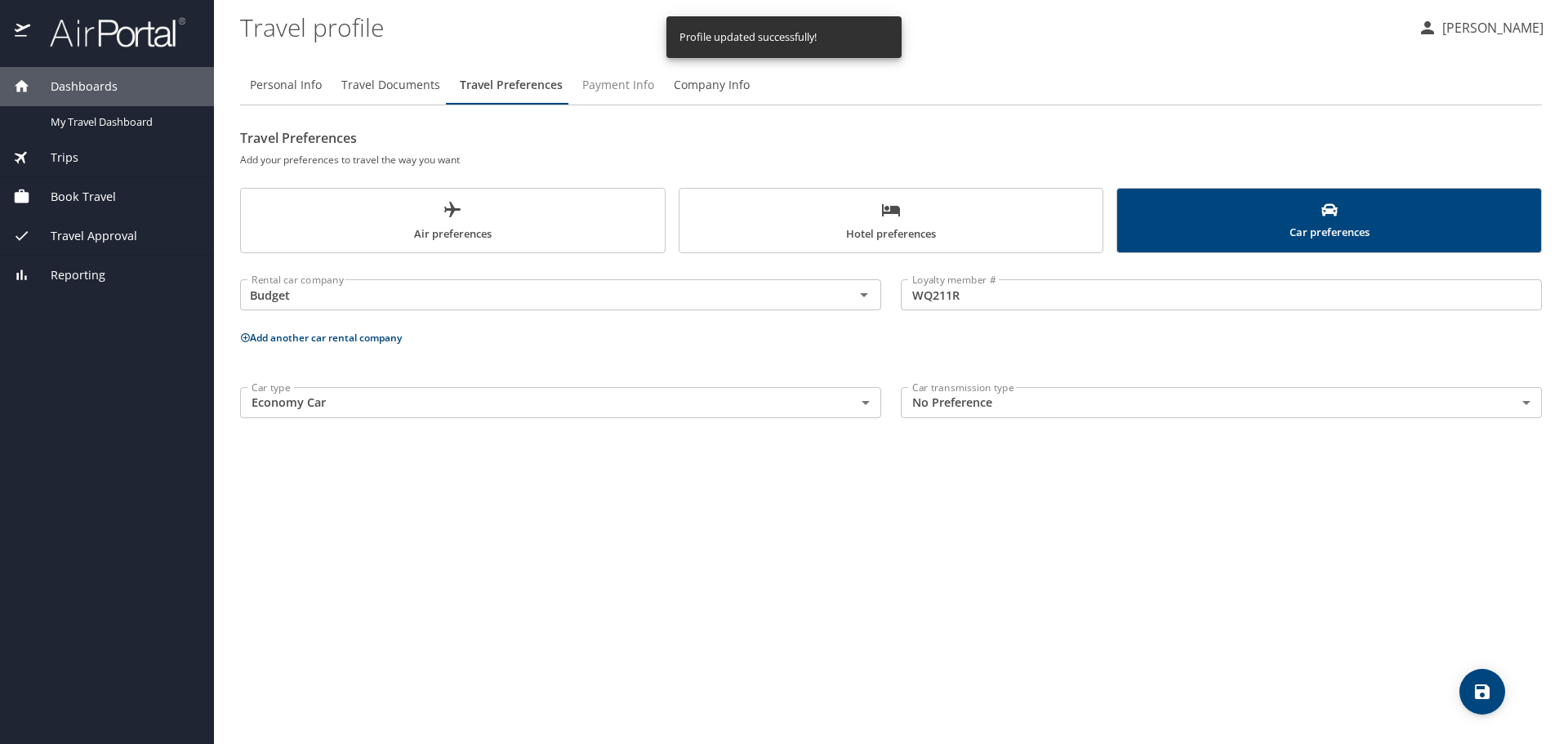
click at [623, 83] on span "Payment Info" at bounding box center [619, 85] width 72 height 20
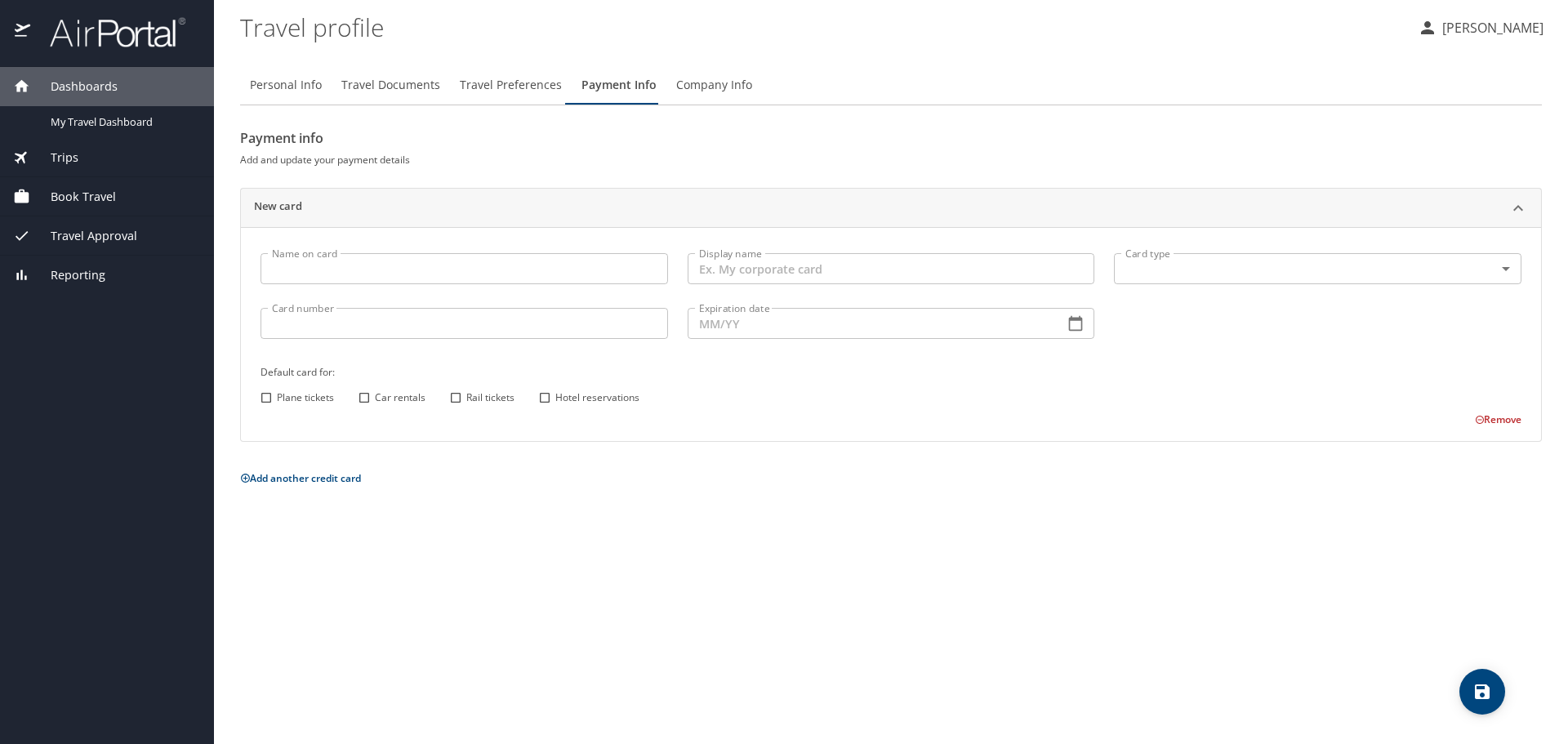
click at [425, 274] on input "Name on card" at bounding box center [464, 268] width 408 height 31
drag, startPoint x: 370, startPoint y: 267, endPoint x: 249, endPoint y: 265, distance: 121.0
click at [249, 265] on div "Name on card [PERSON_NAME] Name on card Display name Display name Card type ​ C…" at bounding box center [891, 334] width 1301 height 214
type input "[PERSON_NAME]"
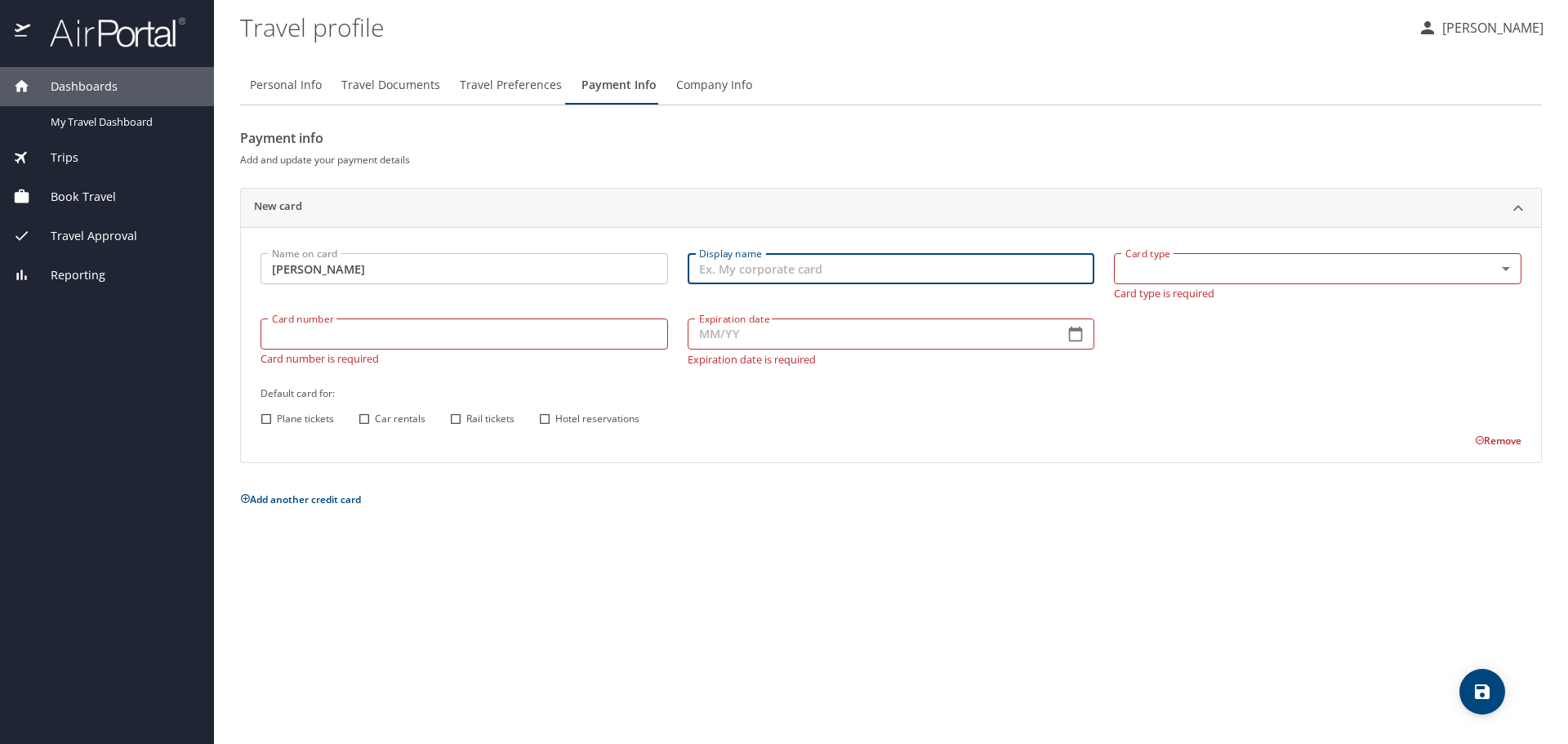
click at [716, 277] on input "Display name" at bounding box center [891, 268] width 408 height 31
type input "Personal CC"
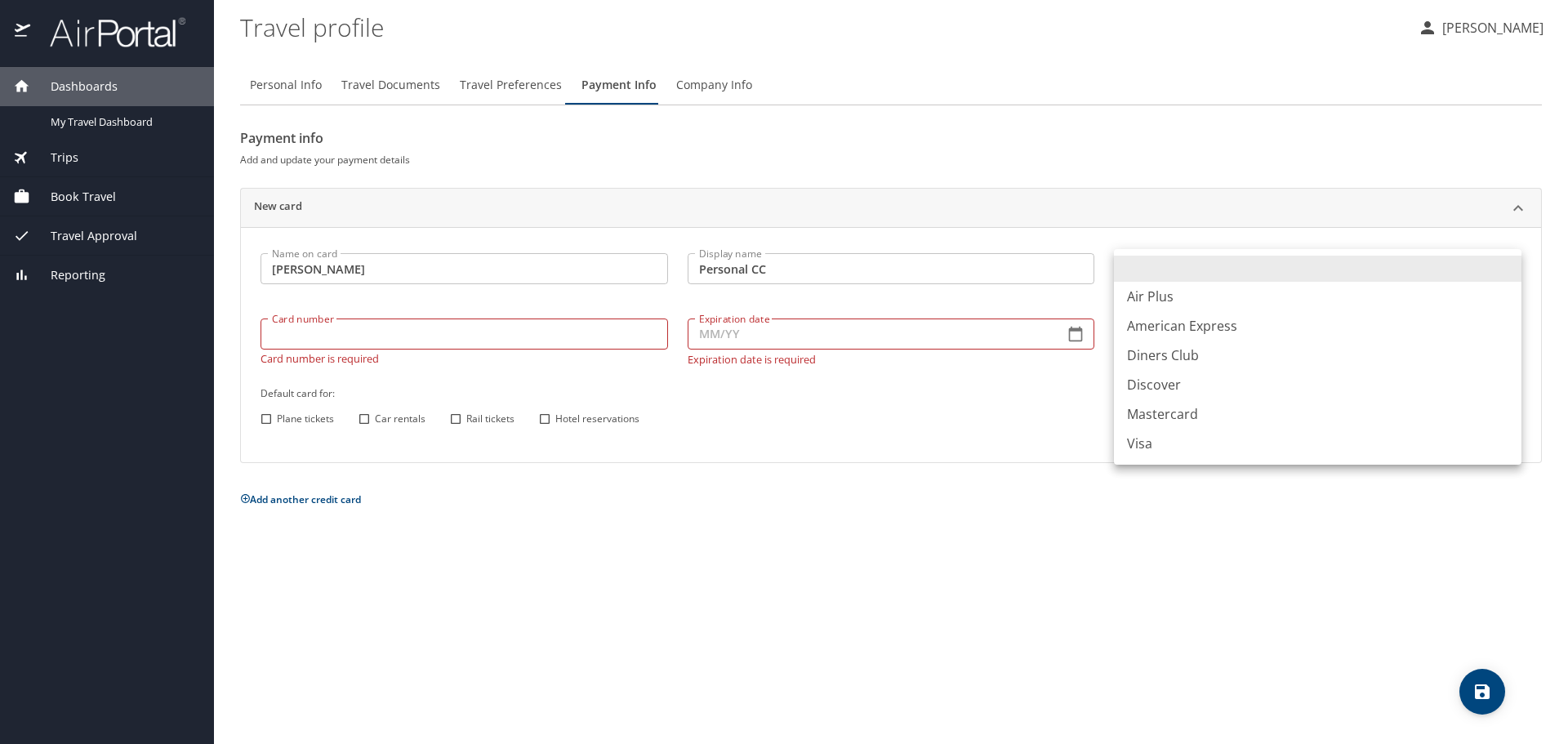
click at [1249, 275] on body "Dashboards My Travel Dashboard Trips Current / Future Trips Past Trips Trips Mi…" at bounding box center [784, 372] width 1568 height 744
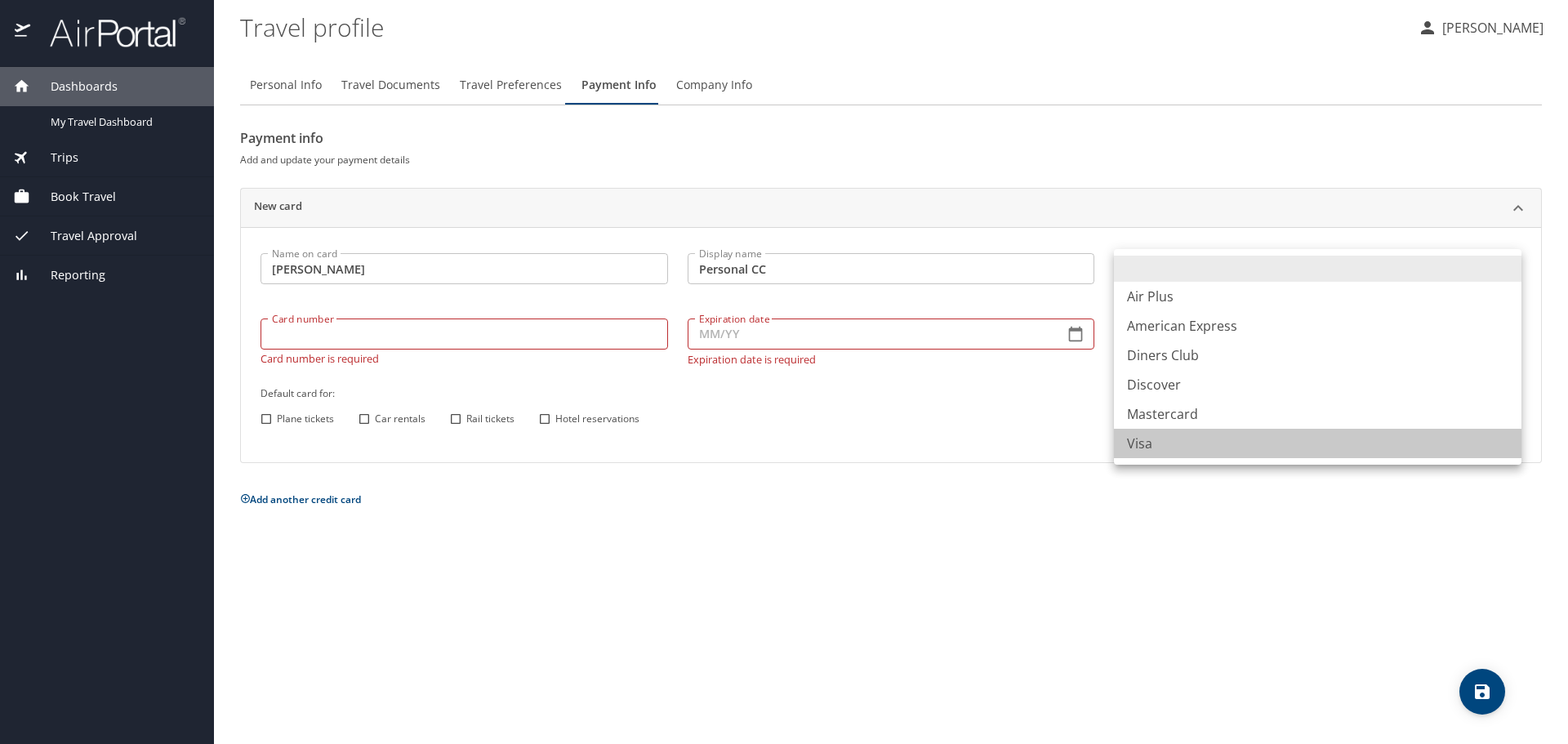
click at [1202, 445] on li "Visa" at bounding box center [1318, 443] width 408 height 29
type input "VI"
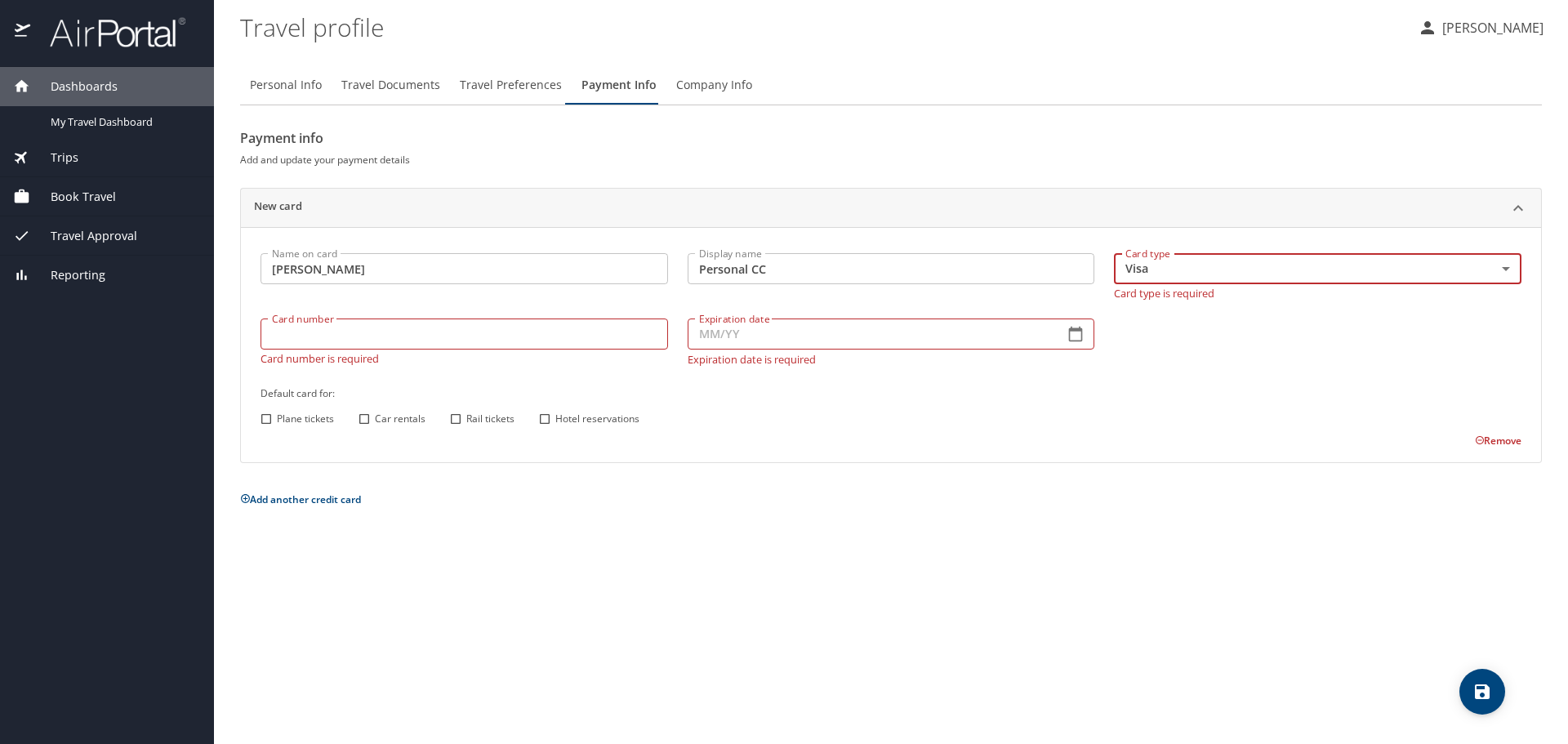
click at [352, 340] on div "Card number Card number Card number is required" at bounding box center [465, 342] width 428 height 67
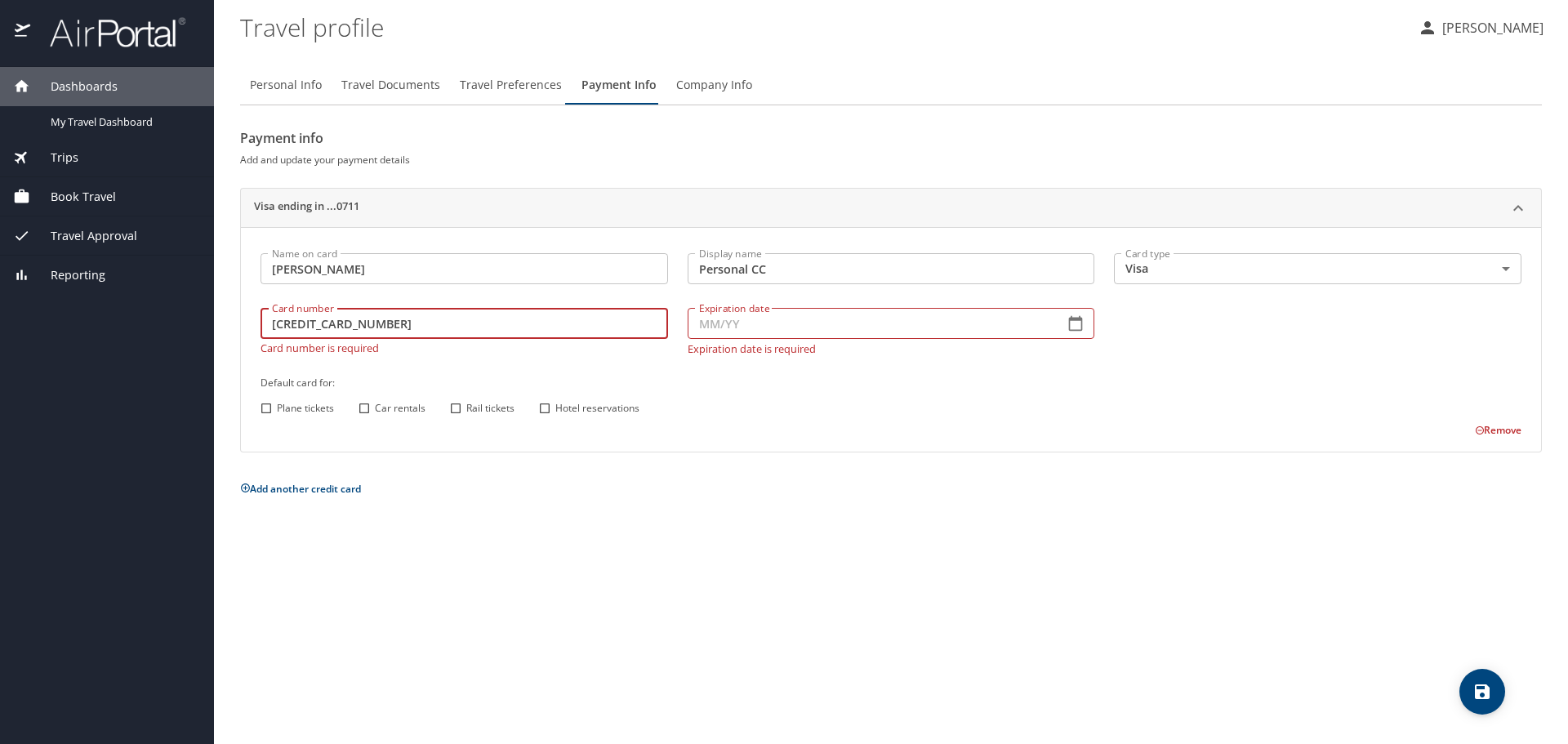
type input "[CREDIT_CARD_NUMBER]"
click at [717, 331] on input "Expiration date" at bounding box center [870, 323] width 364 height 31
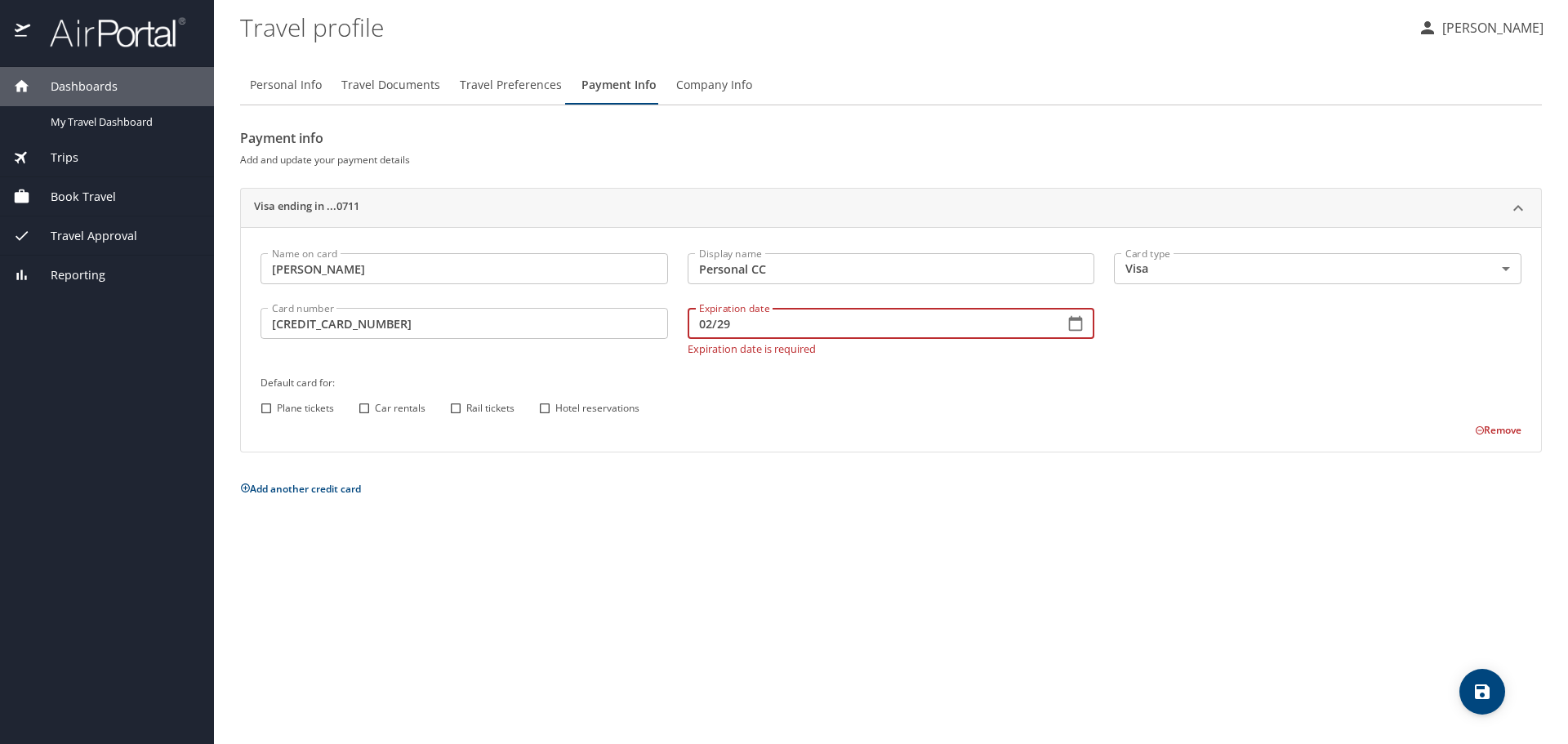
type input "02/29"
click at [760, 411] on div "Name on card [PERSON_NAME] Name on card Display name Personal CC Display name C…" at bounding box center [891, 340] width 1281 height 195
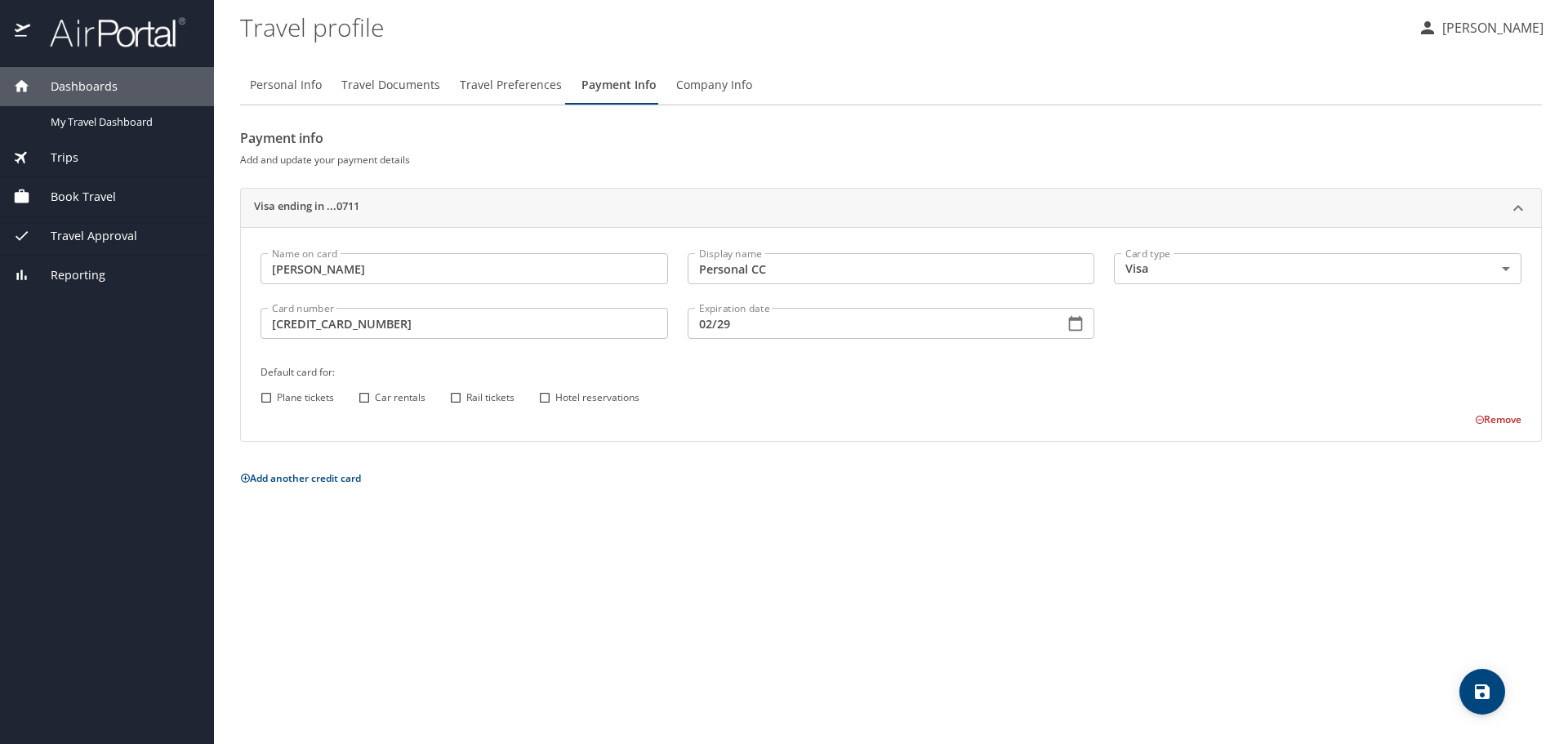
click at [264, 399] on input "Plane tickets" at bounding box center [266, 397] width 21 height 21
checkbox input "true"
click at [367, 395] on input "Car rentals" at bounding box center [364, 397] width 21 height 21
checkbox input "true"
click at [481, 392] on span "Rail tickets" at bounding box center [490, 397] width 48 height 14
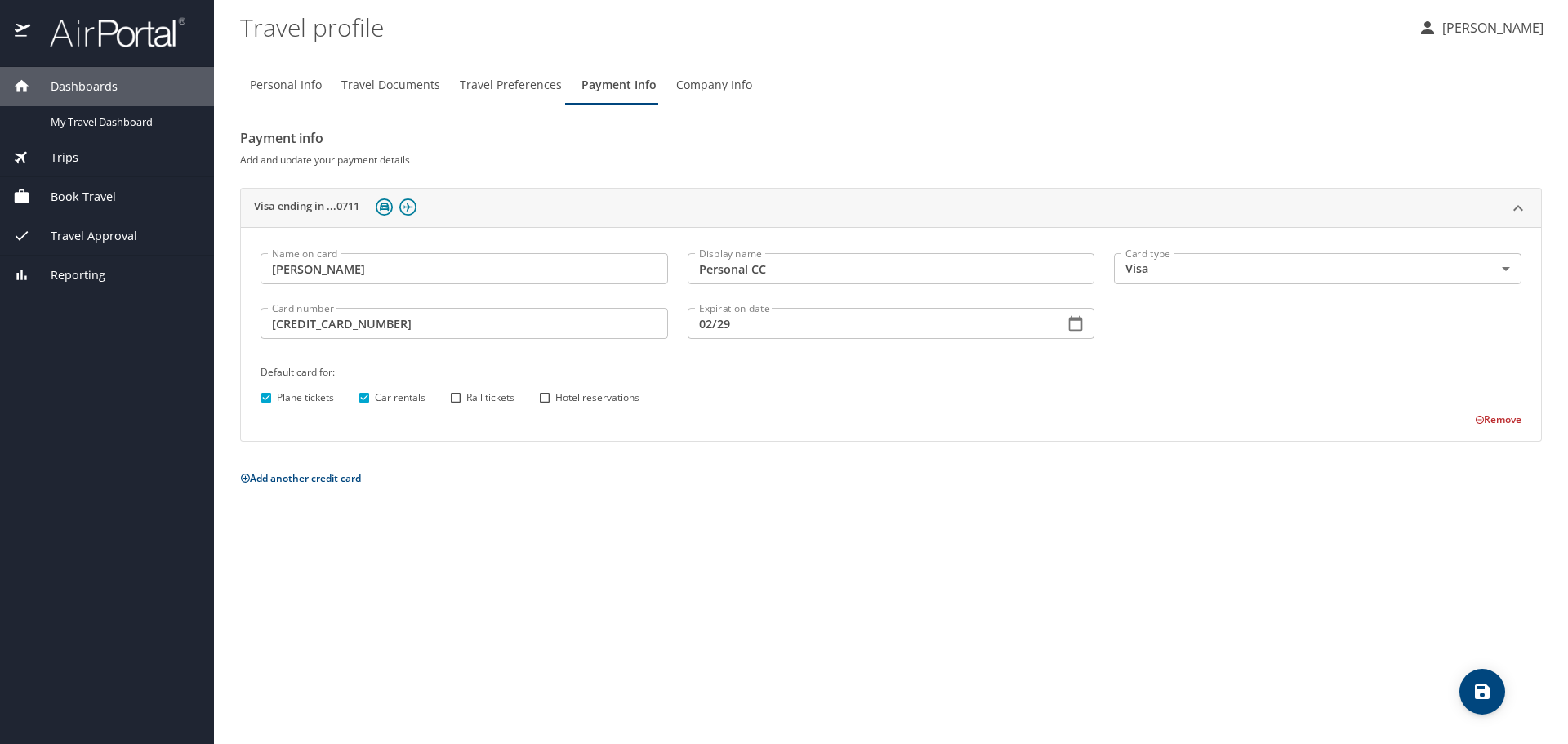
click at [467, 392] on input "Rail tickets" at bounding box center [455, 397] width 21 height 21
checkbox input "true"
click at [543, 392] on input "Hotel reservations" at bounding box center [545, 397] width 21 height 21
checkbox input "true"
click at [622, 549] on div "Personal Info Travel Documents Travel Preferences Payment Info Company Info Pay…" at bounding box center [891, 398] width 1302 height 692
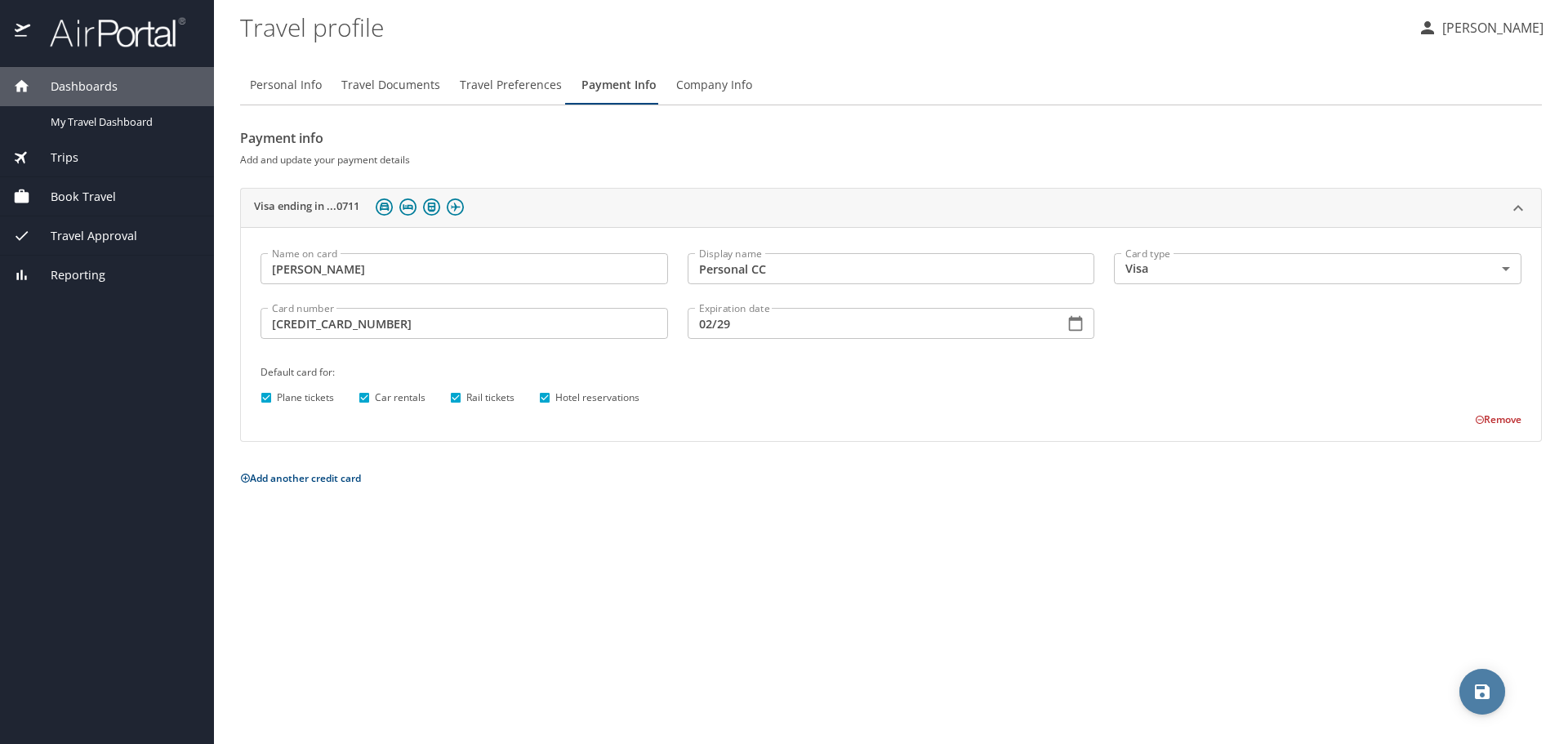
click at [1479, 690] on icon "save" at bounding box center [1482, 691] width 14 height 14
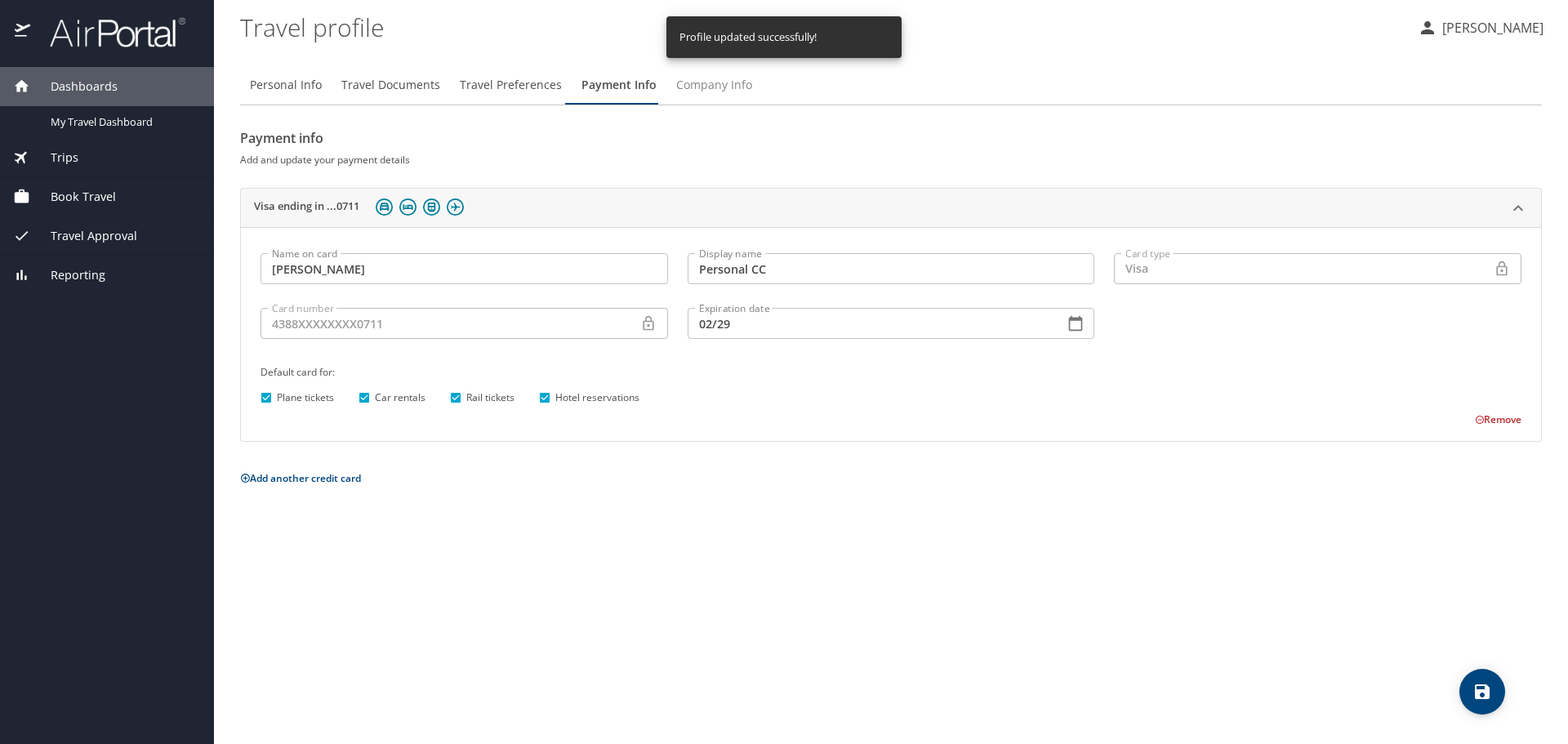
click at [735, 85] on span "Company Info" at bounding box center [715, 85] width 76 height 20
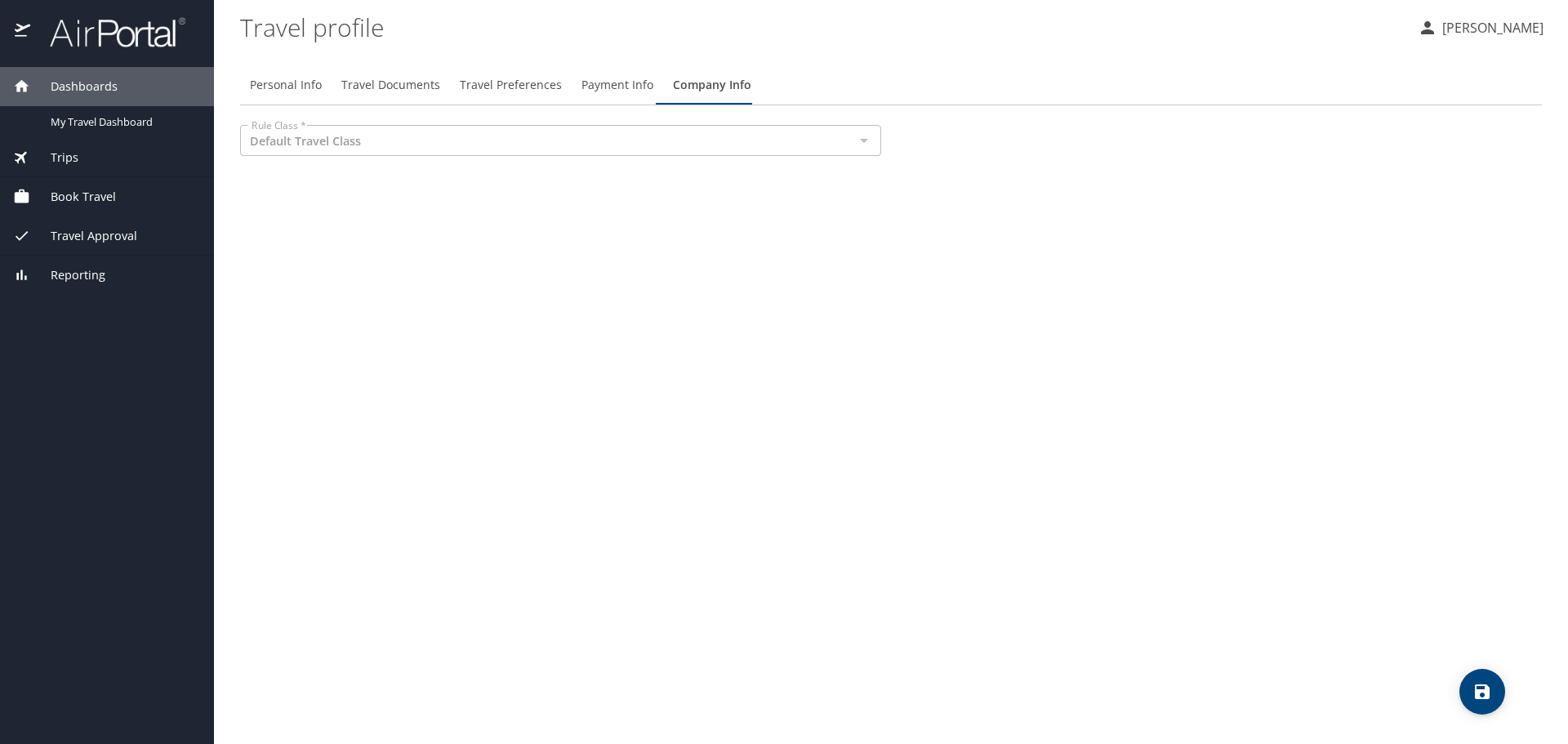
click at [863, 144] on div at bounding box center [863, 141] width 21 height 23
click at [864, 140] on div at bounding box center [863, 141] width 21 height 23
click at [851, 225] on div "Personal Info Travel Documents Travel Preferences Payment Info Company Info Rul…" at bounding box center [891, 398] width 1302 height 692
click at [614, 82] on span "Payment Info" at bounding box center [618, 85] width 72 height 20
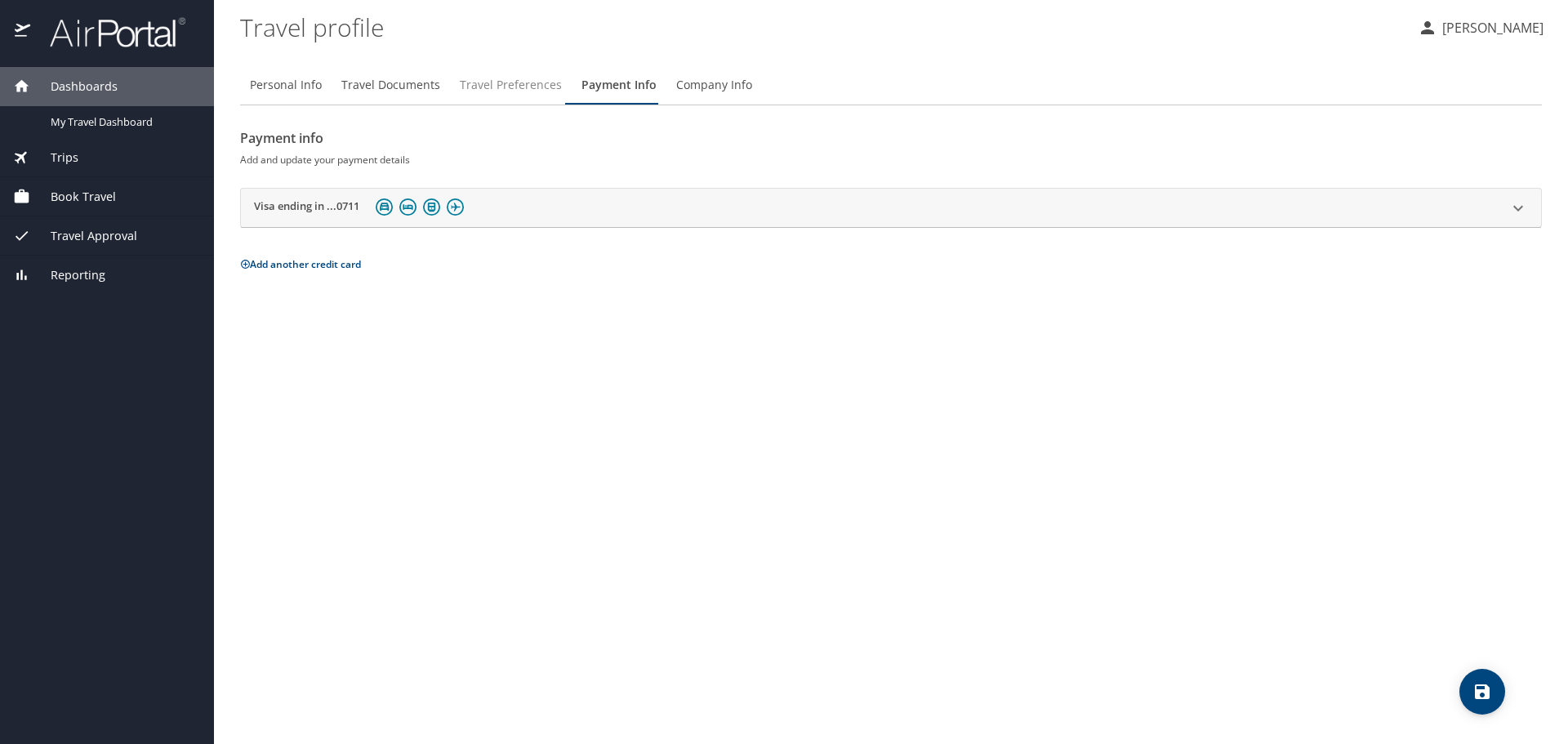
click at [500, 82] on span "Travel Preferences" at bounding box center [510, 85] width 102 height 20
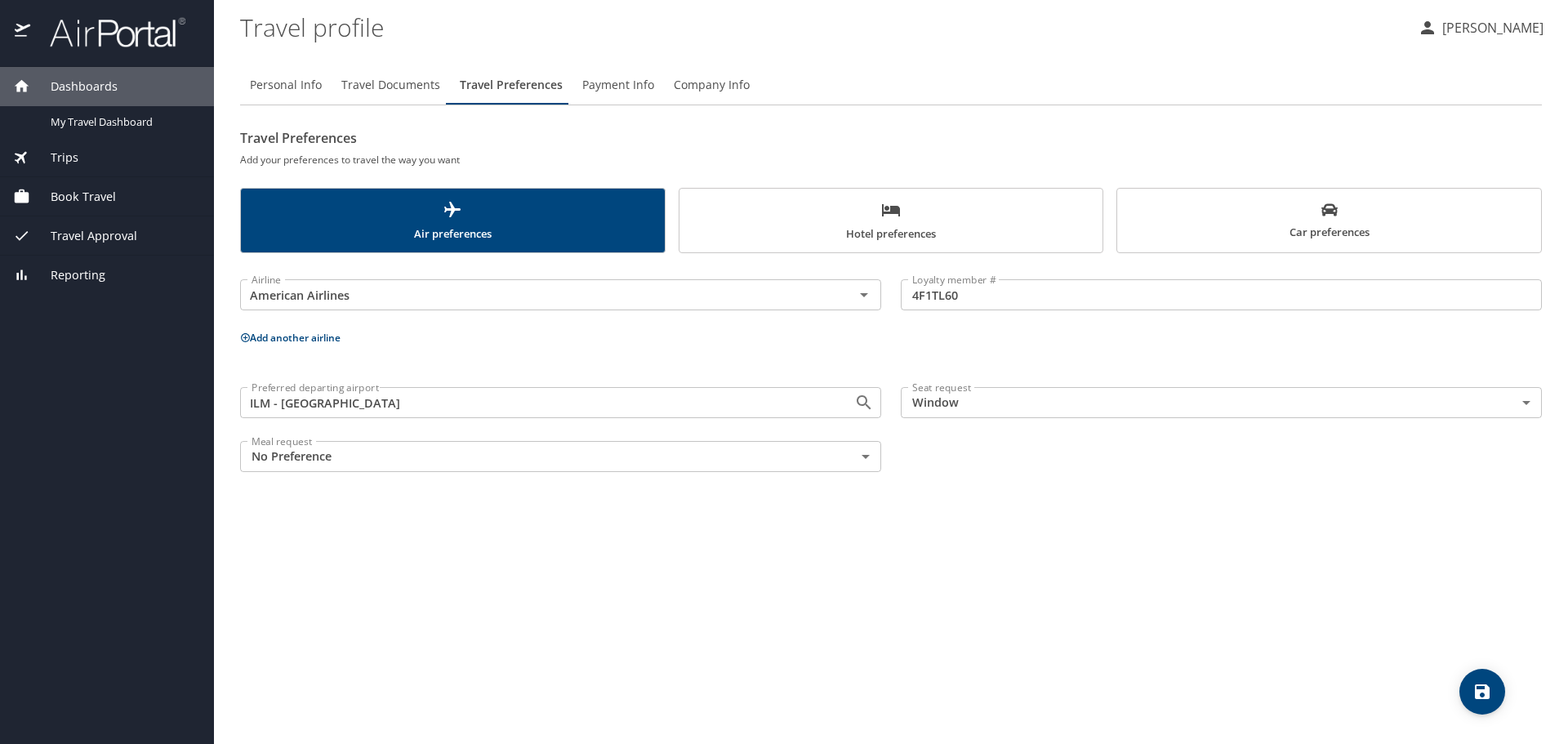
click at [402, 85] on span "Travel Documents" at bounding box center [391, 85] width 99 height 20
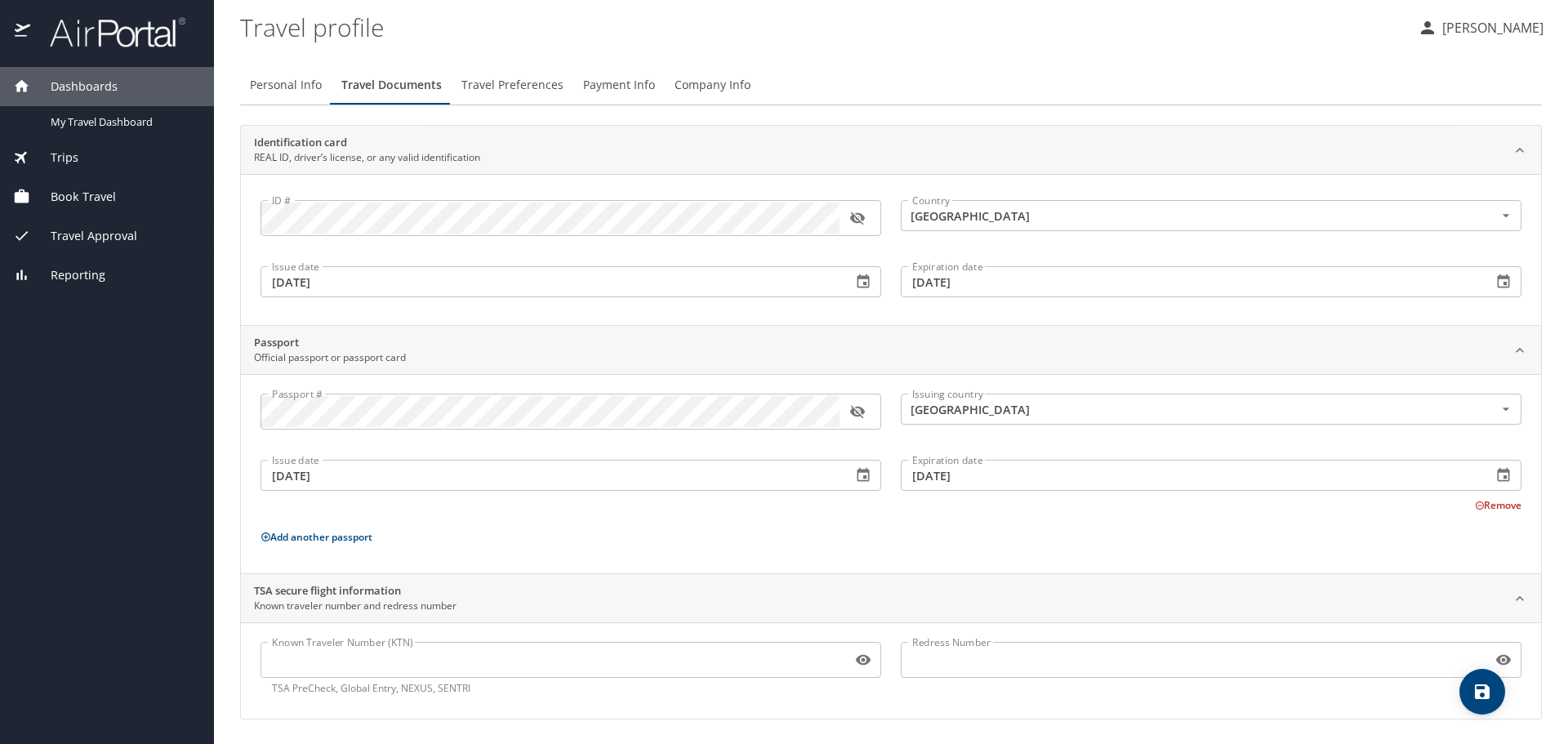
click at [291, 85] on span "Personal Info" at bounding box center [286, 85] width 72 height 20
select select "US"
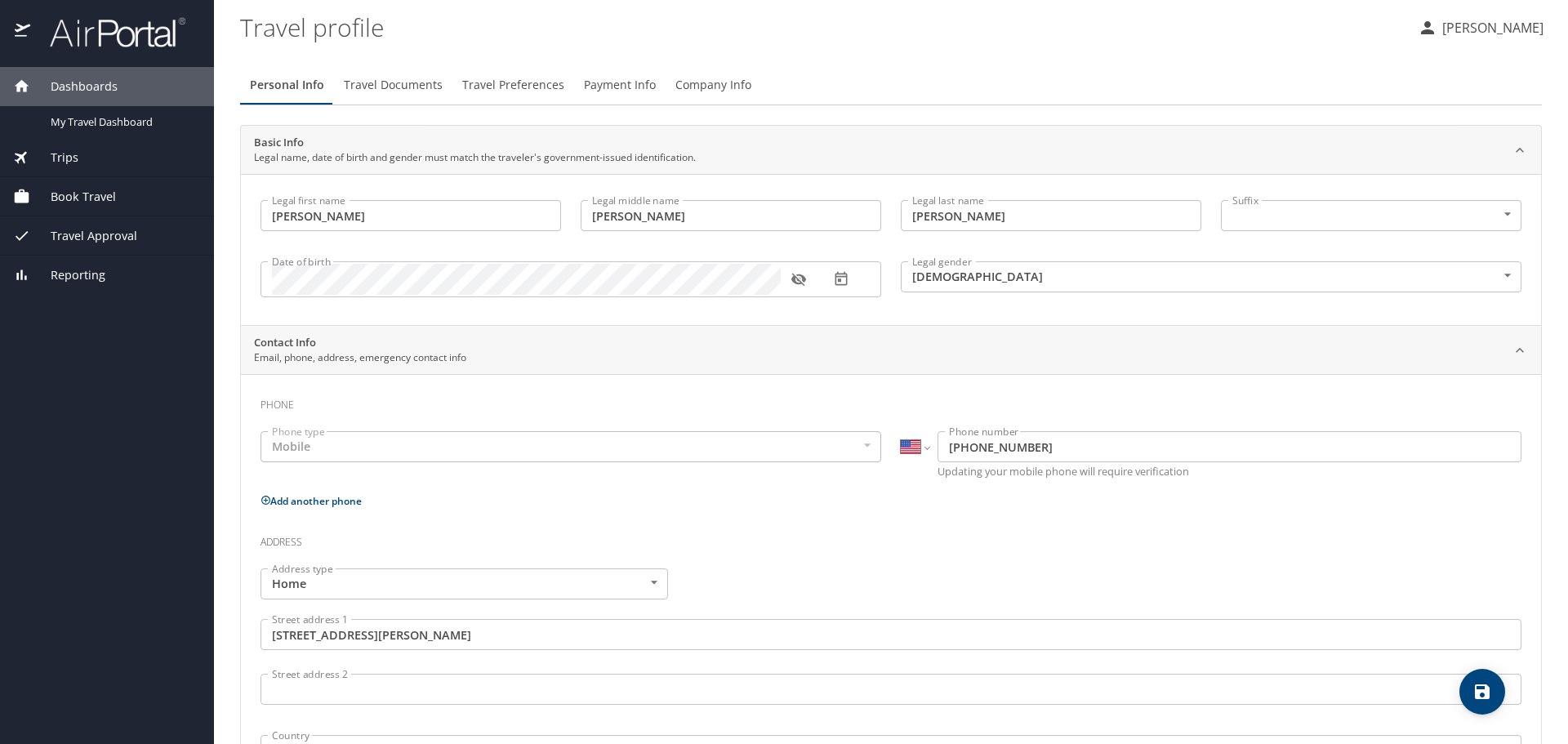
click at [888, 48] on profile "Travel profile" at bounding box center [823, 27] width 1165 height 50
